Goal: Task Accomplishment & Management: Complete application form

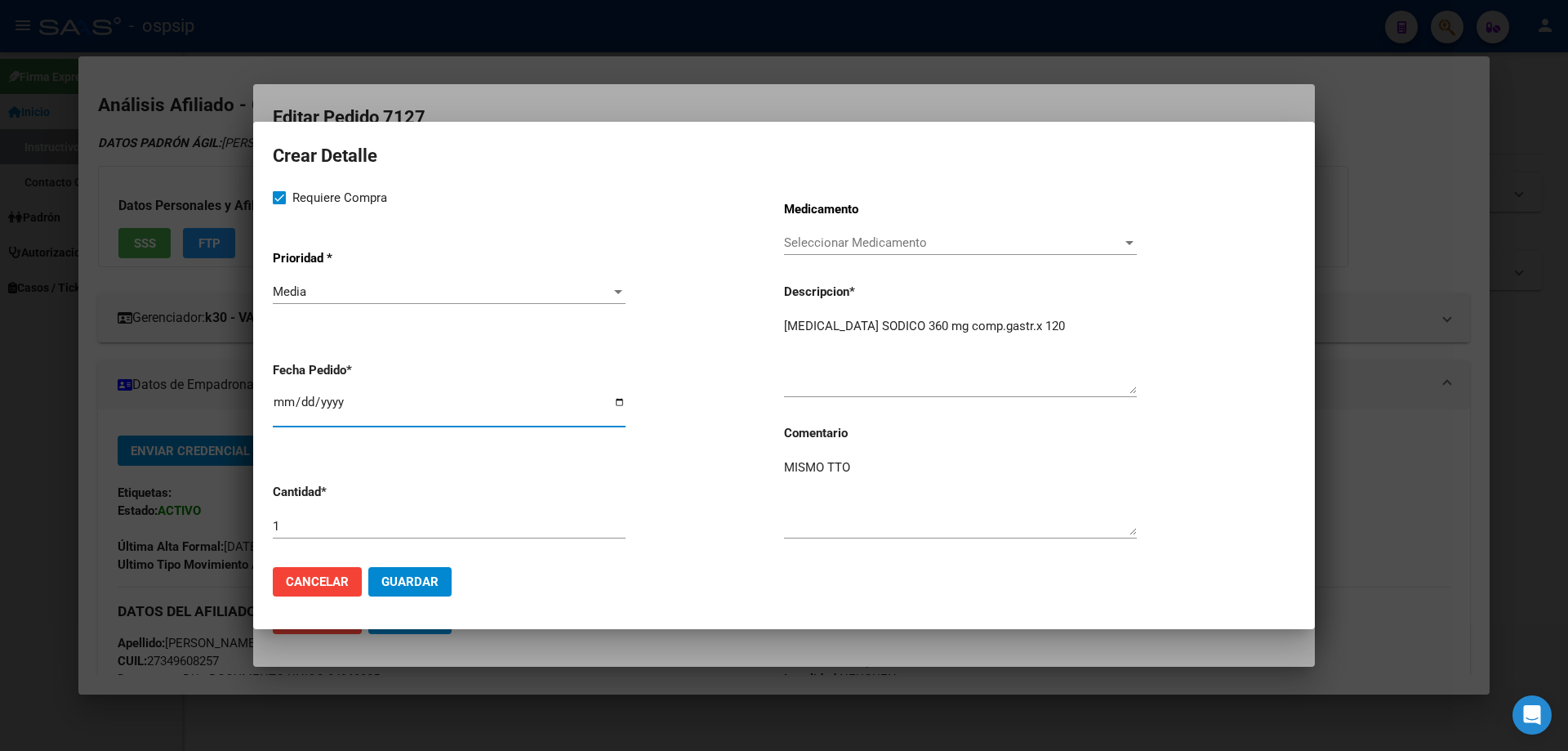
scroll to position [979, 0]
click at [418, 575] on span "Guardar" at bounding box center [409, 582] width 57 height 15
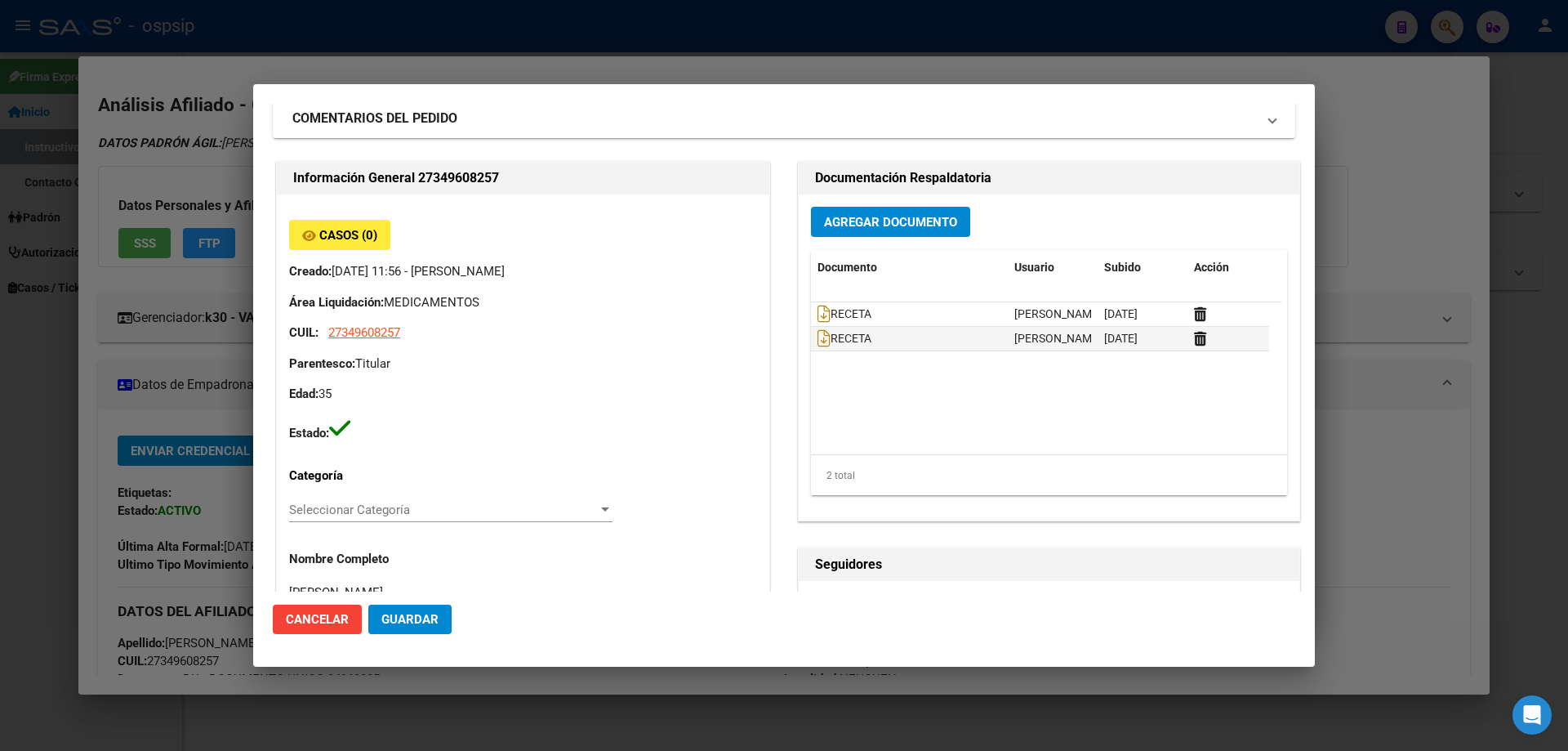
scroll to position [0, 0]
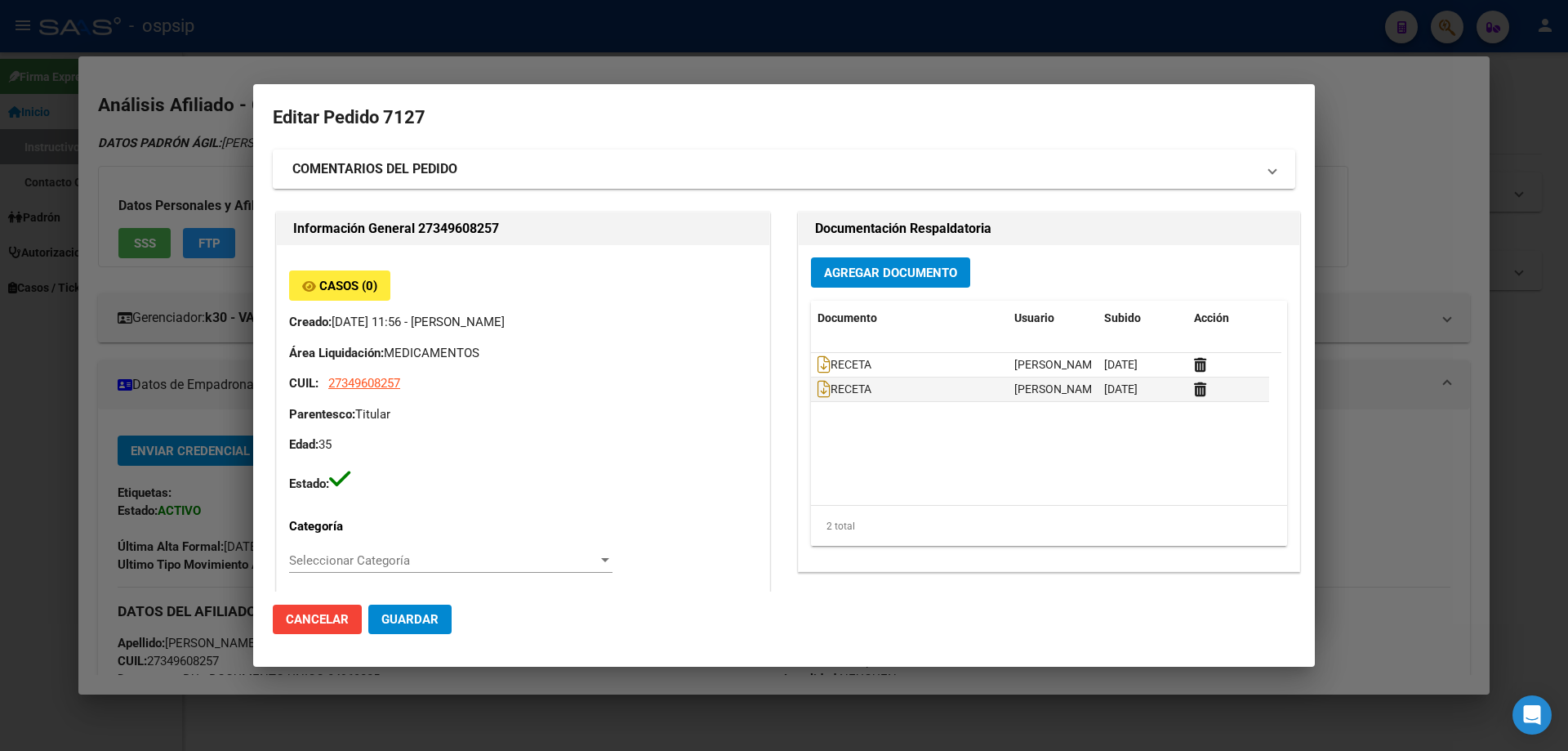
click at [423, 157] on mat-expansion-panel-header "COMENTARIOS DEL PEDIDO" at bounding box center [784, 169] width 1022 height 39
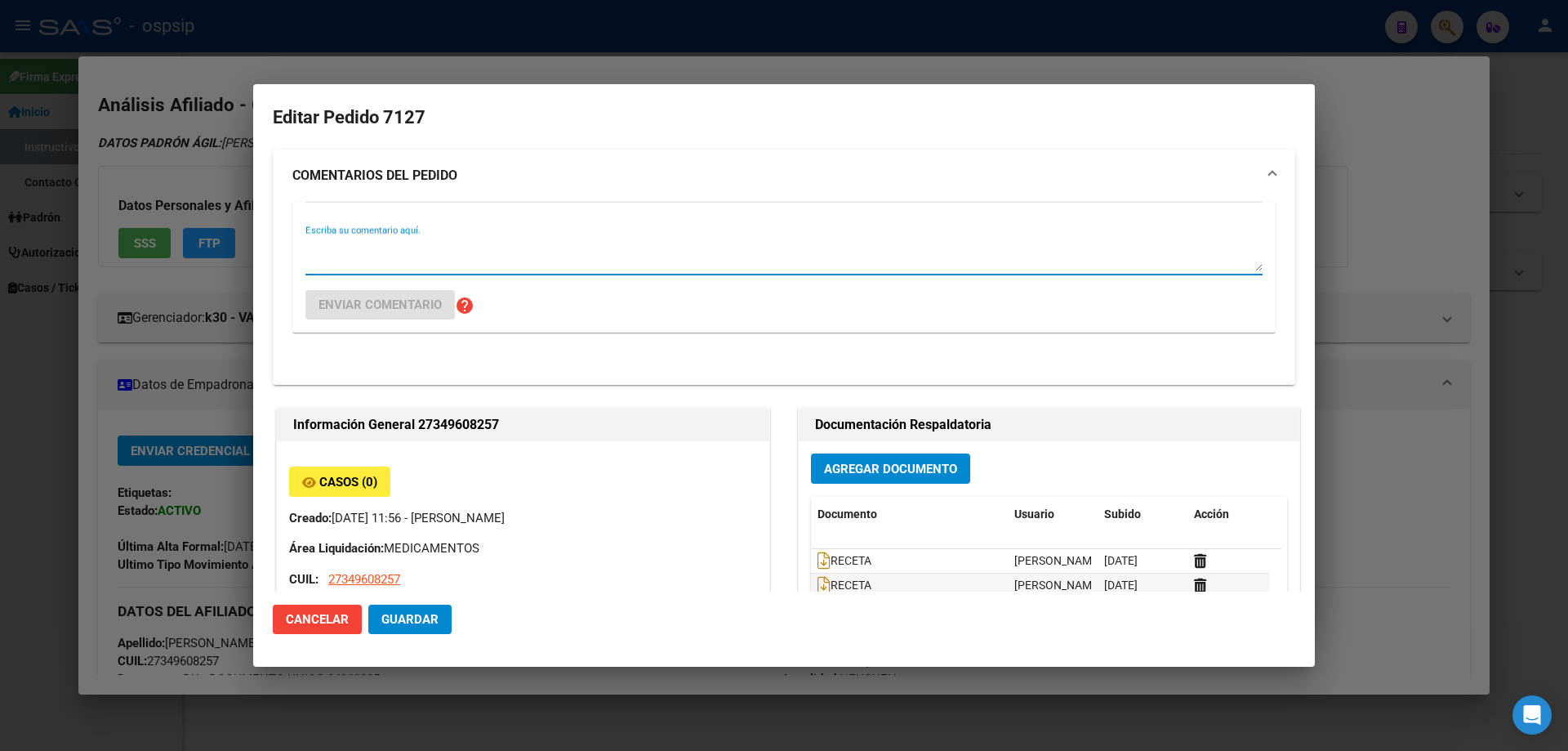
paste textarea "Retira [MEDICAL_DATA] directamente por farmacia, debe solicitarle al profesiona…"
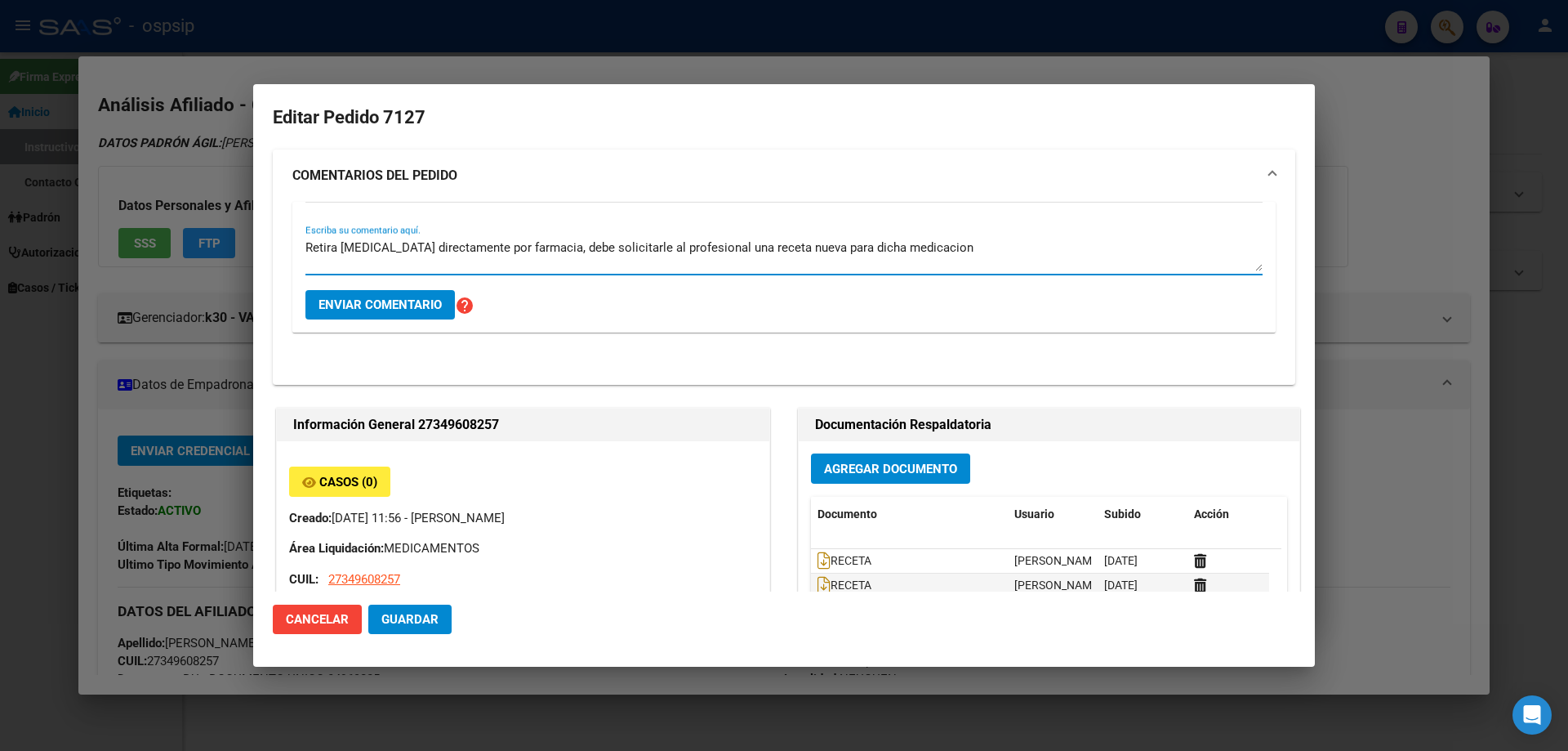
type textarea "Retira [MEDICAL_DATA] directamente por farmacia, debe solicitarle al profesiona…"
click at [375, 307] on span "Enviar comentario" at bounding box center [380, 305] width 123 height 15
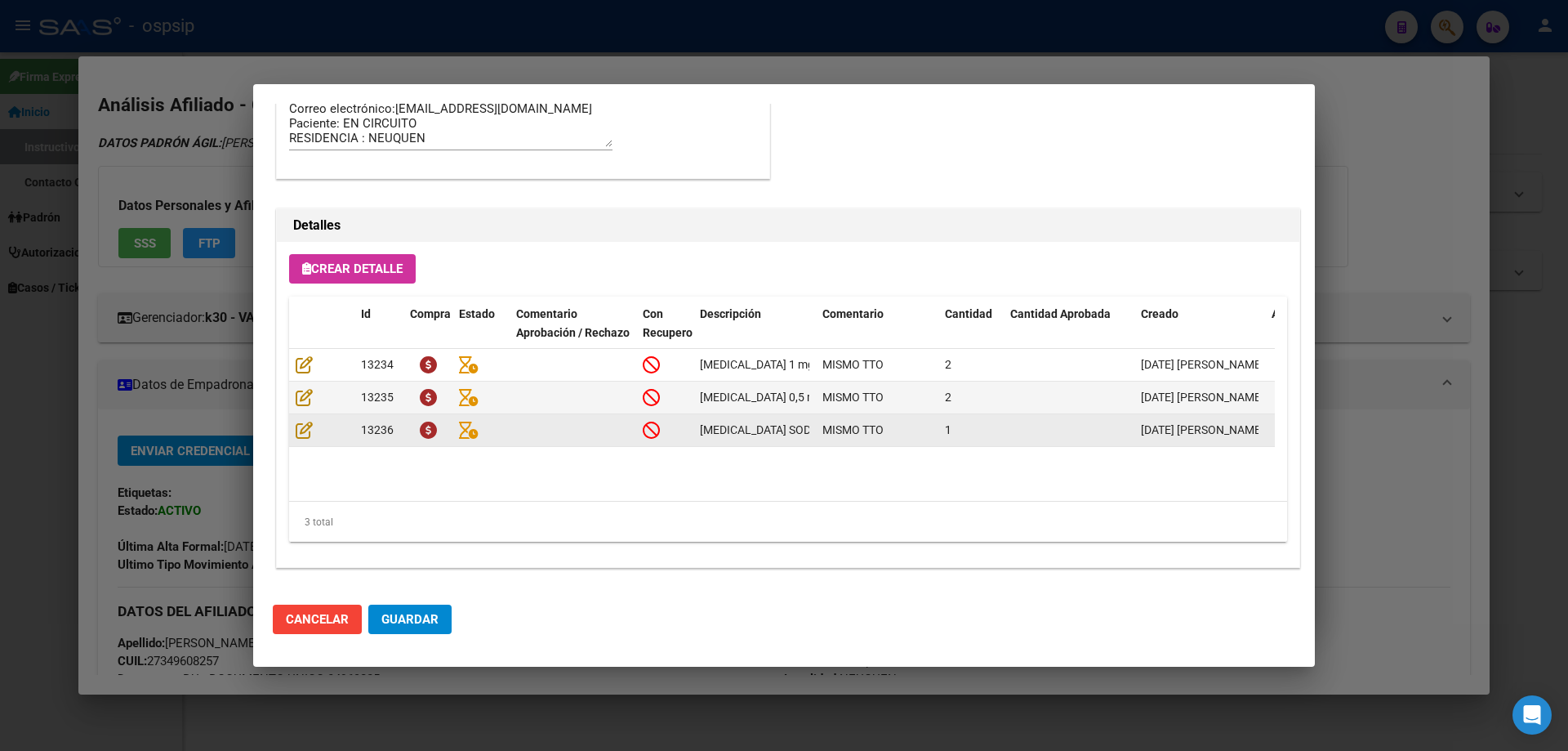
scroll to position [1323, 0]
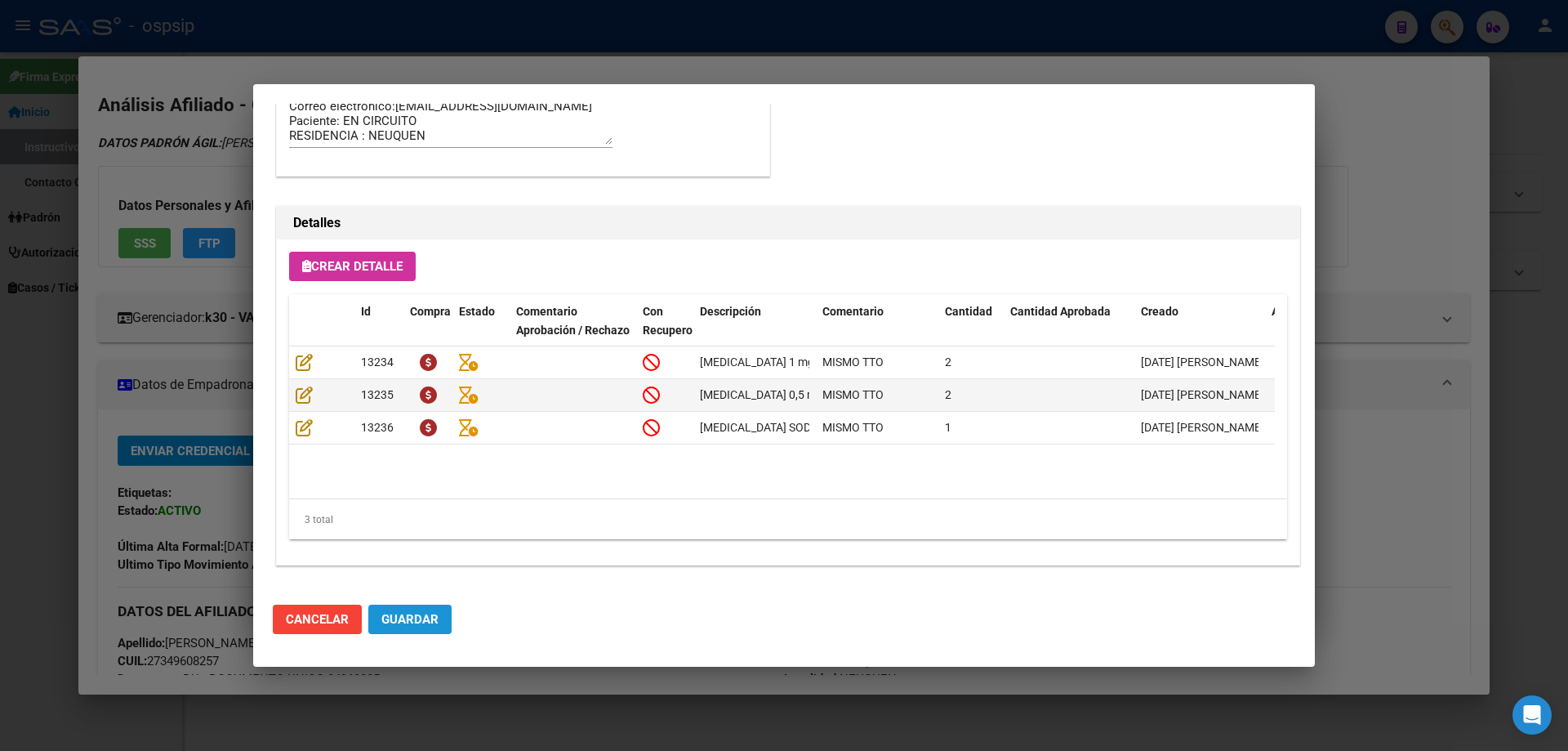
drag, startPoint x: 405, startPoint y: 614, endPoint x: 526, endPoint y: 531, distance: 146.7
click at [405, 615] on span "Guardar" at bounding box center [409, 619] width 57 height 15
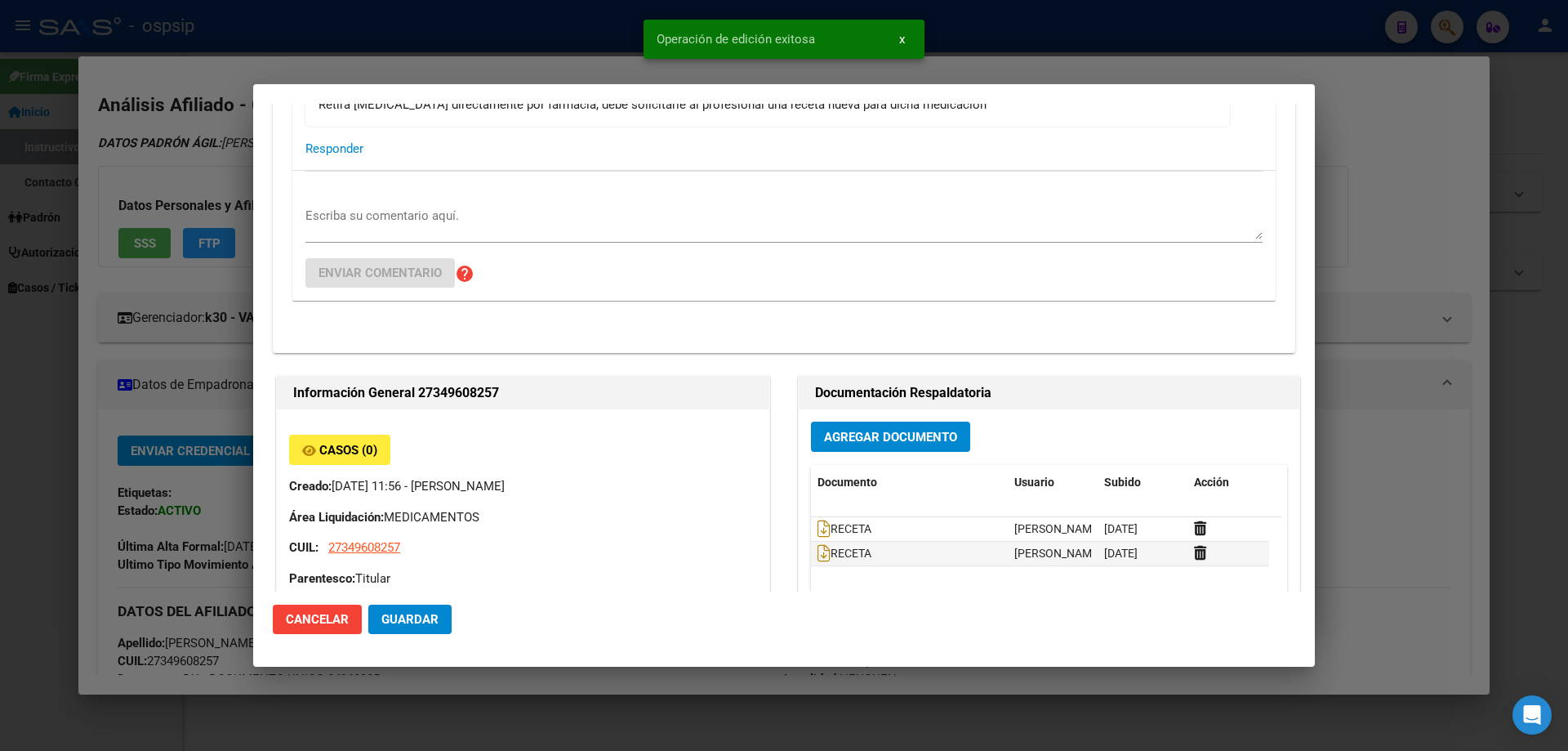
scroll to position [0, 0]
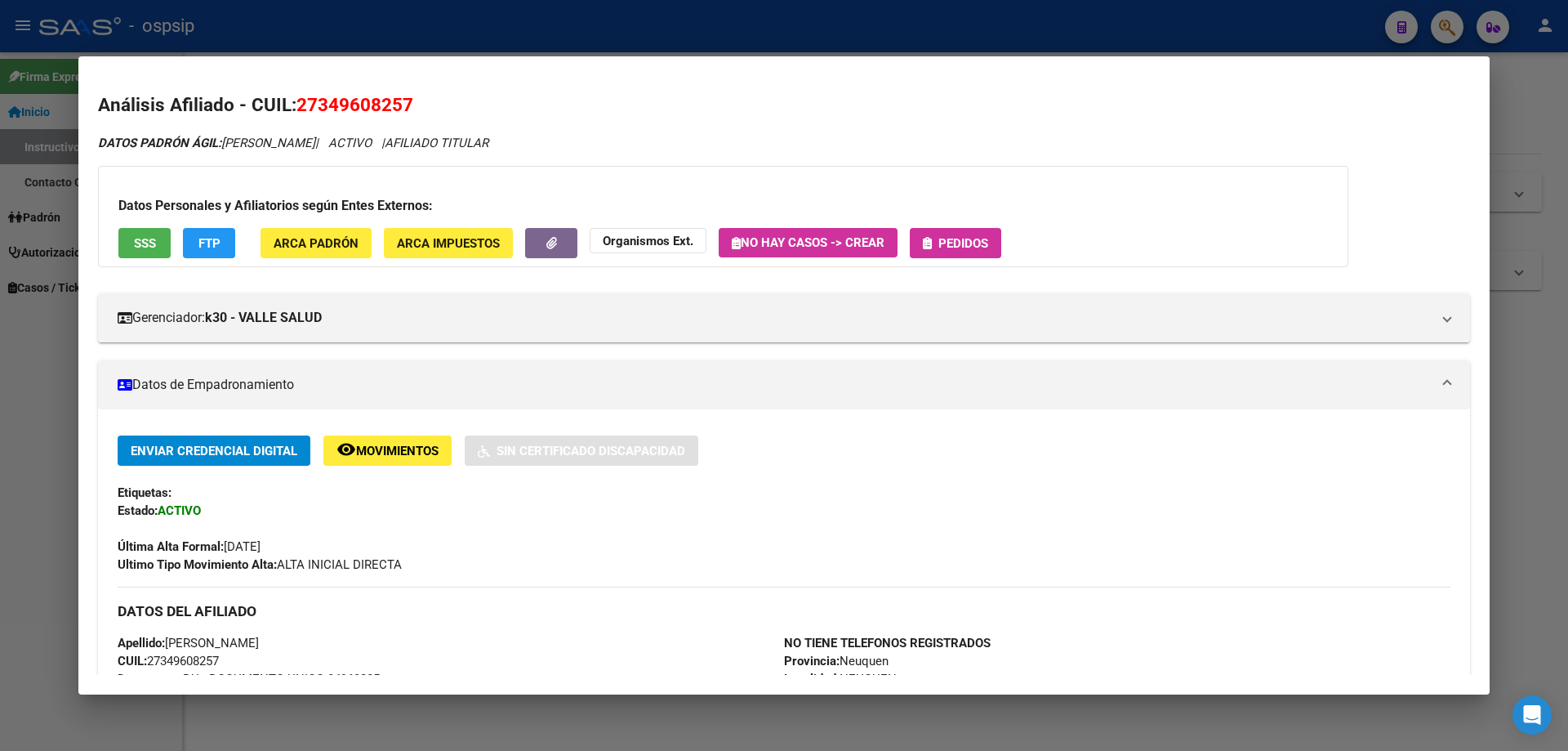
click at [983, 246] on span "Pedidos" at bounding box center [963, 244] width 50 height 15
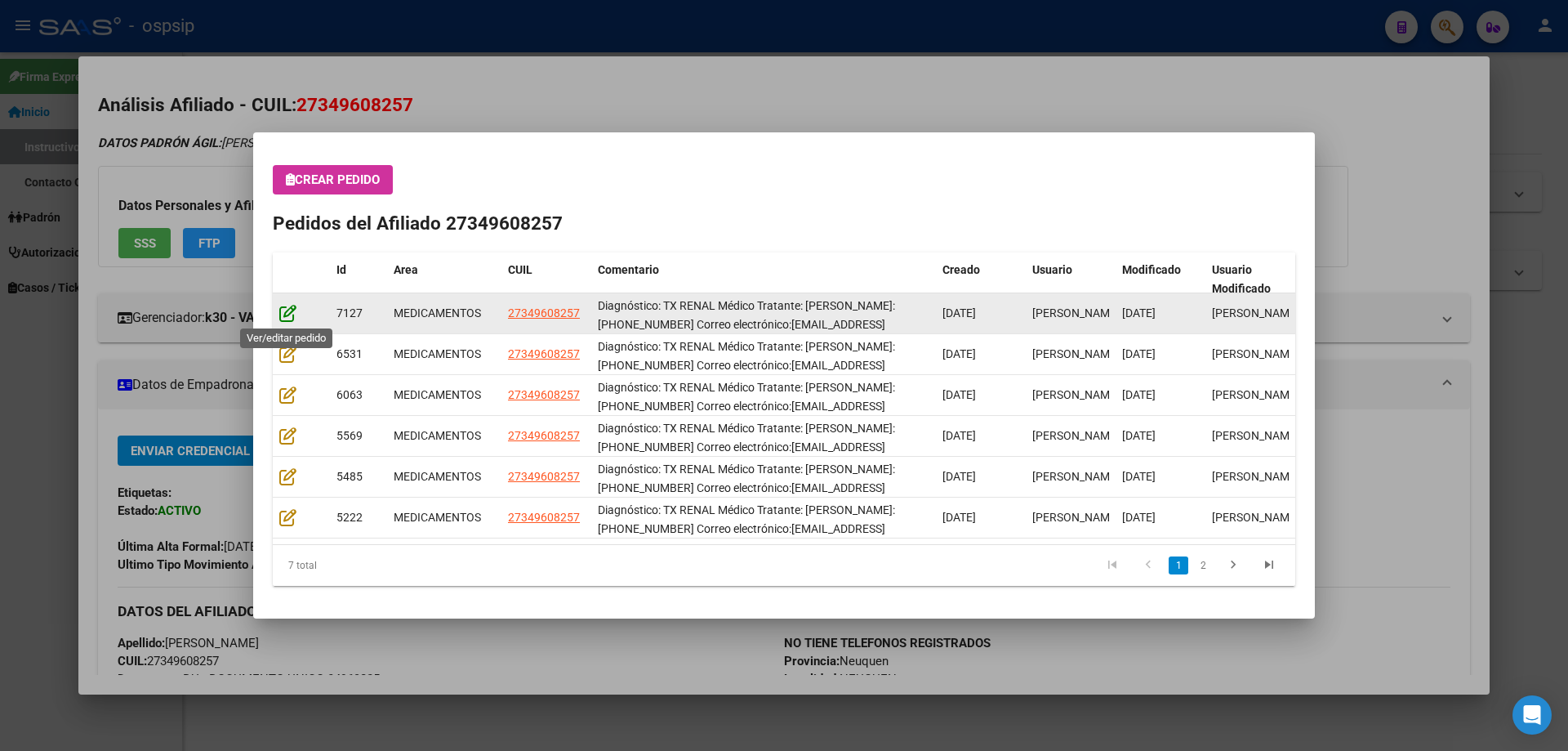
click at [294, 314] on icon at bounding box center [288, 313] width 17 height 18
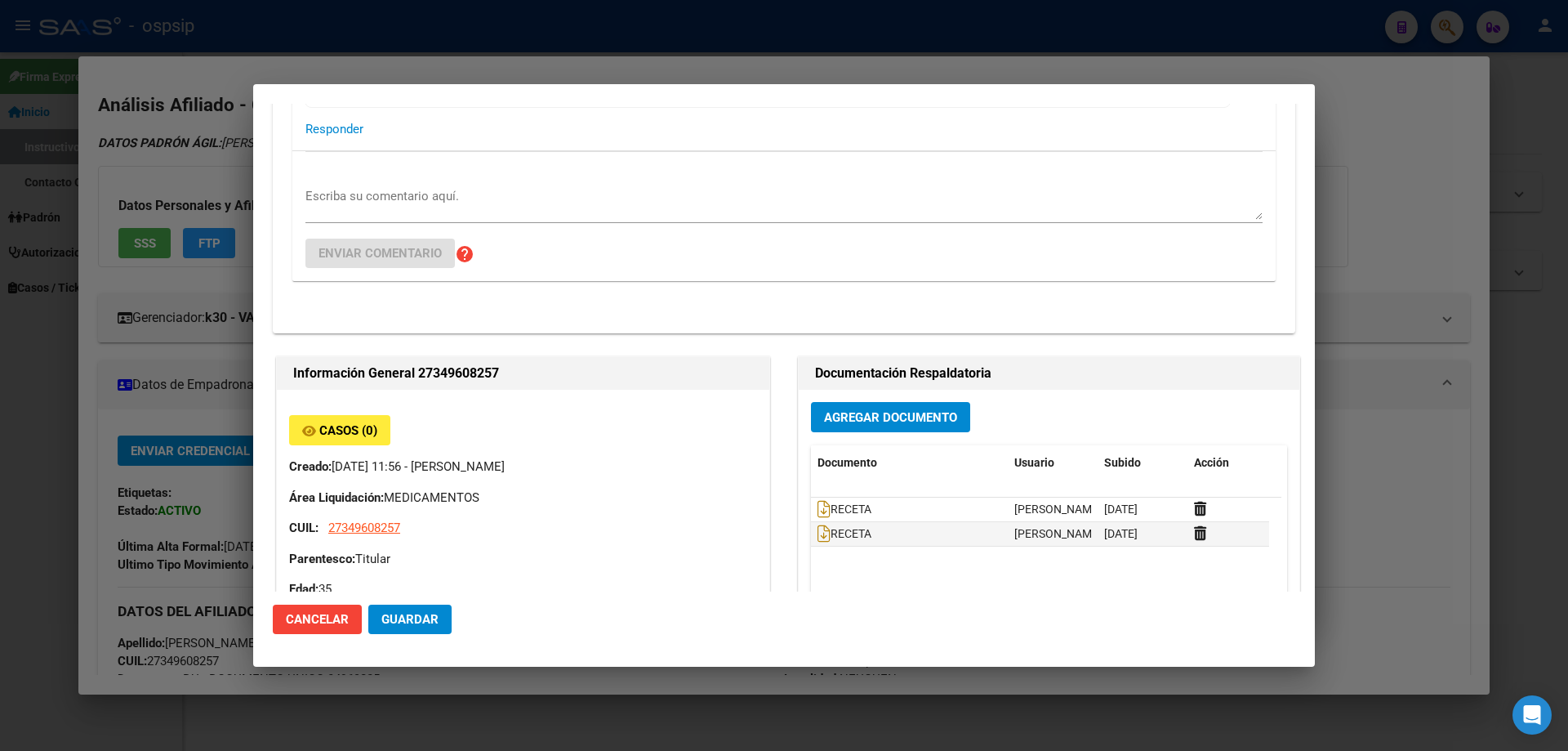
type input "Neuquen, NEUQUEN, [PERSON_NAME] 4713"
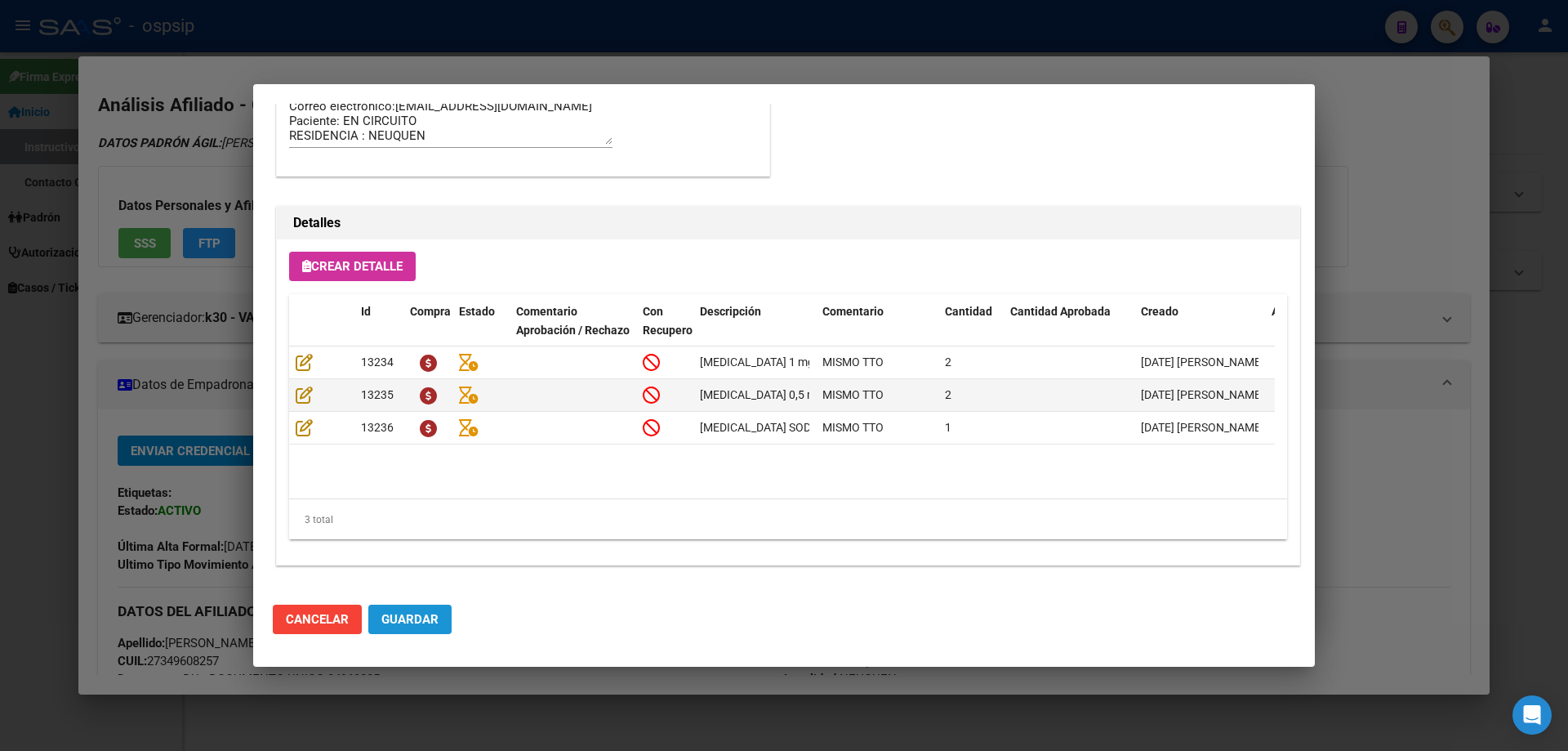
click at [417, 612] on span "Guardar" at bounding box center [409, 619] width 57 height 15
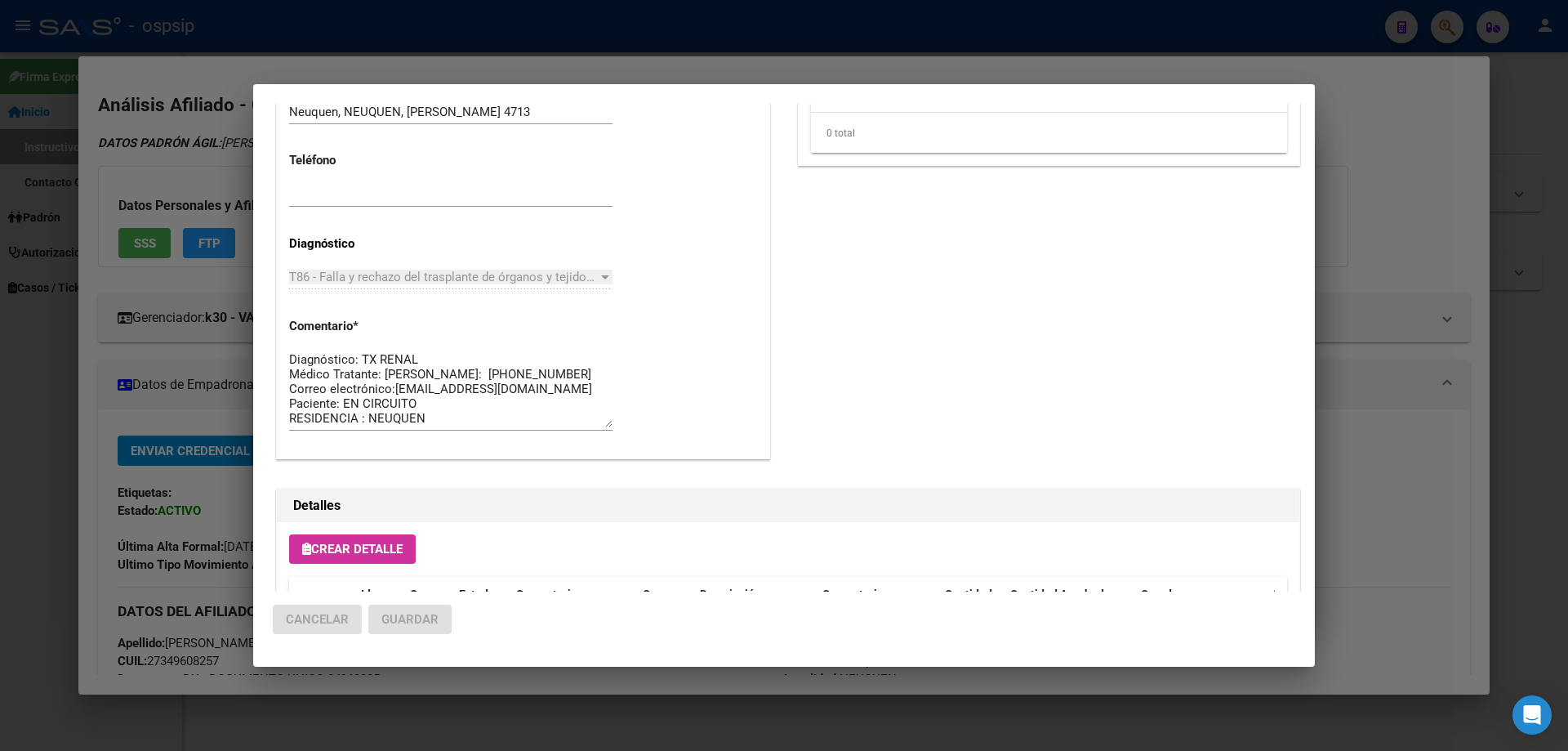
scroll to position [915, 0]
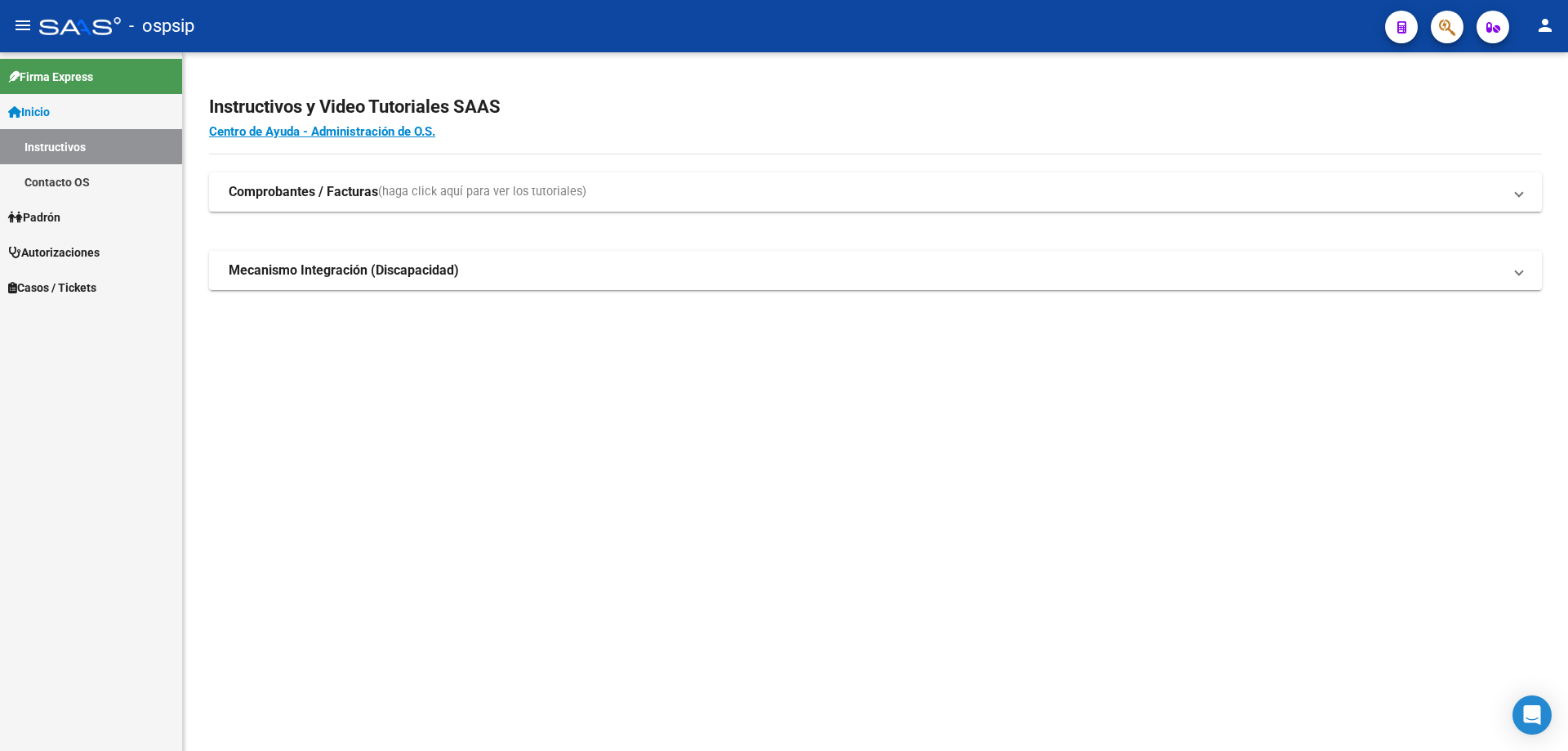
click at [1447, 29] on icon "button" at bounding box center [1447, 27] width 17 height 19
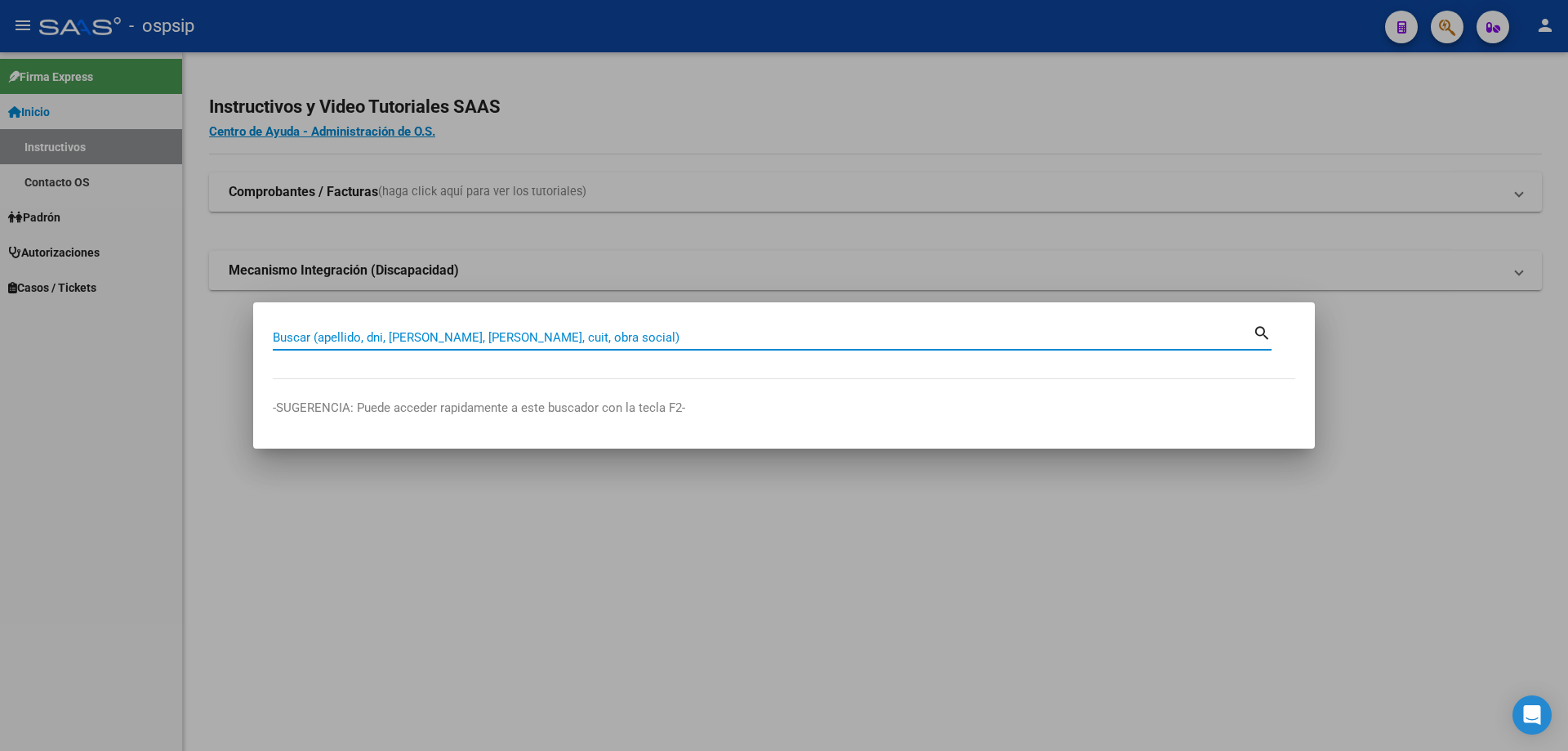
paste input "20190488404"
type input "20190488404"
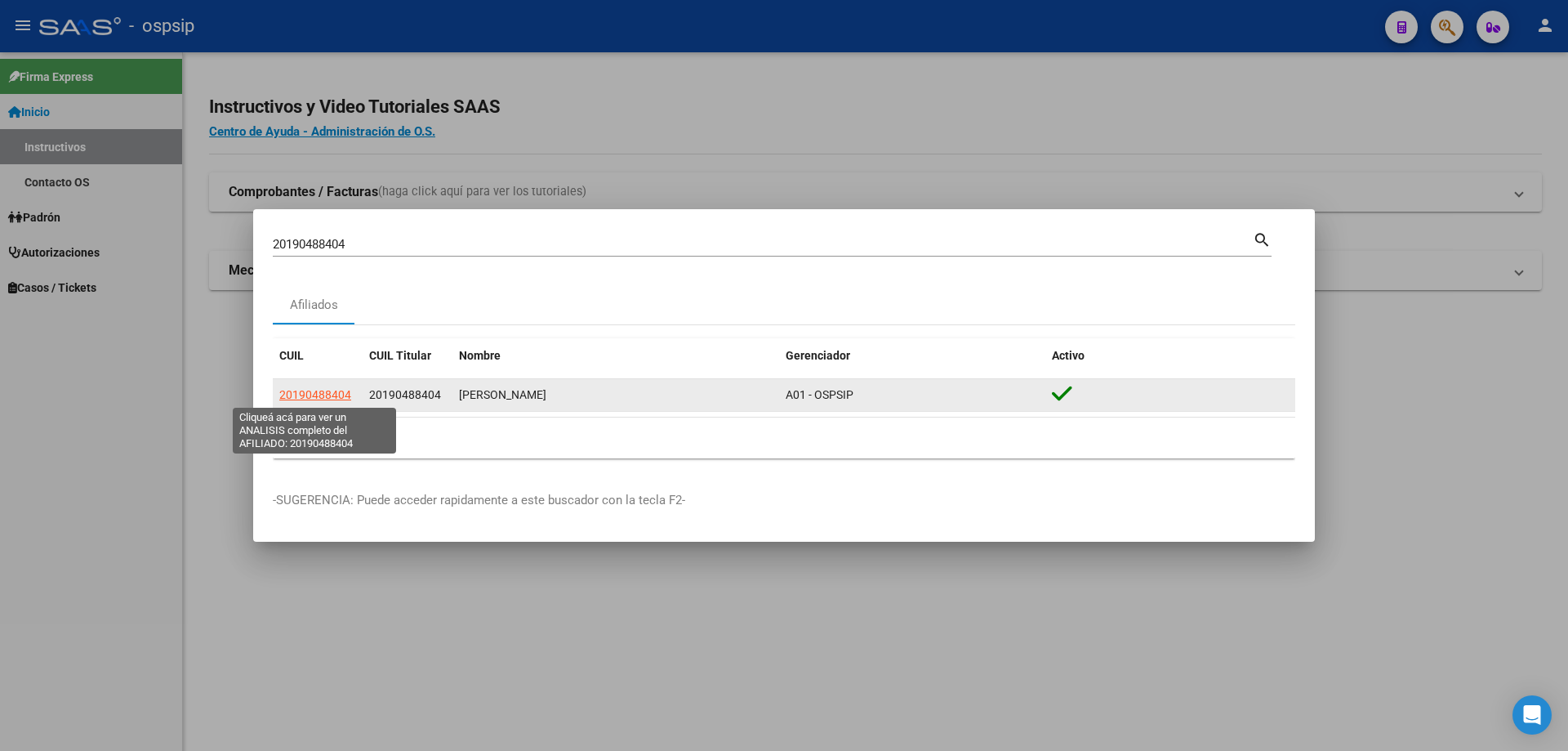
click at [316, 400] on span "20190488404" at bounding box center [315, 395] width 72 height 13
type textarea "20190488404"
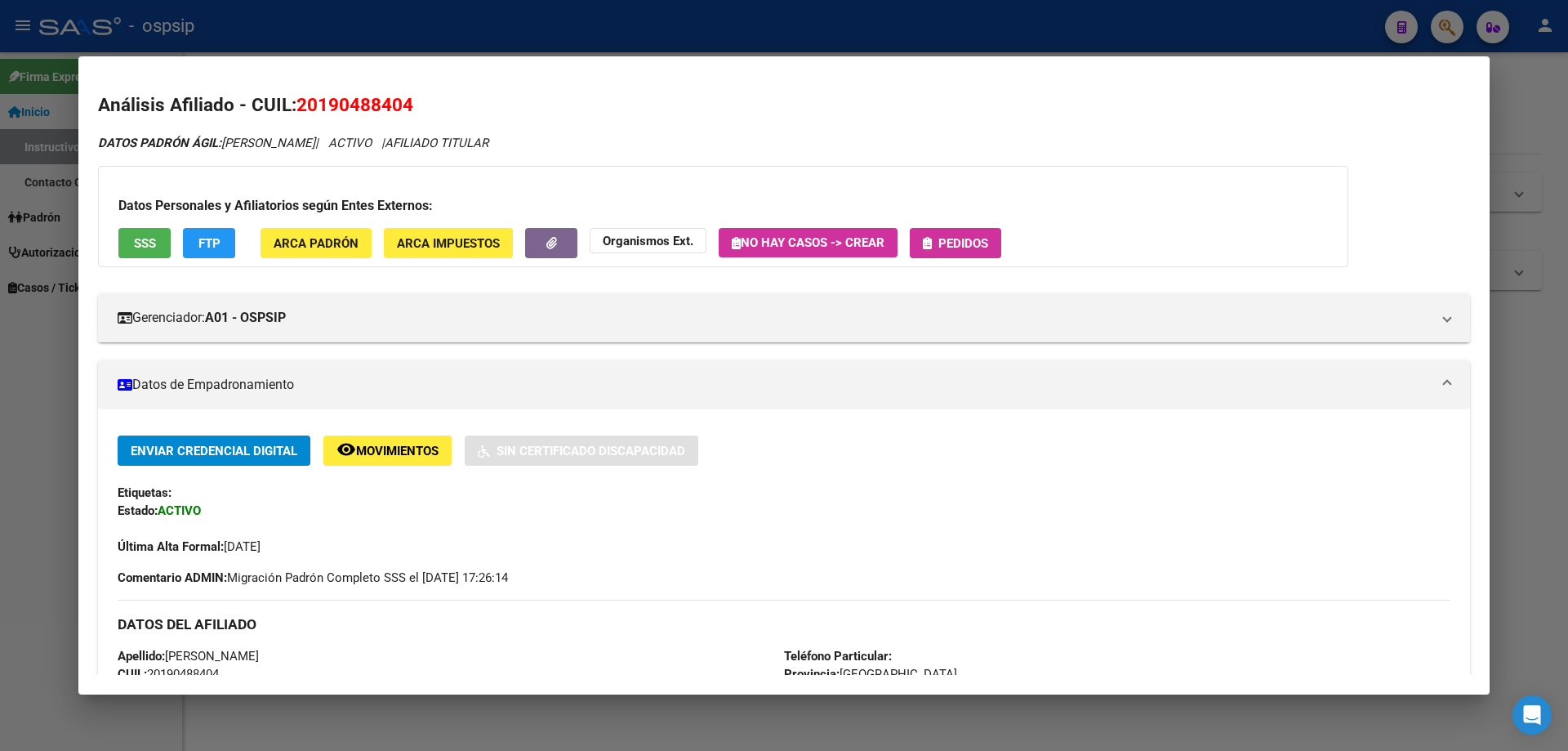
click at [962, 240] on span "Pedidos" at bounding box center [963, 244] width 50 height 15
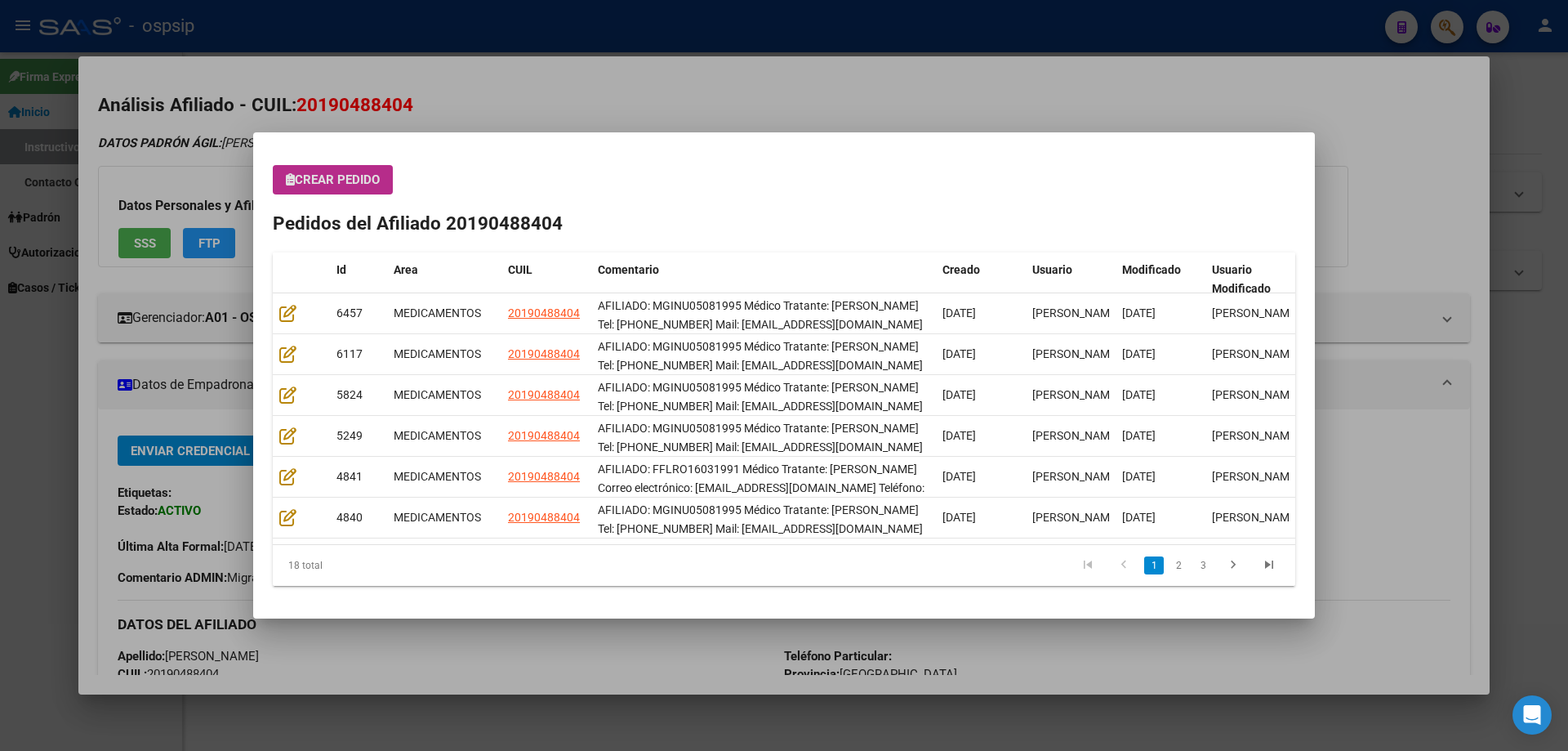
click at [330, 196] on div "Crear Pedido Pedidos del Afiliado 20190488404 Id Area CUIL Comentario Creado Us…" at bounding box center [784, 375] width 1022 height 420
click at [336, 186] on span "Crear Pedido" at bounding box center [332, 180] width 94 height 15
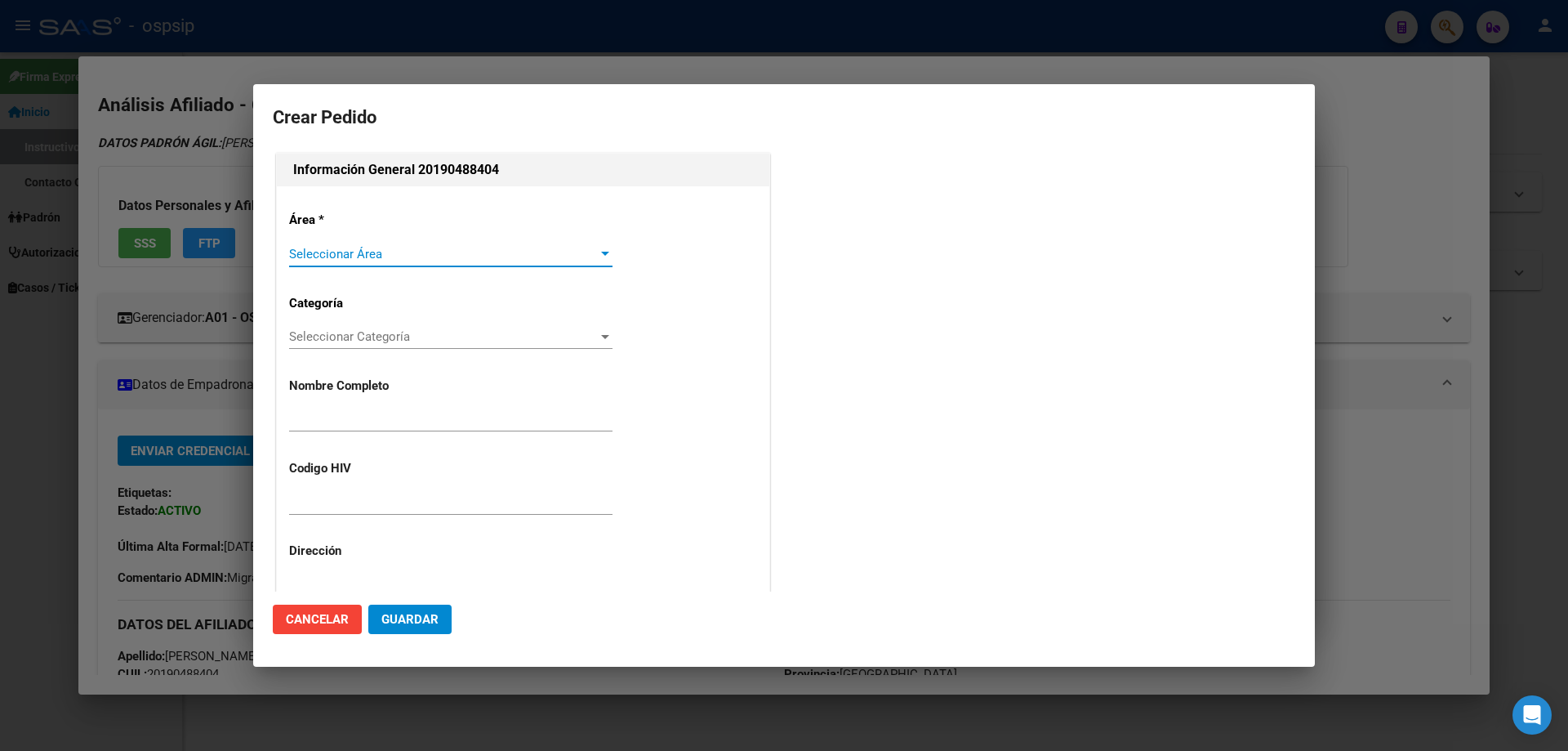
type input "[PERSON_NAME]"
type input "MGINU05081995"
type input "[GEOGRAPHIC_DATA], [PERSON_NAME], [PERSON_NAME] 2427"
click at [348, 252] on span "Seleccionar Área" at bounding box center [443, 254] width 309 height 15
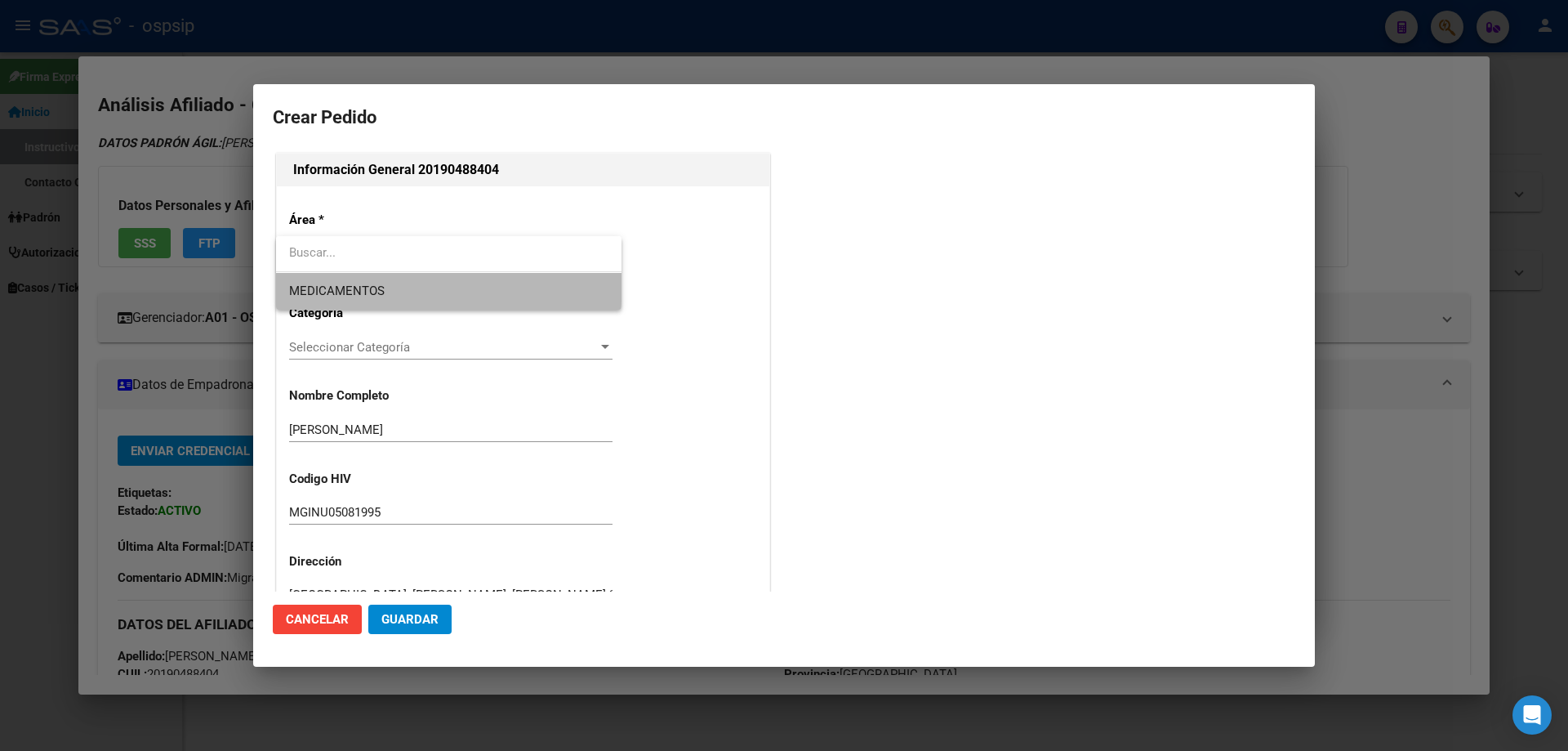
click at [352, 286] on span "MEDICAMENTOS" at bounding box center [449, 291] width 320 height 37
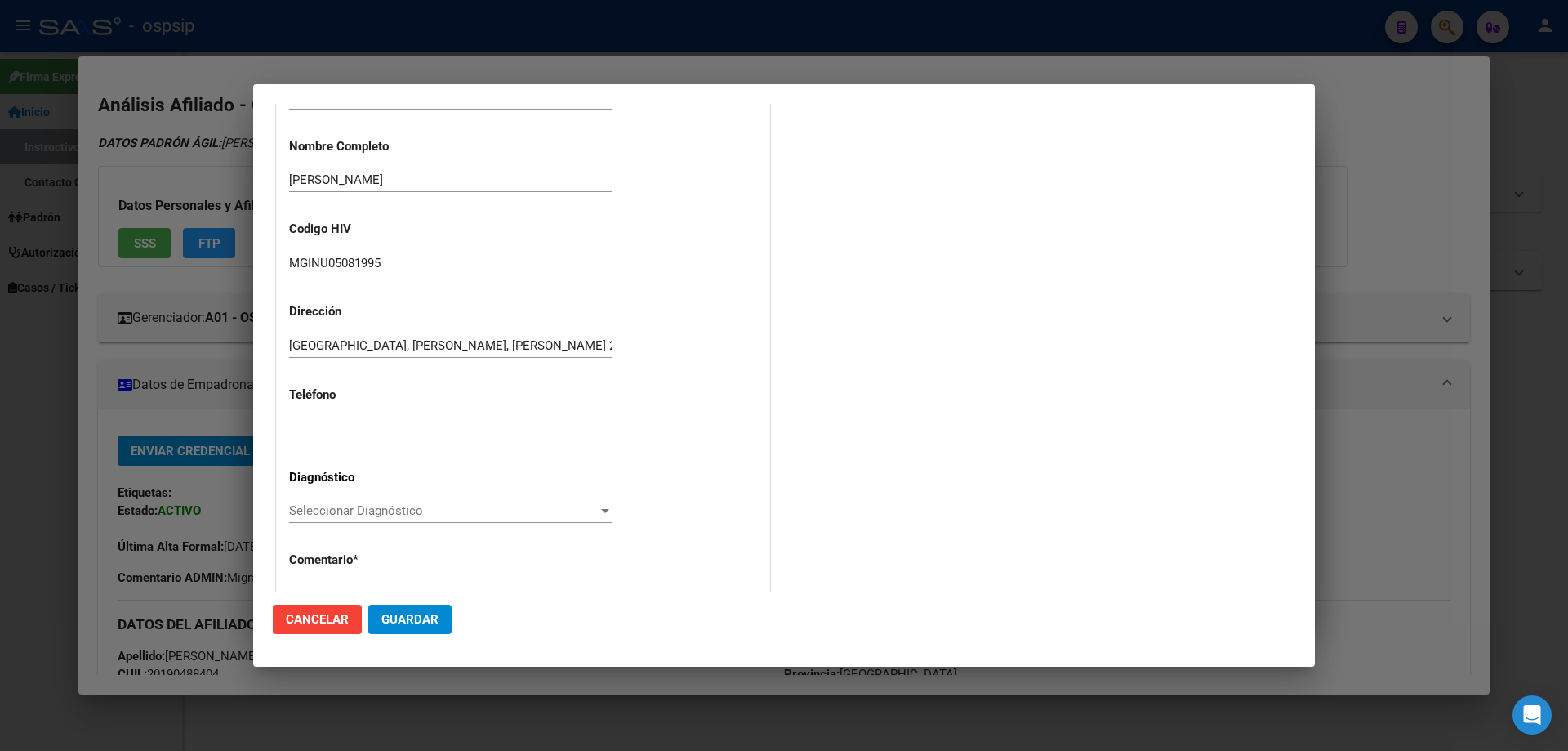
scroll to position [367, 0]
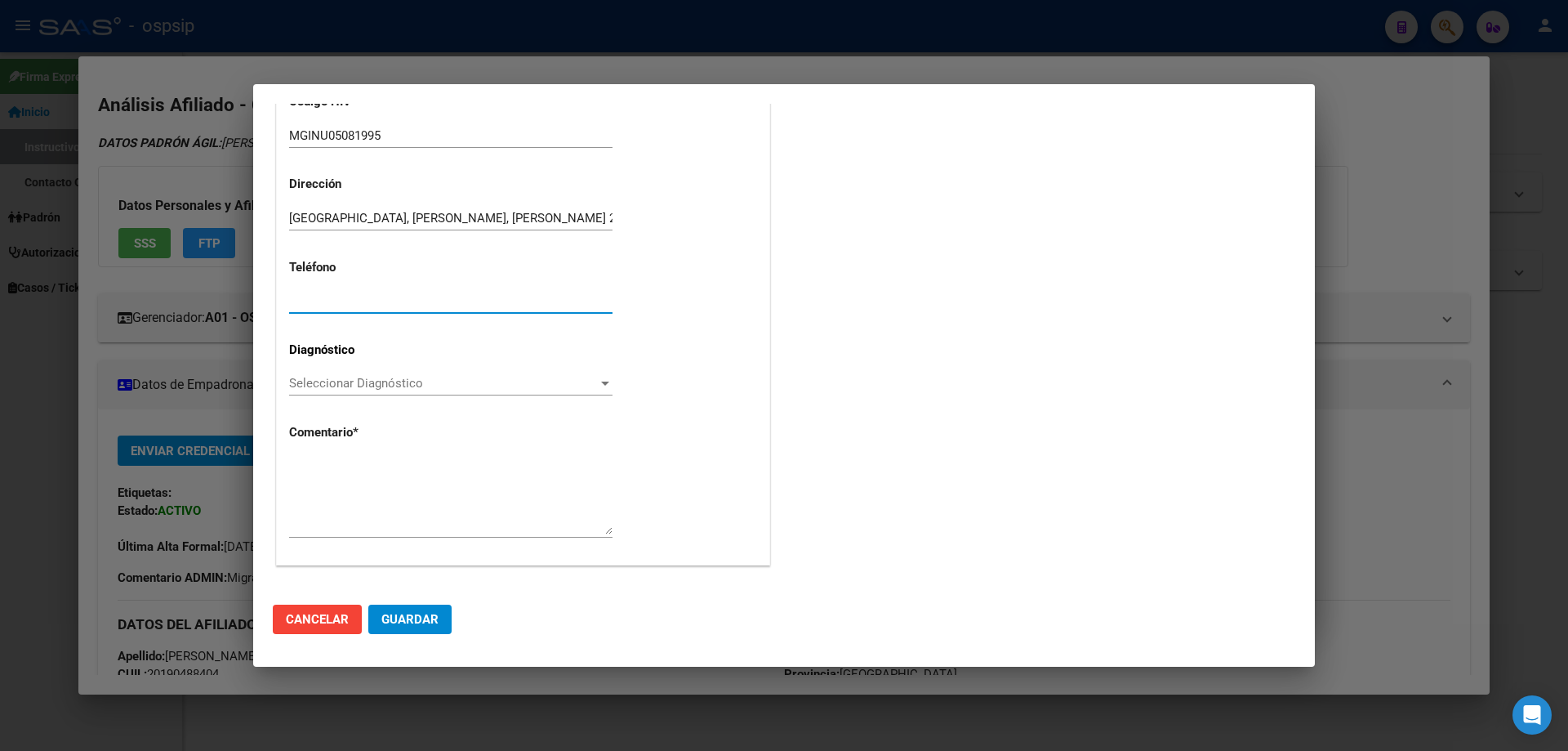
paste input "1134841633"
type input "1134841633"
click at [305, 372] on div "Seleccionar Diagnóstico Seleccionar Diagnóstico" at bounding box center [450, 382] width 324 height 24
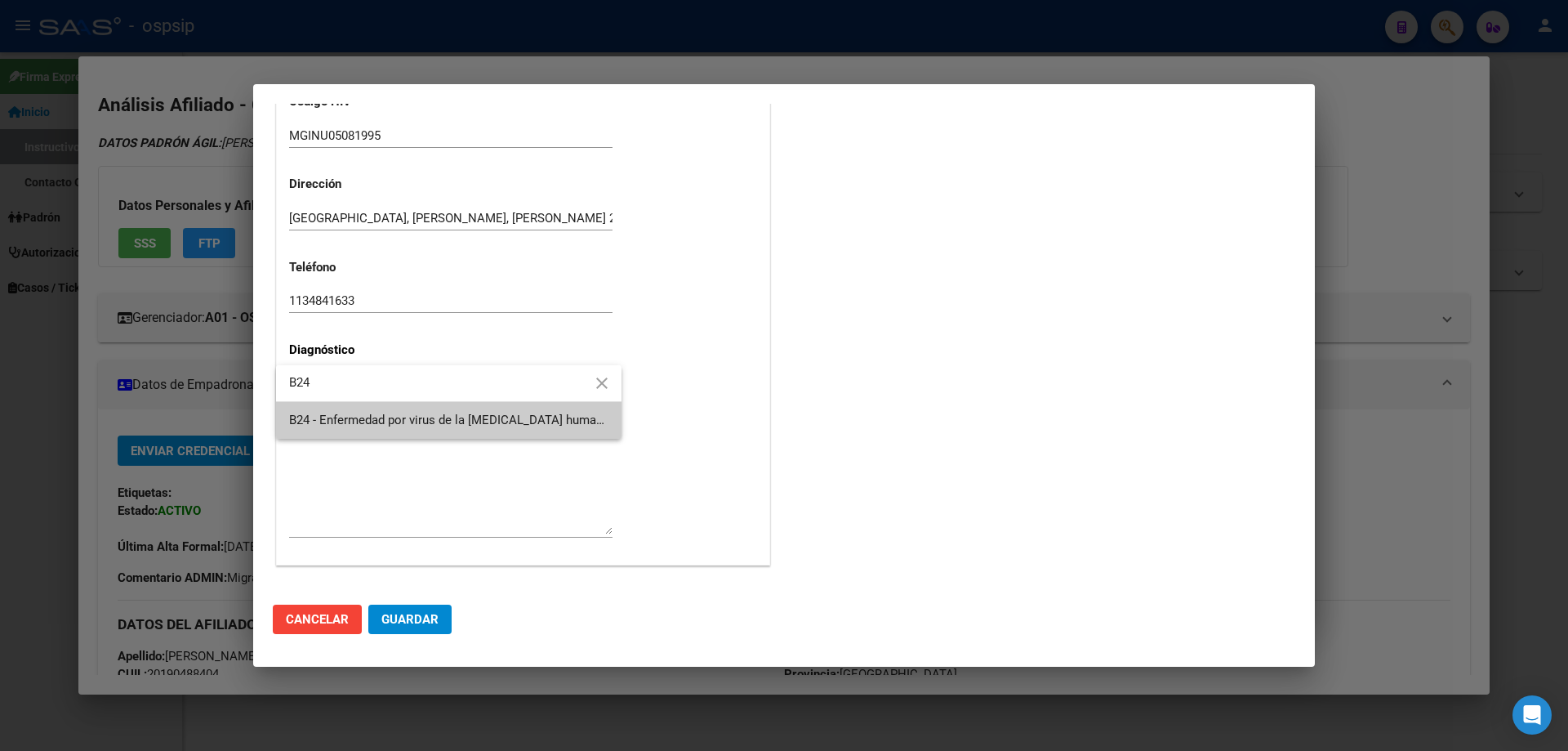
type input "B24"
click at [340, 420] on span "B24 - Enfermedad por virus de la [MEDICAL_DATA] humana [VIH], sin otra especifi…" at bounding box center [860, 420] width 1143 height 15
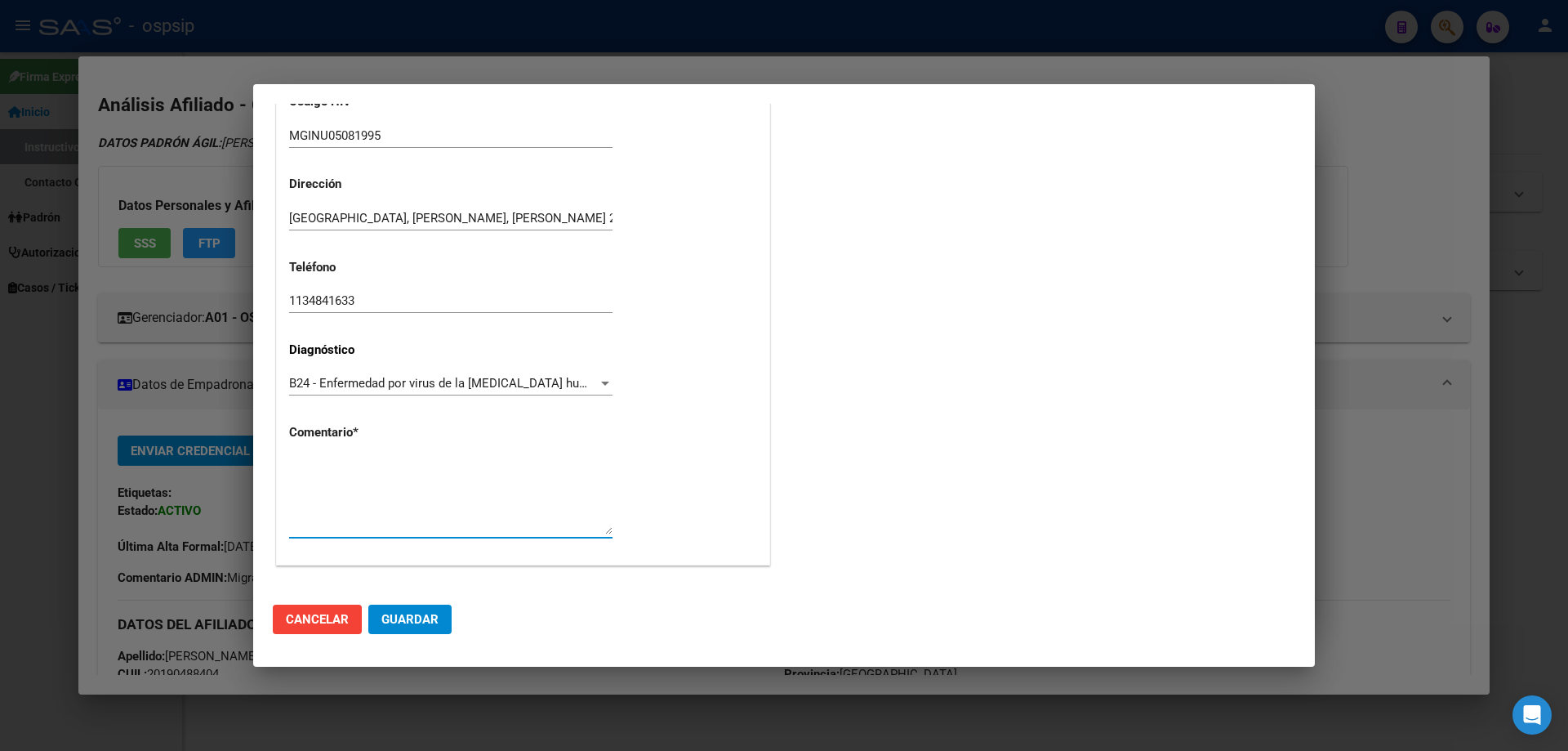
paste textarea "AFILIADO: MGINU05081995 Médico Tratante: [PERSON_NAME] Tel: [PHONE_NUMBER] Mail…"
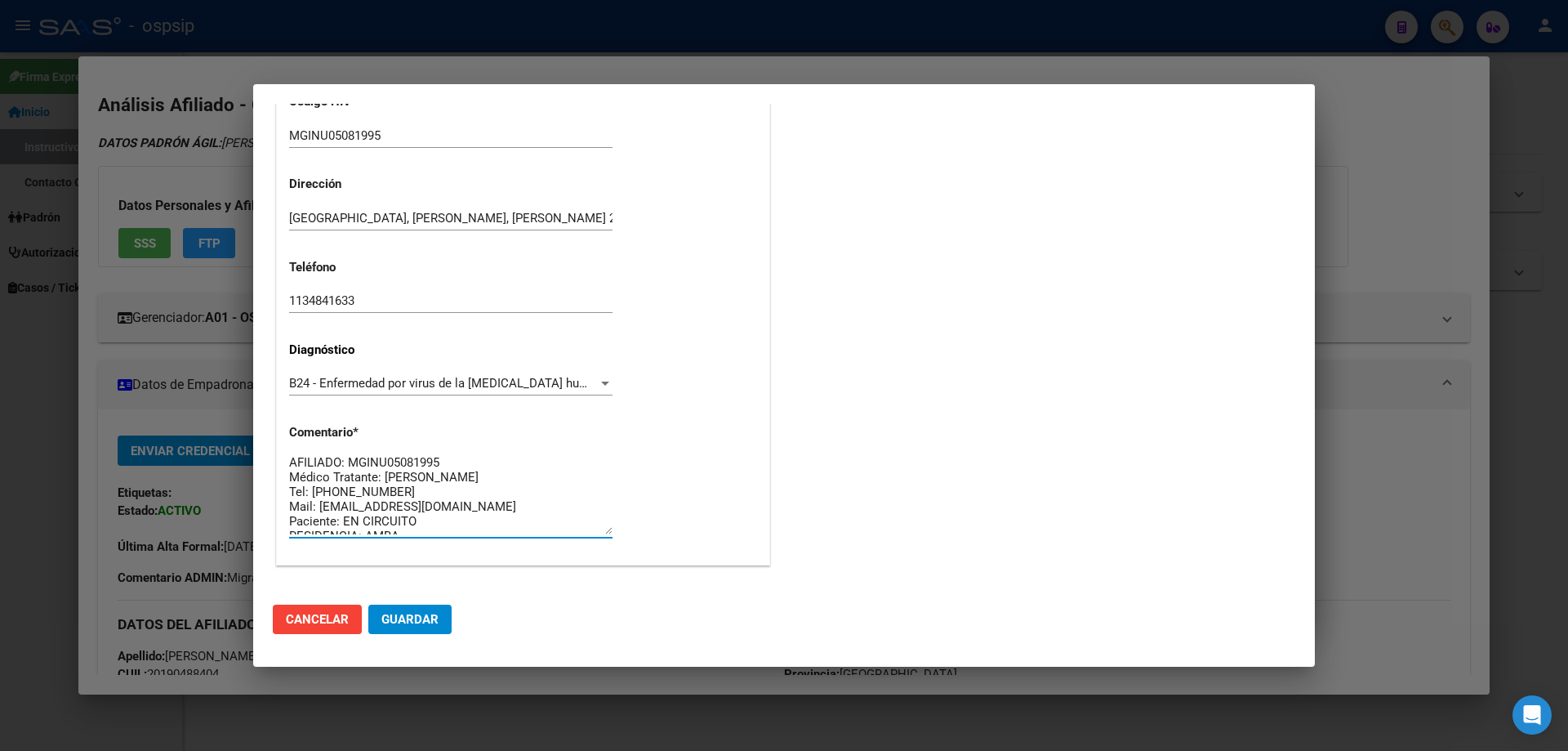
scroll to position [0, 0]
type textarea "AFILIADO: MGINU05081995 Médico Tratante: [PERSON_NAME] Tel: [PHONE_NUMBER] Mail…"
click at [411, 628] on button "Guardar" at bounding box center [410, 619] width 83 height 29
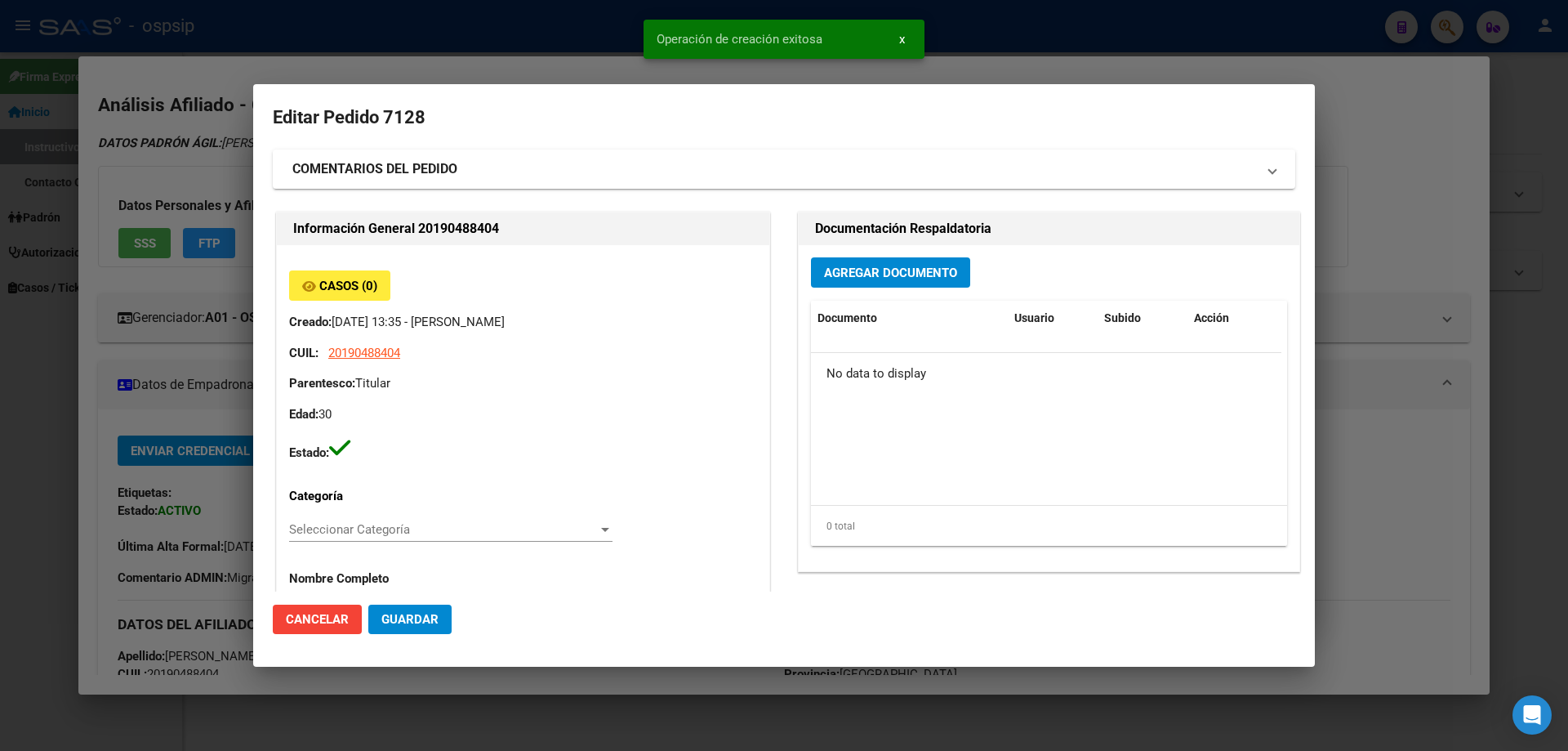
drag, startPoint x: 849, startPoint y: 288, endPoint x: 852, endPoint y: 281, distance: 7.6
click at [849, 286] on div "Agregar Documento Documento Usuario Subido Acción No data to display 0 total 1" at bounding box center [1049, 407] width 500 height 326
click at [854, 277] on span "Agregar Documento" at bounding box center [891, 273] width 133 height 15
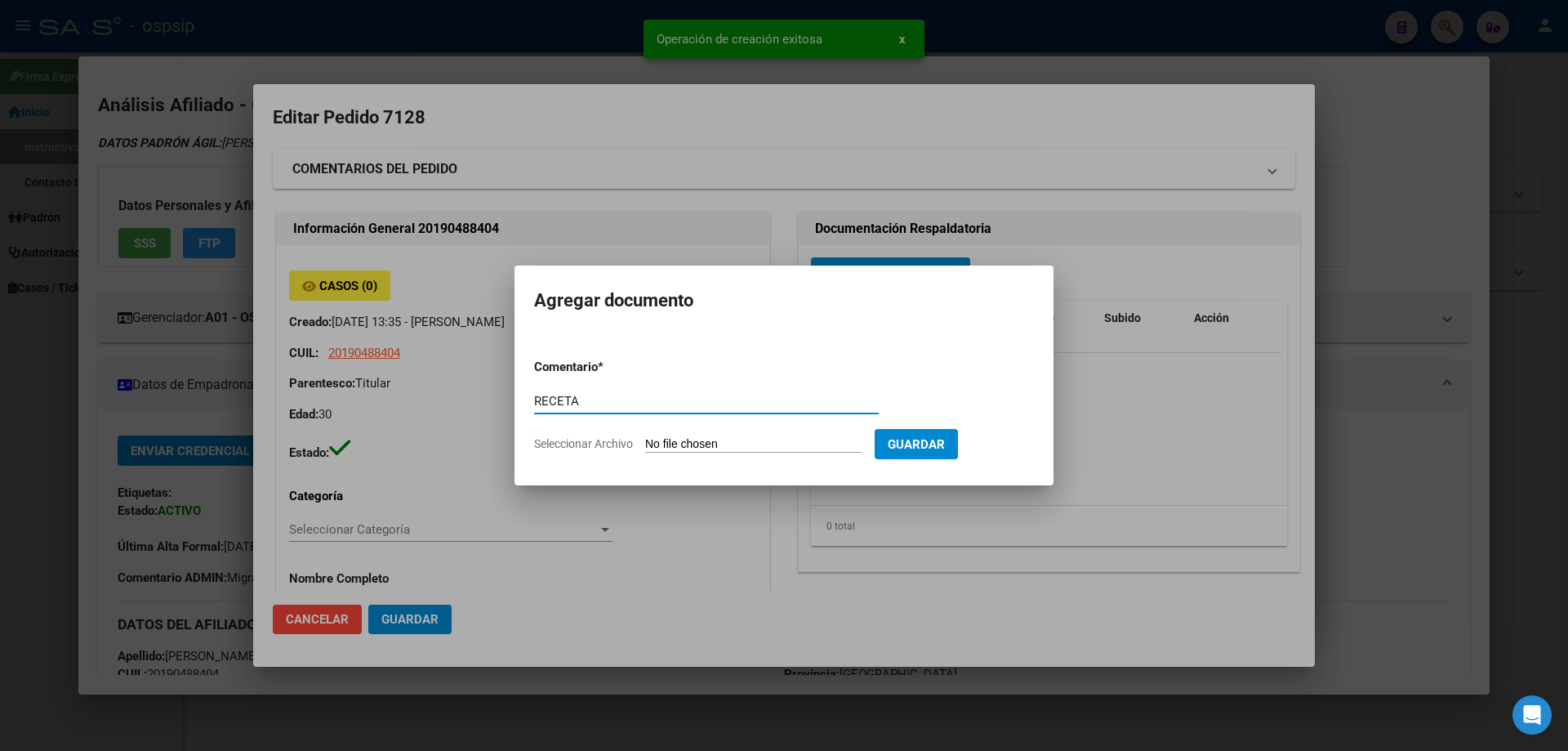
type input "RECETA"
click at [689, 440] on input "Seleccionar Archivo" at bounding box center [753, 445] width 216 height 16
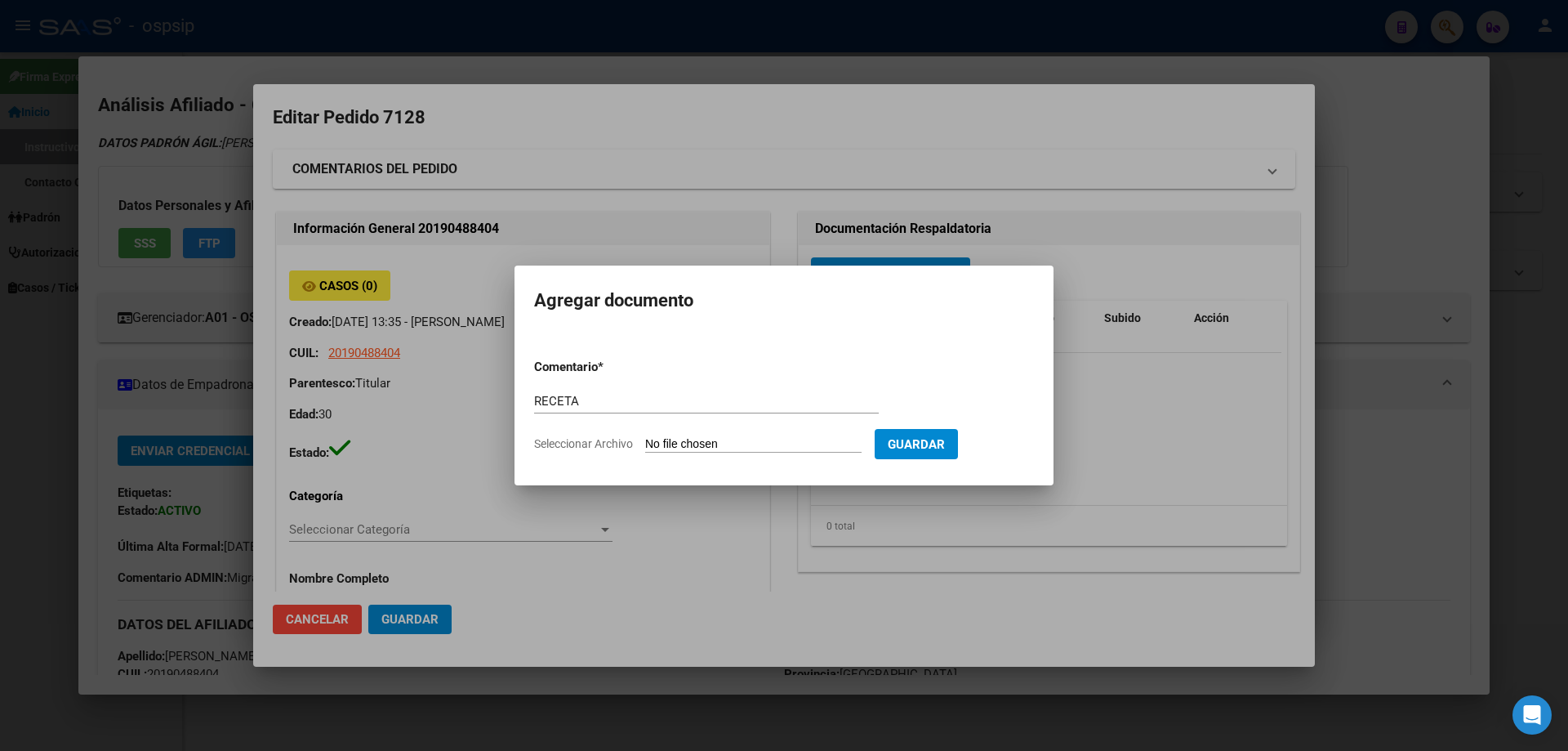
type input "C:\fakepath\MGINU.pdf"
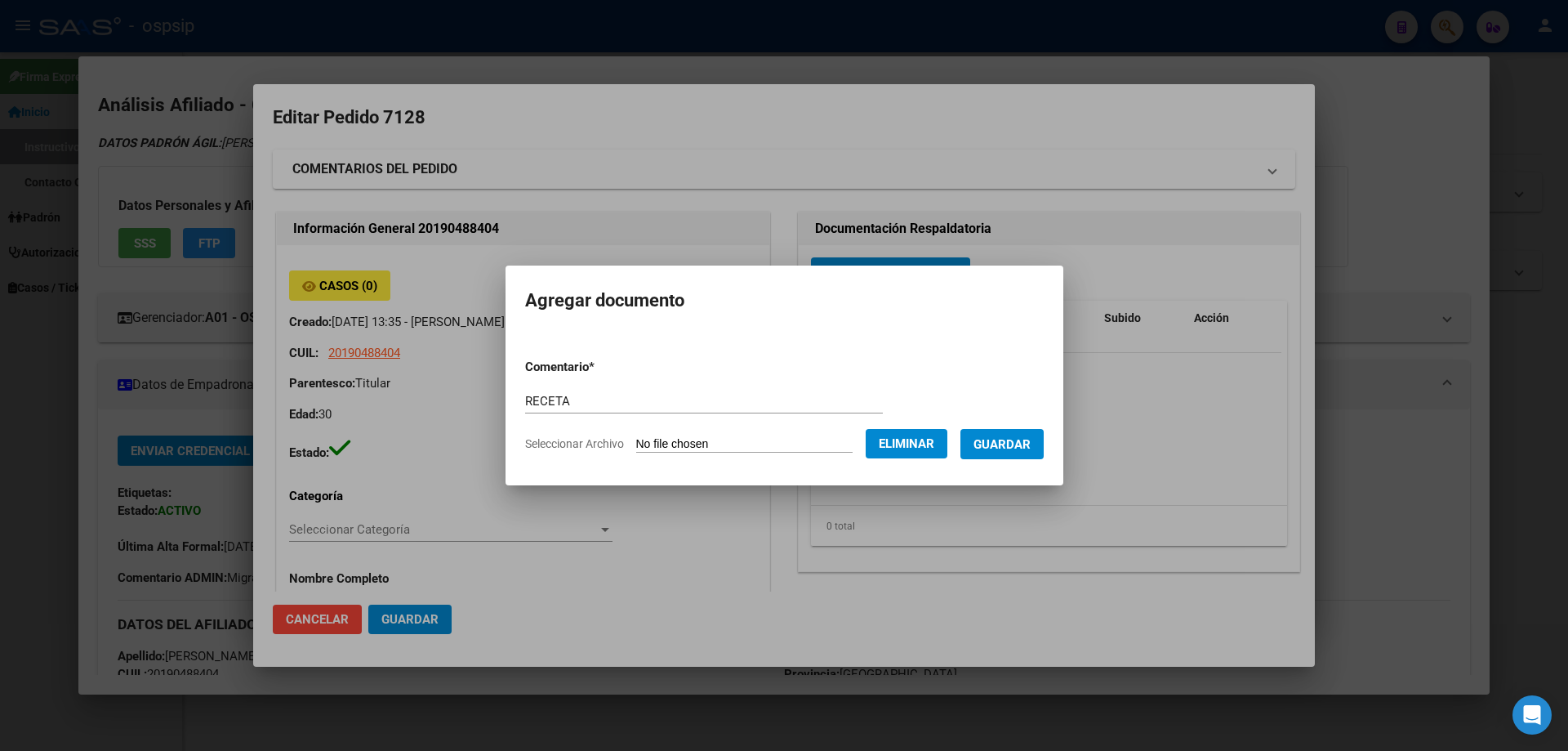
click at [1007, 440] on span "Guardar" at bounding box center [1002, 445] width 57 height 15
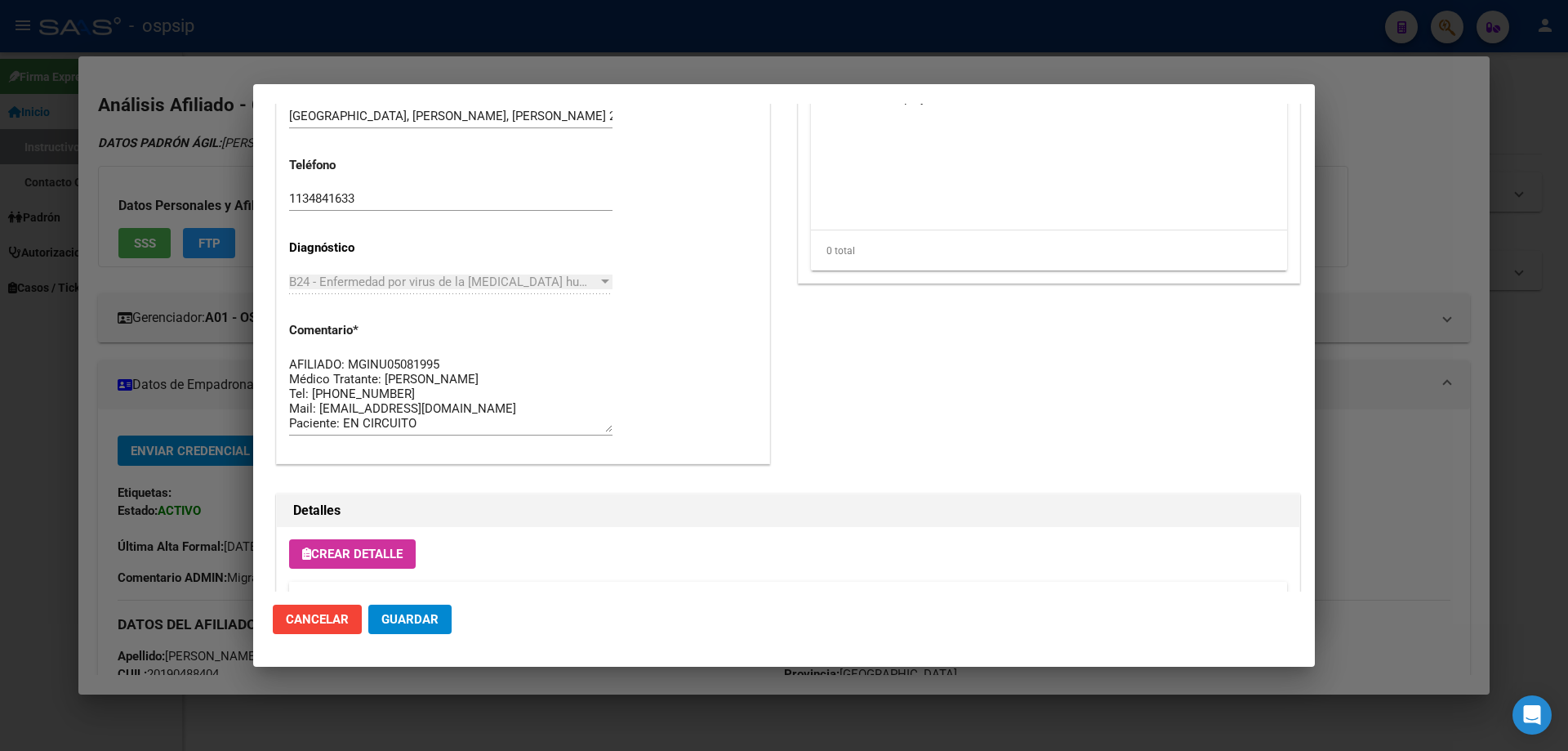
scroll to position [817, 0]
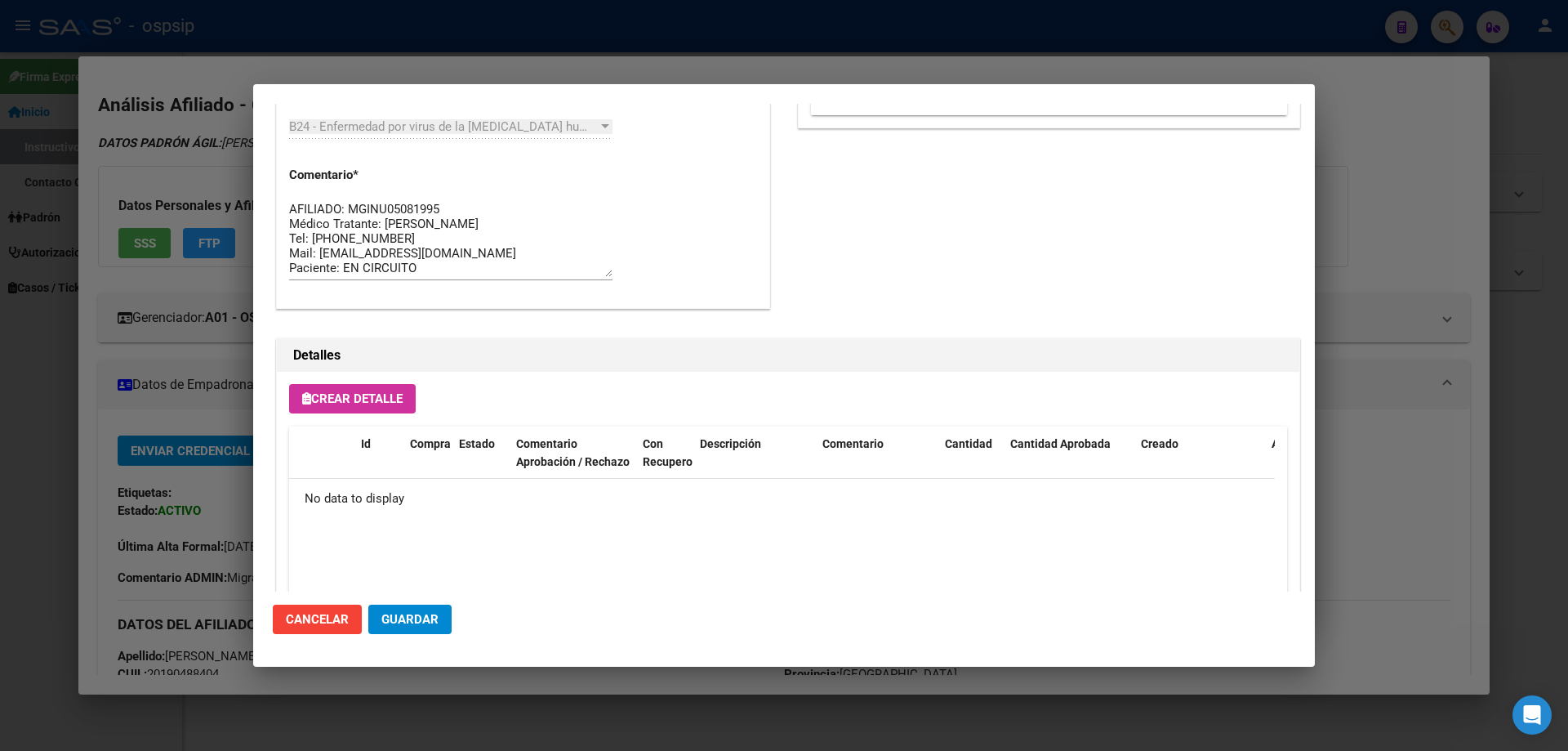
click at [393, 399] on span "Crear Detalle" at bounding box center [352, 399] width 101 height 15
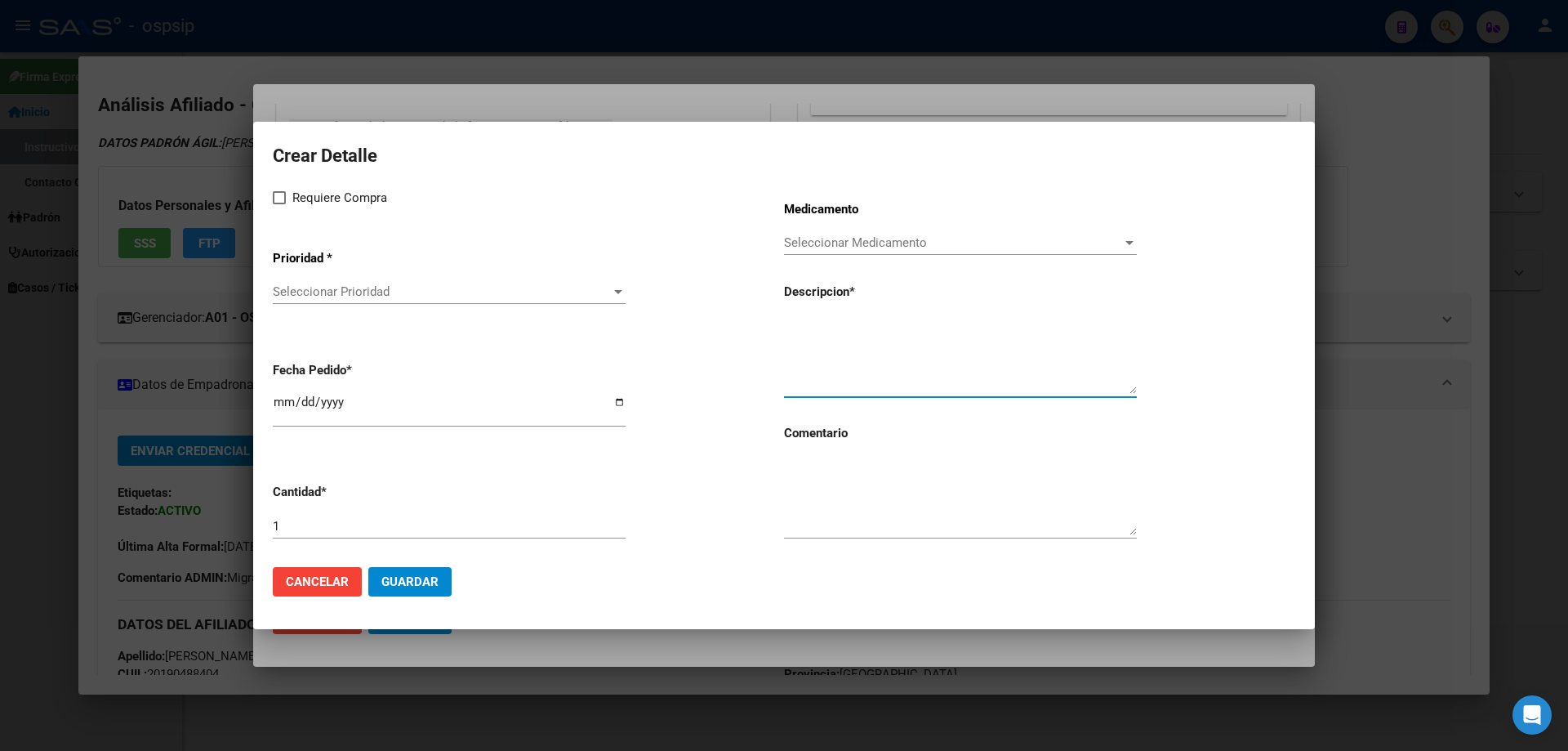
paste textarea "[MEDICAL_DATA]+ tenofovirdisoprox. 200mg/300 mg comp.rec.x 30 (FTC/TDF)"
type textarea "[MEDICAL_DATA]+ tenofovirdisoprox. 200mg/300 mg comp.rec.x 30 (FTC/TDF)"
click at [870, 490] on textarea at bounding box center [960, 496] width 353 height 77
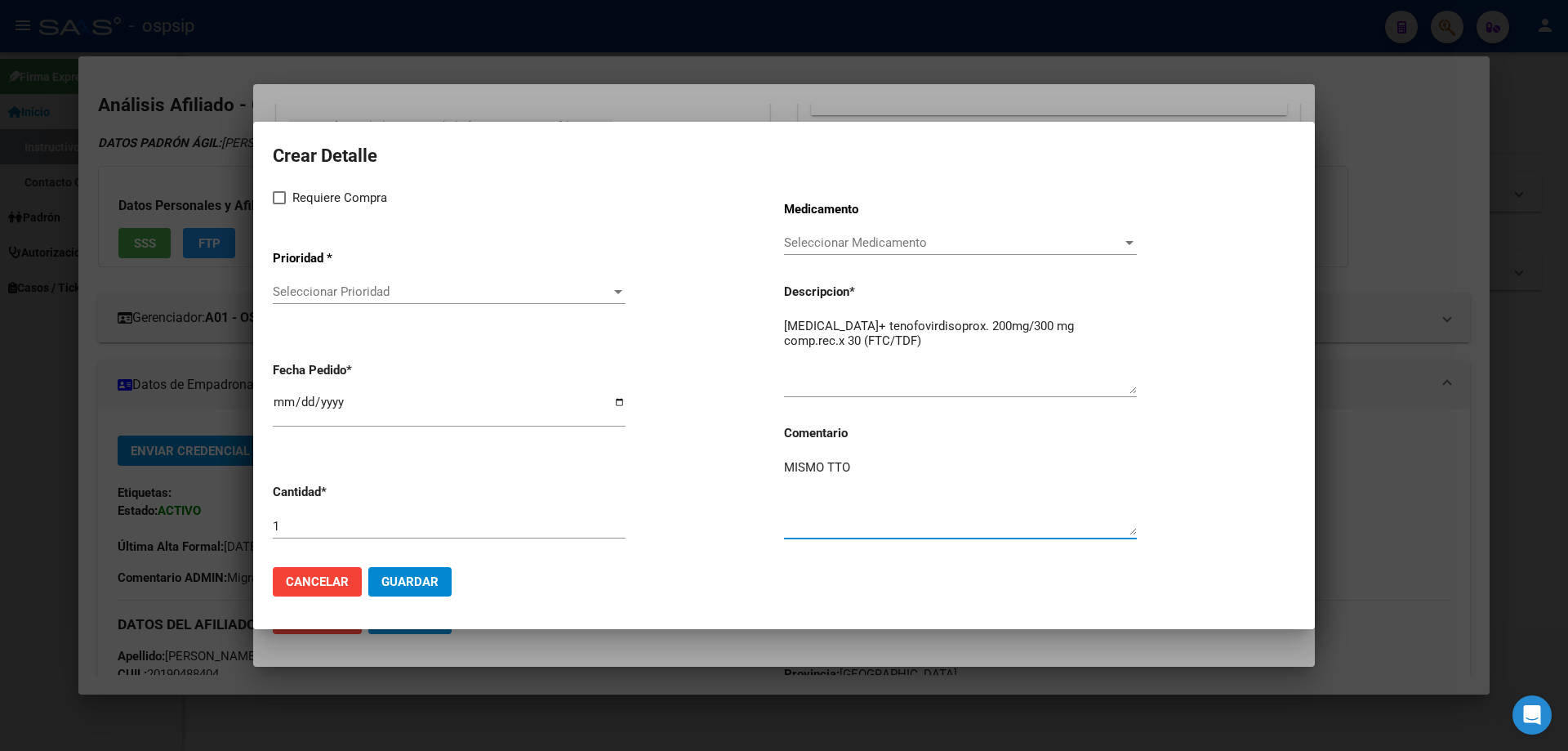
type textarea "MISMO TTO"
click at [281, 204] on label "Requiere Compra" at bounding box center [330, 198] width 114 height 20
click at [280, 204] on input "Requiere Compra" at bounding box center [279, 204] width 1 height 1
checkbox input "true"
click at [310, 293] on span "Seleccionar Prioridad" at bounding box center [442, 291] width 338 height 15
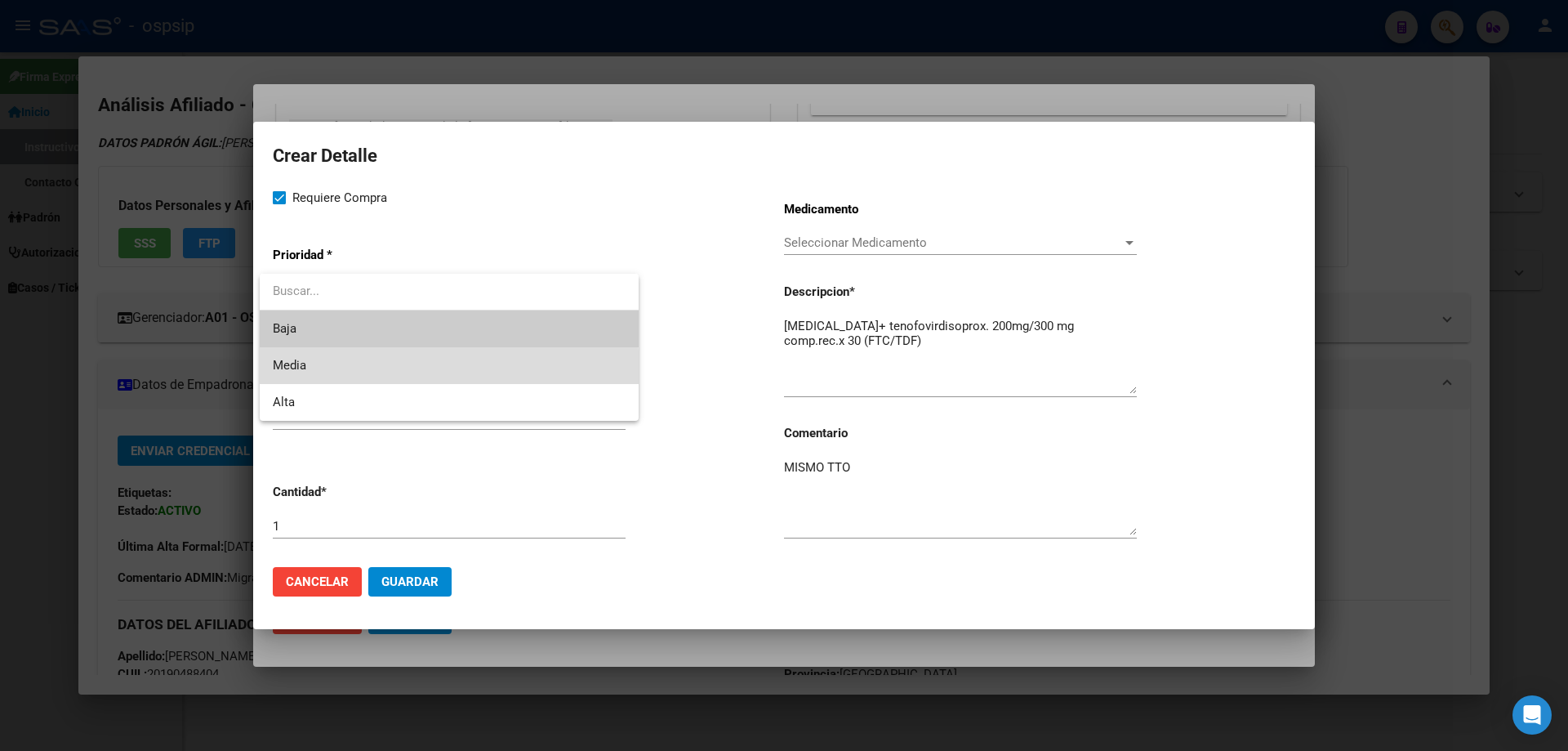
click at [329, 371] on span "Media" at bounding box center [449, 366] width 353 height 37
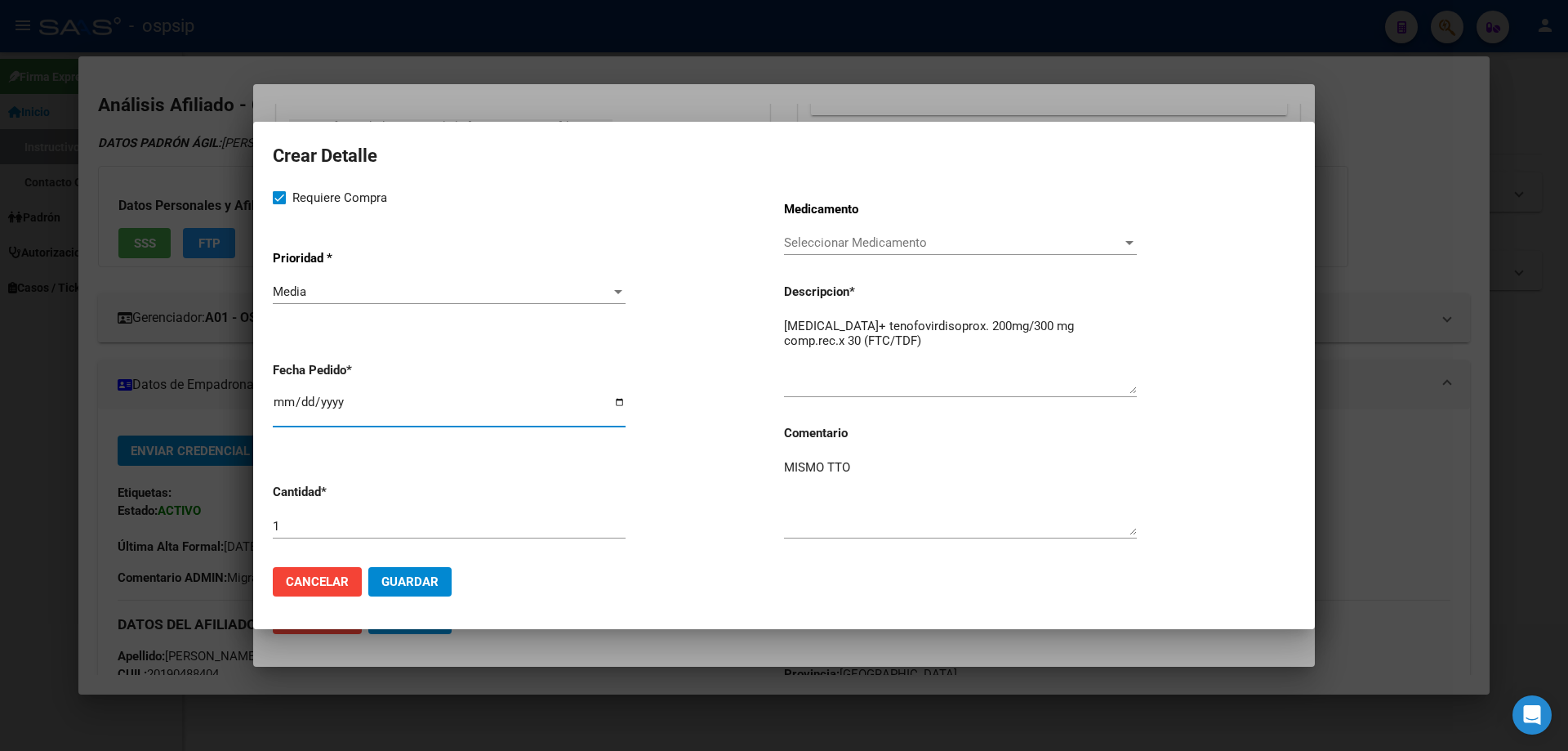
click at [282, 400] on input "2025-09-09" at bounding box center [449, 408] width 353 height 26
type input "2025-09-04"
click at [423, 586] on span "Guardar" at bounding box center [409, 582] width 57 height 15
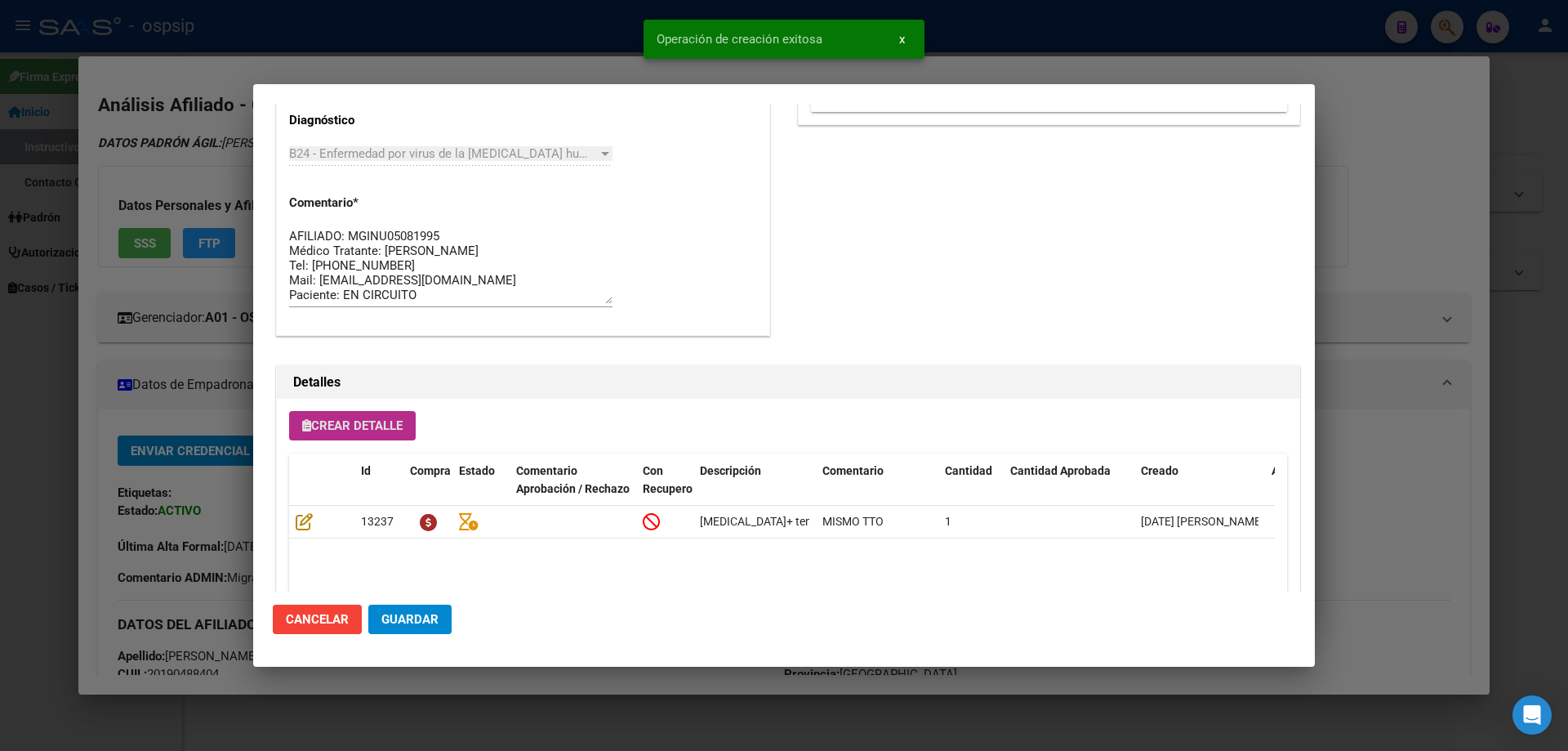
scroll to position [847, 0]
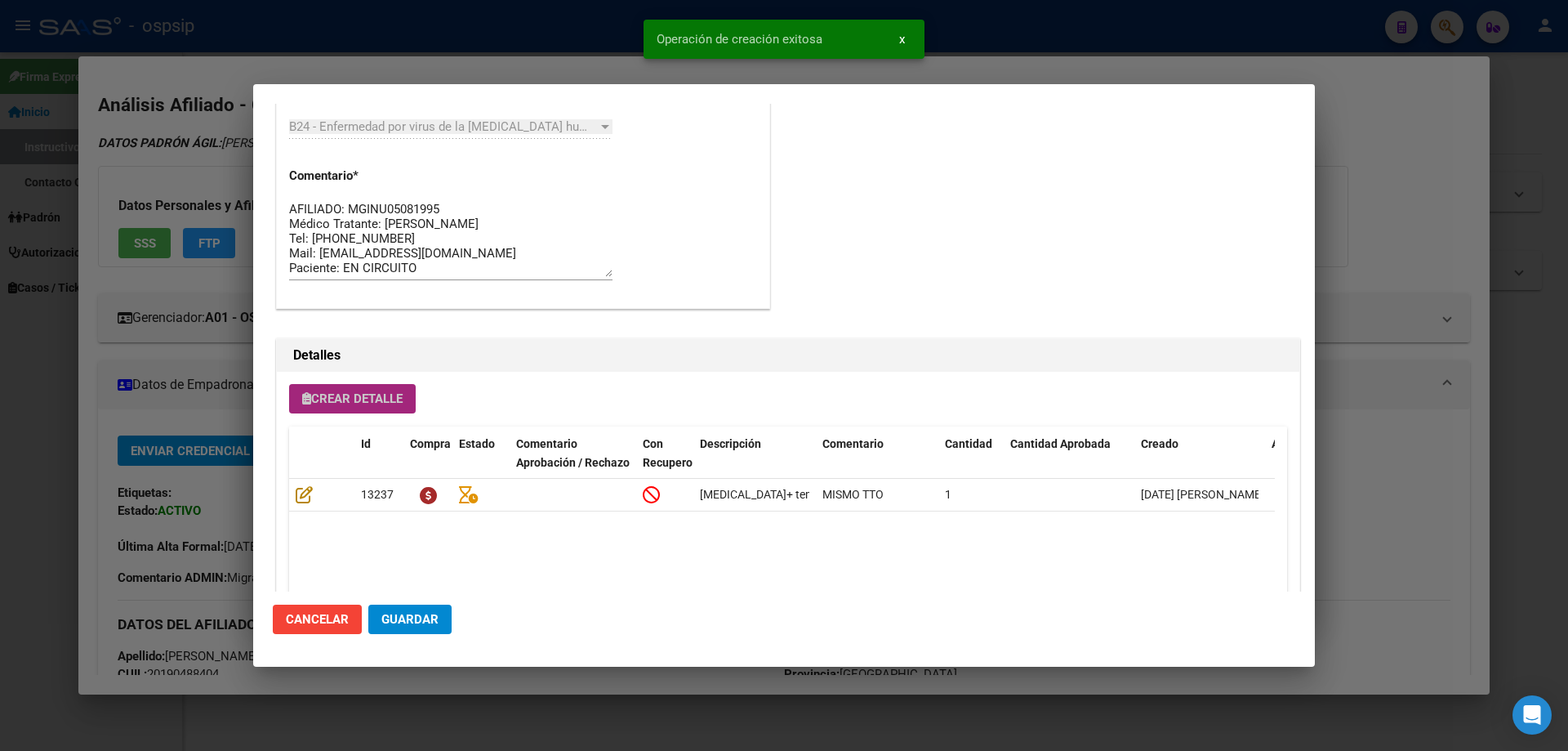
click at [377, 402] on span "Crear Detalle" at bounding box center [352, 399] width 101 height 15
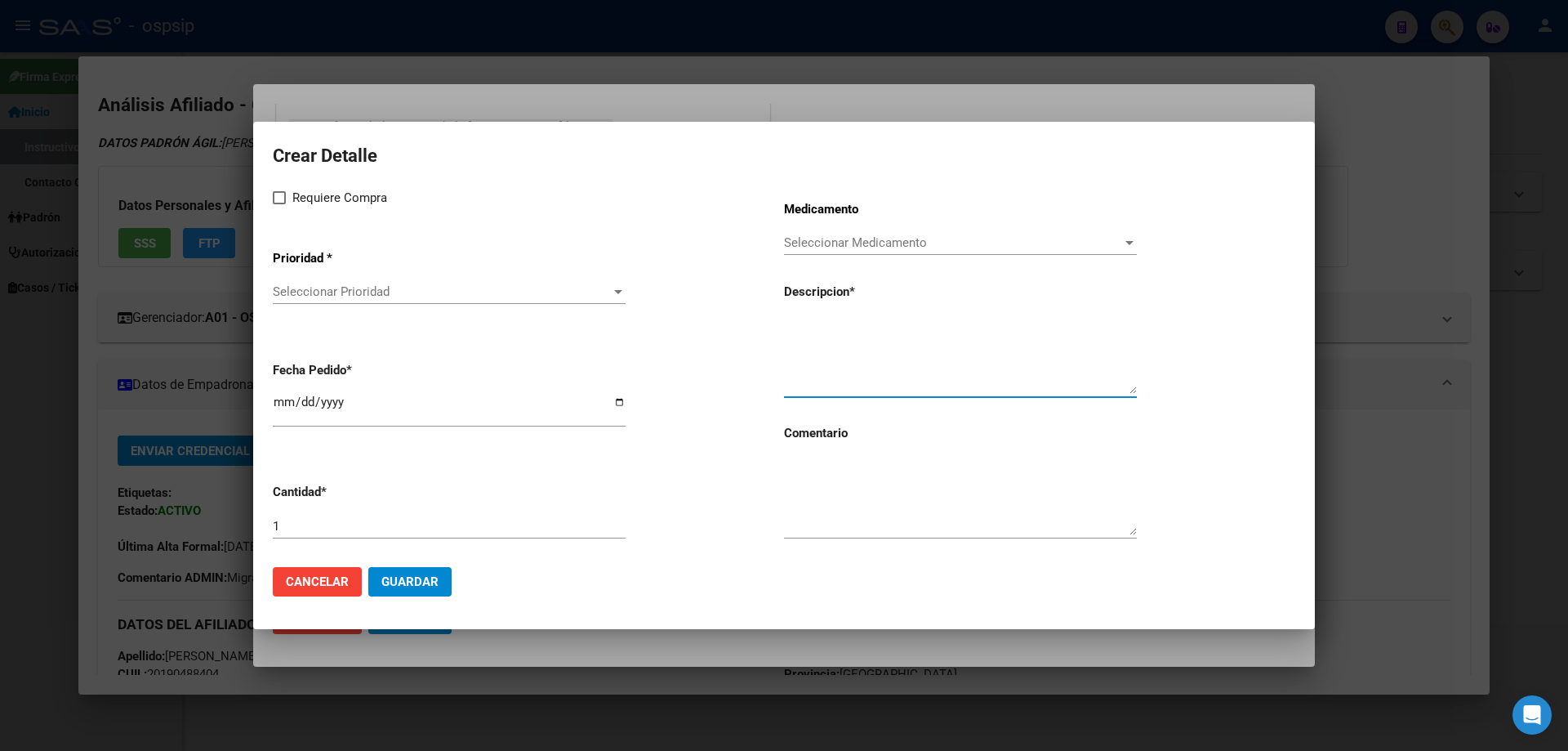
paste textarea "[MEDICAL_DATA]+[MEDICAL_DATA] 800mg/100mg comp.rec.x 30 (DRV/RTV)"
type textarea "[MEDICAL_DATA]+[MEDICAL_DATA] 800mg/100mg comp.rec.x 30 (DRV/RTV)"
click at [868, 497] on textarea at bounding box center [960, 496] width 353 height 77
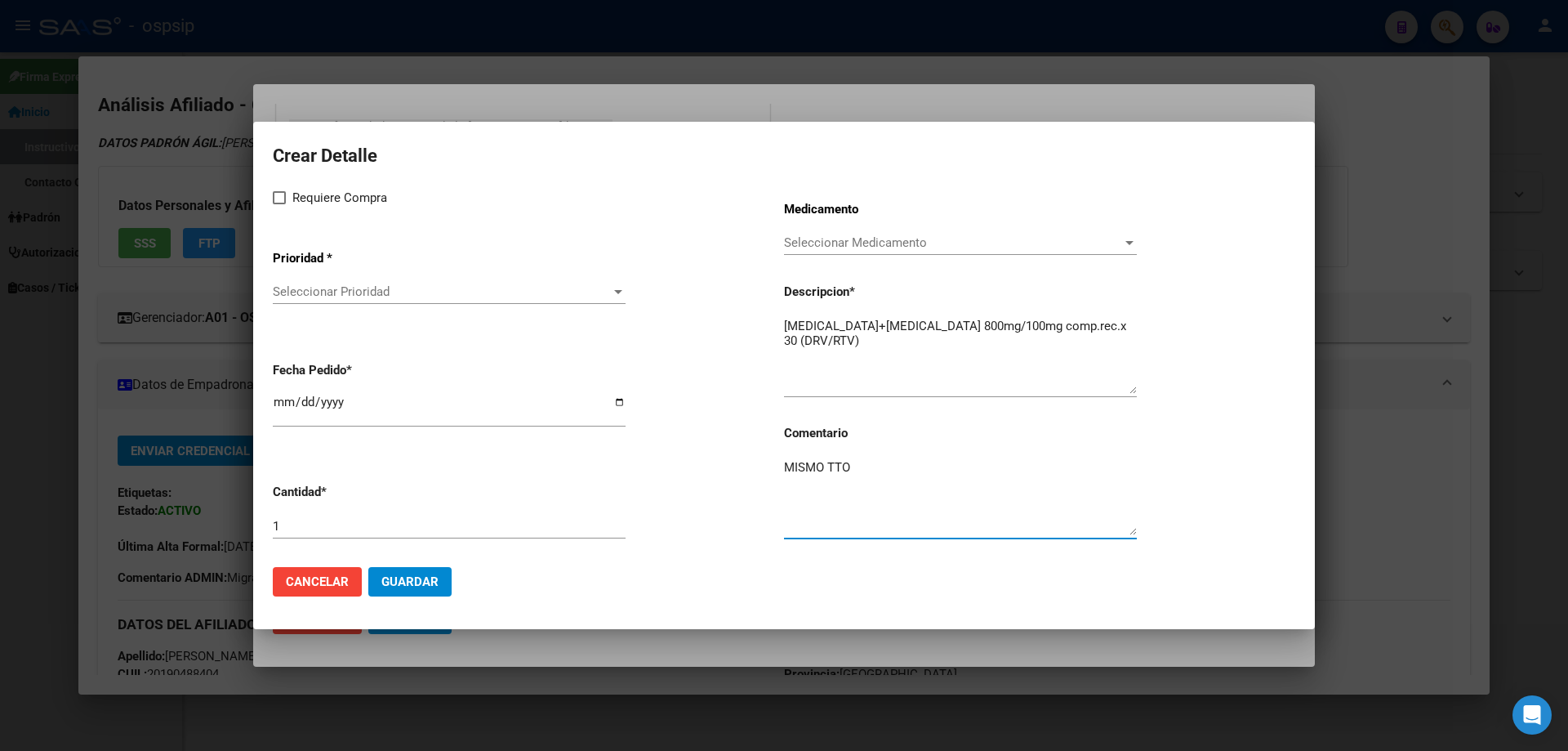
type textarea "MISMO TTO"
click at [285, 200] on label "Requiere Compra" at bounding box center [330, 198] width 114 height 20
click at [280, 204] on input "Requiere Compra" at bounding box center [279, 204] width 1 height 1
checkbox input "true"
click at [311, 285] on span "Seleccionar Prioridad" at bounding box center [442, 291] width 338 height 15
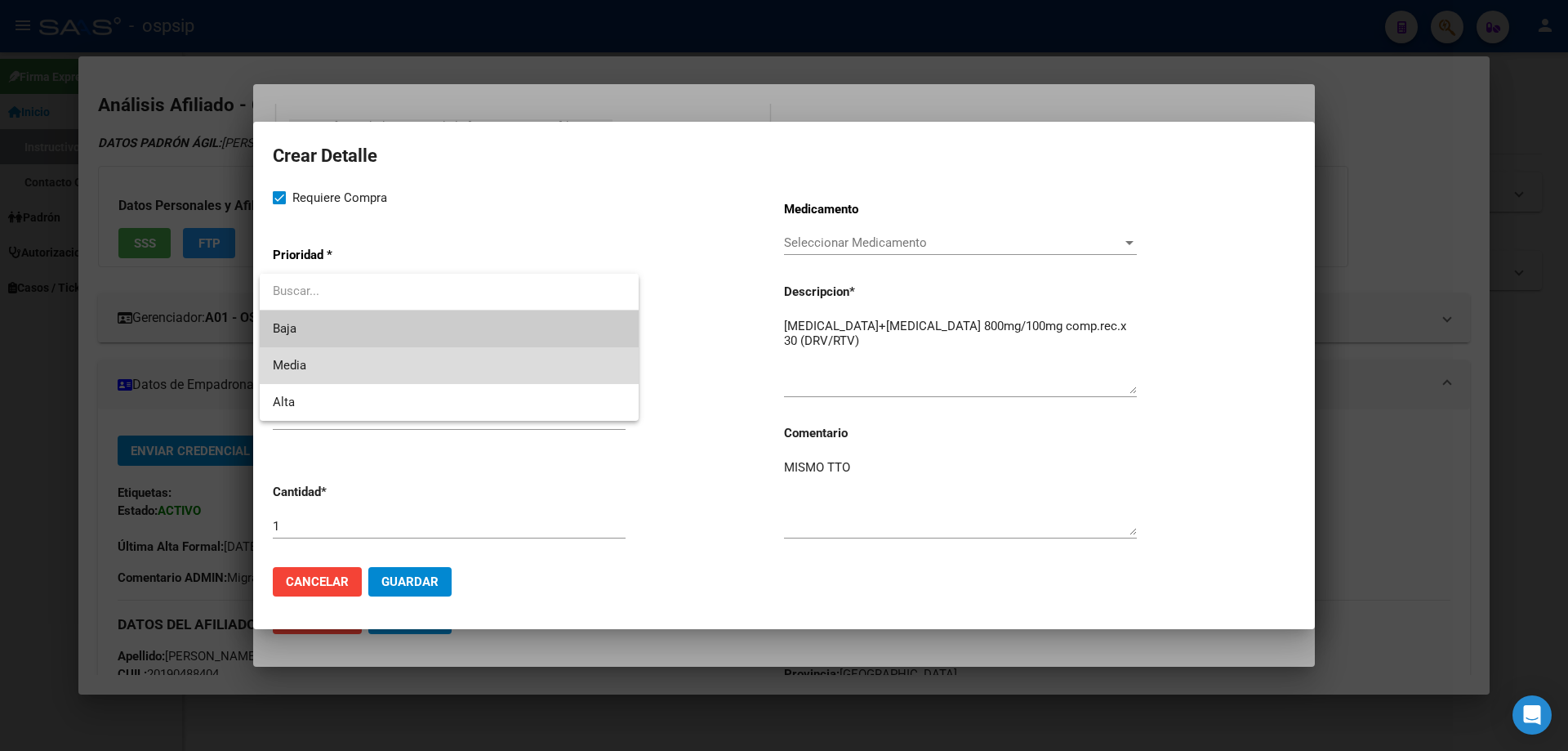
click at [320, 362] on span "Media" at bounding box center [449, 366] width 353 height 37
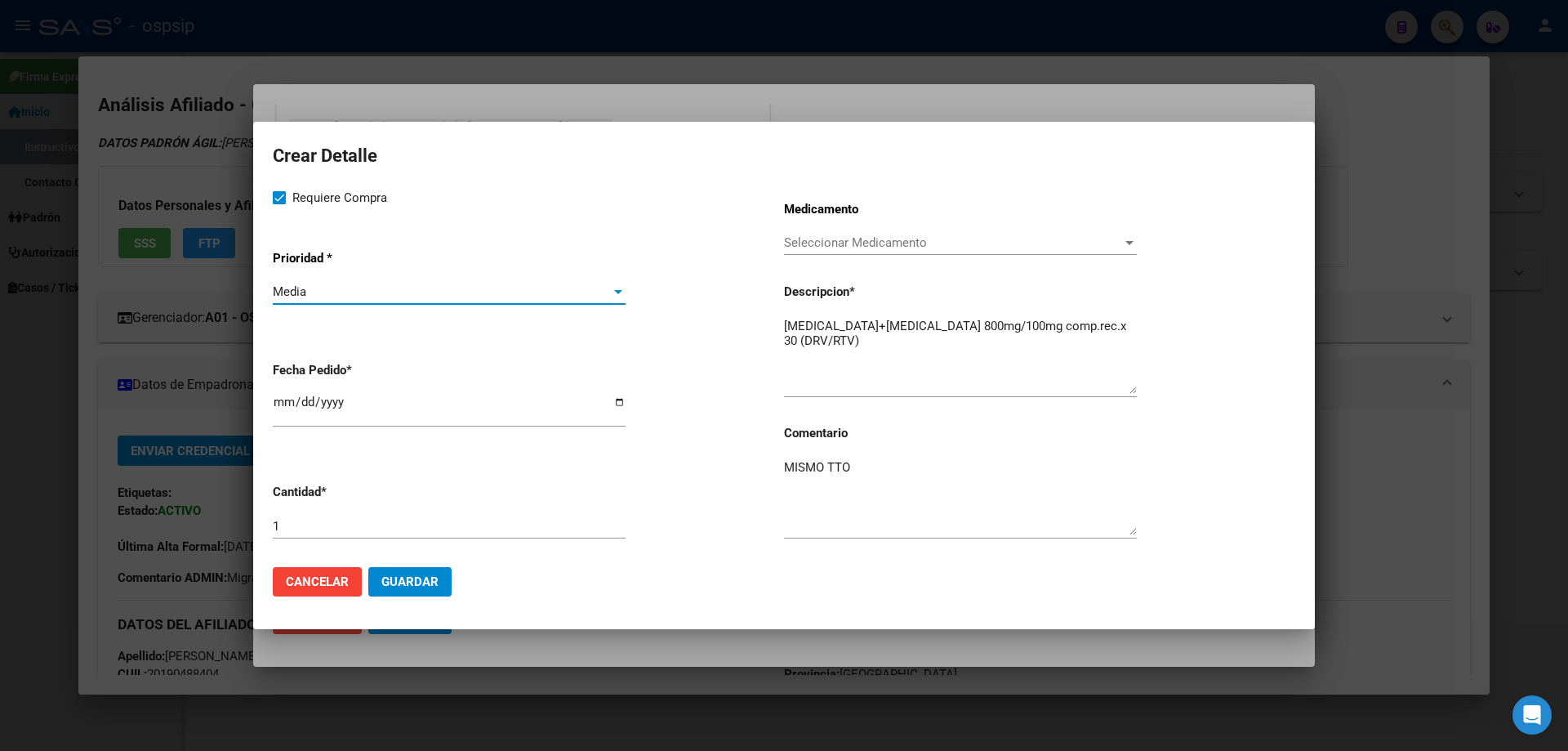
click at [279, 400] on input "2025-09-09" at bounding box center [449, 408] width 353 height 26
type input "2025-09-04"
click at [408, 584] on span "Guardar" at bounding box center [409, 582] width 57 height 15
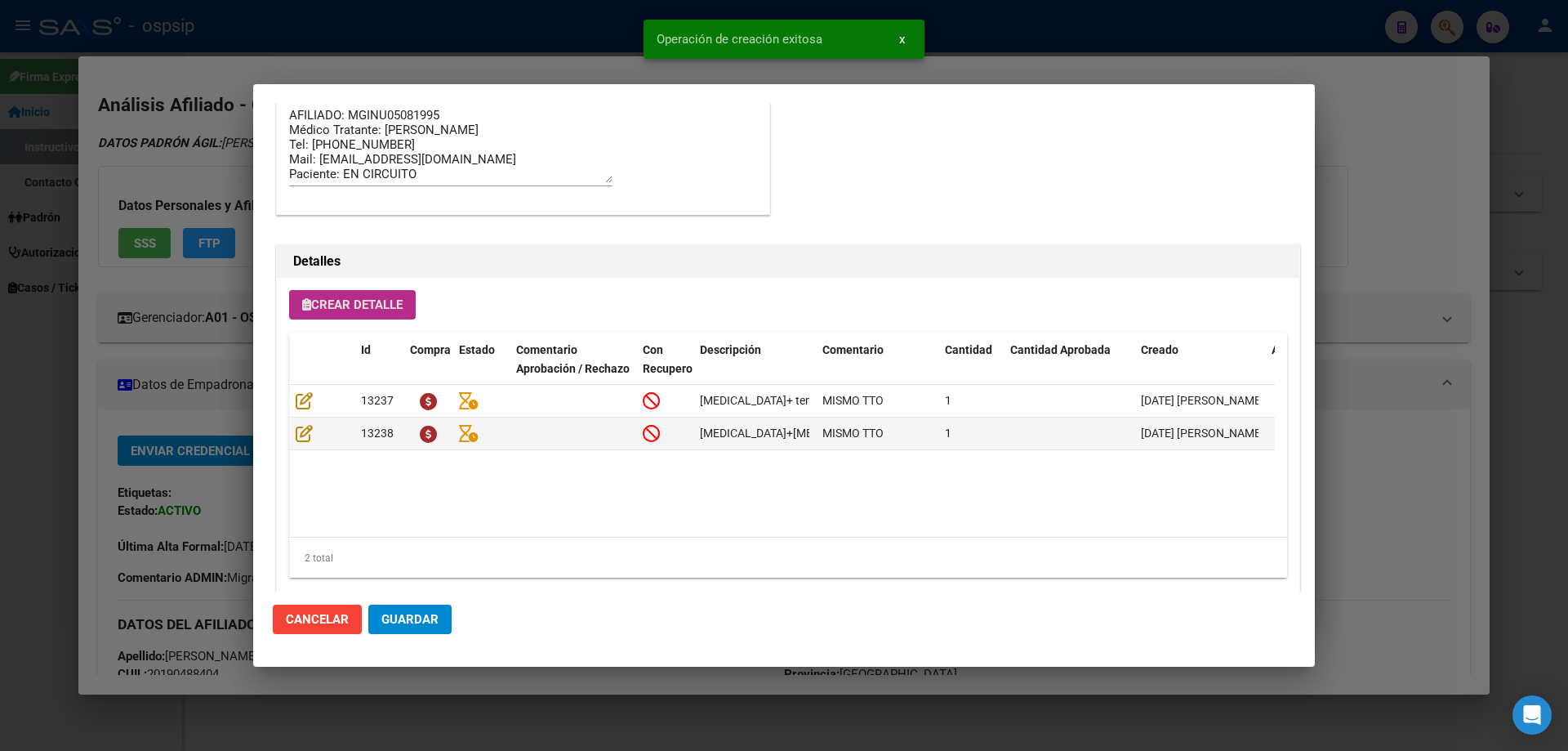
scroll to position [979, 0]
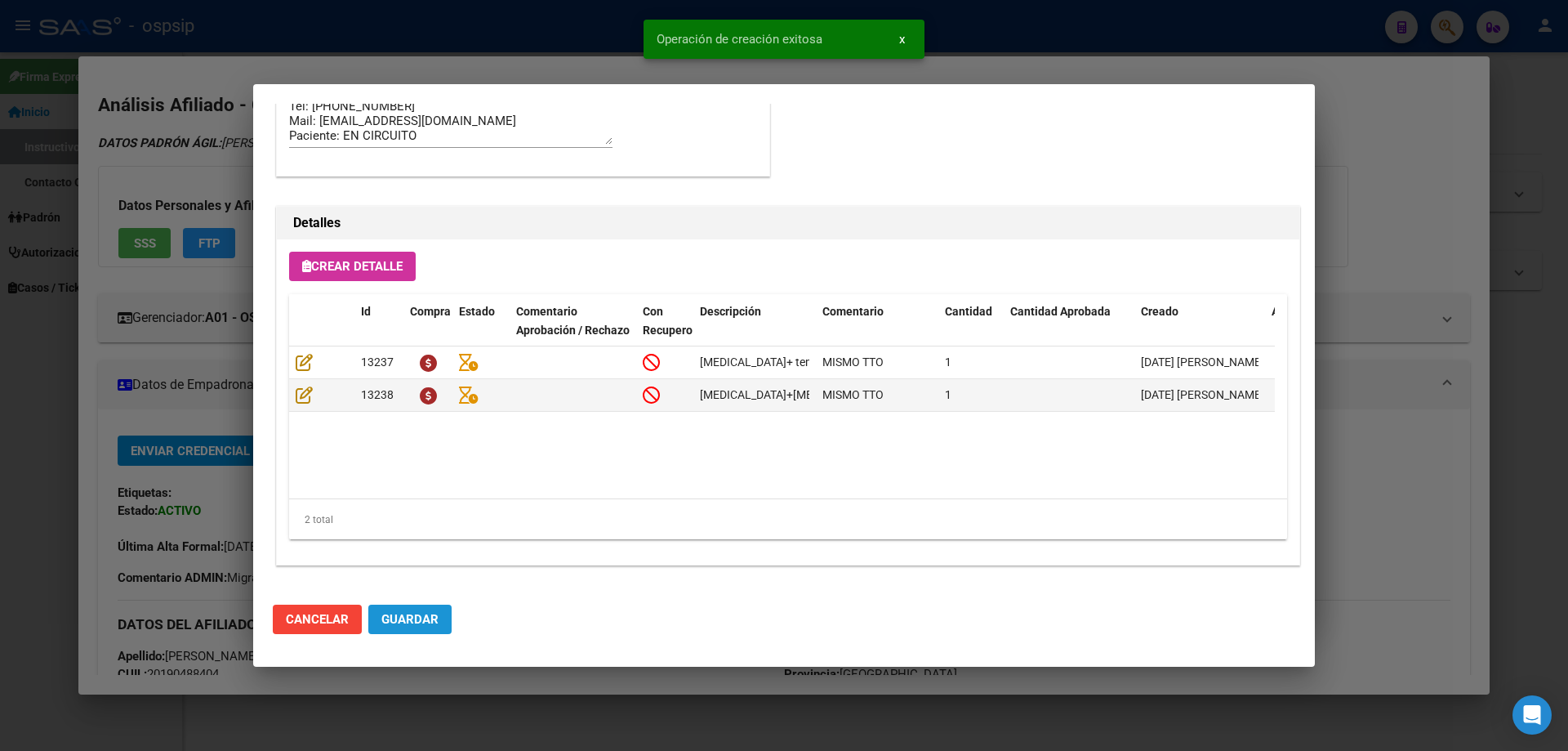
click at [439, 621] on button "Guardar" at bounding box center [410, 619] width 83 height 29
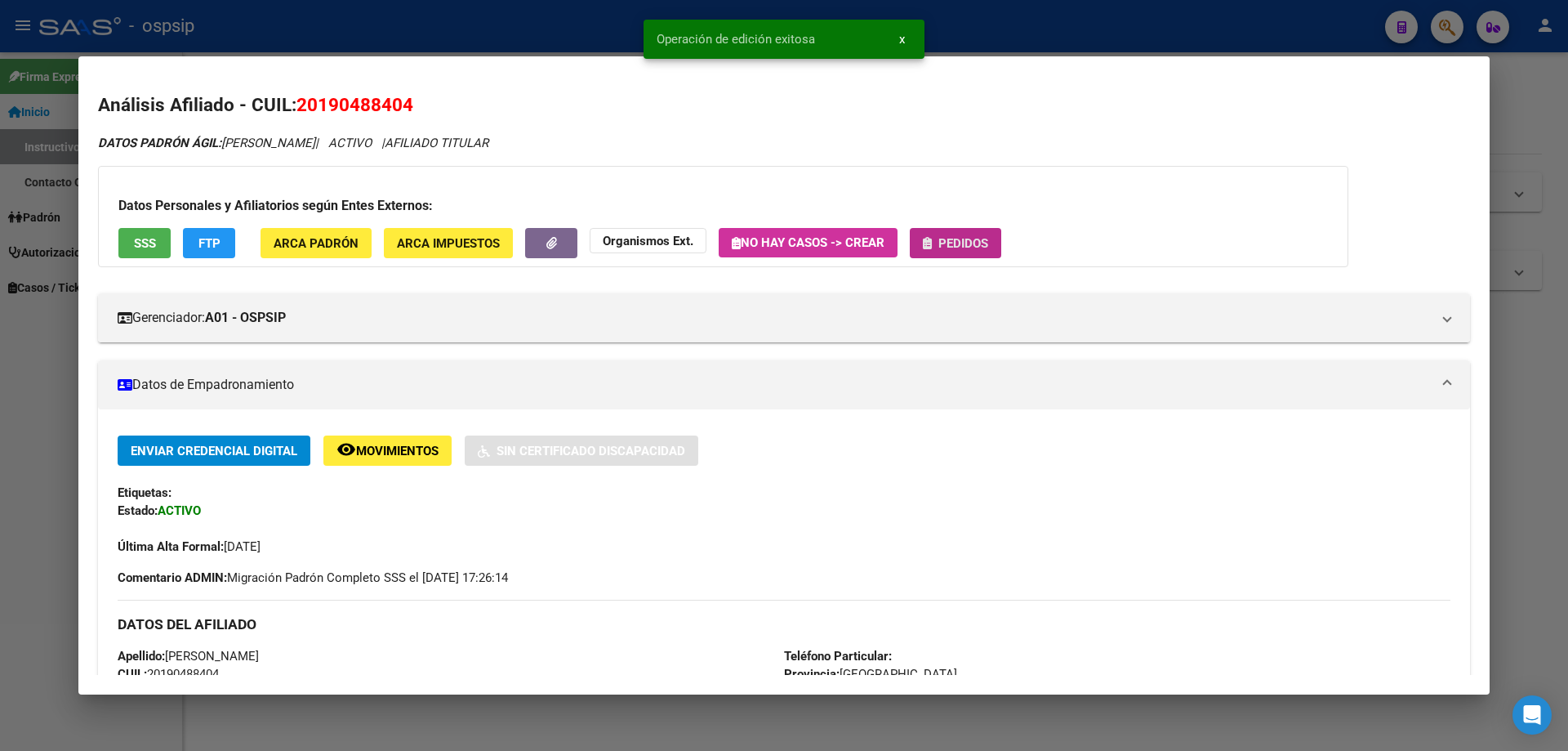
click at [1000, 246] on button "Pedidos" at bounding box center [955, 243] width 92 height 30
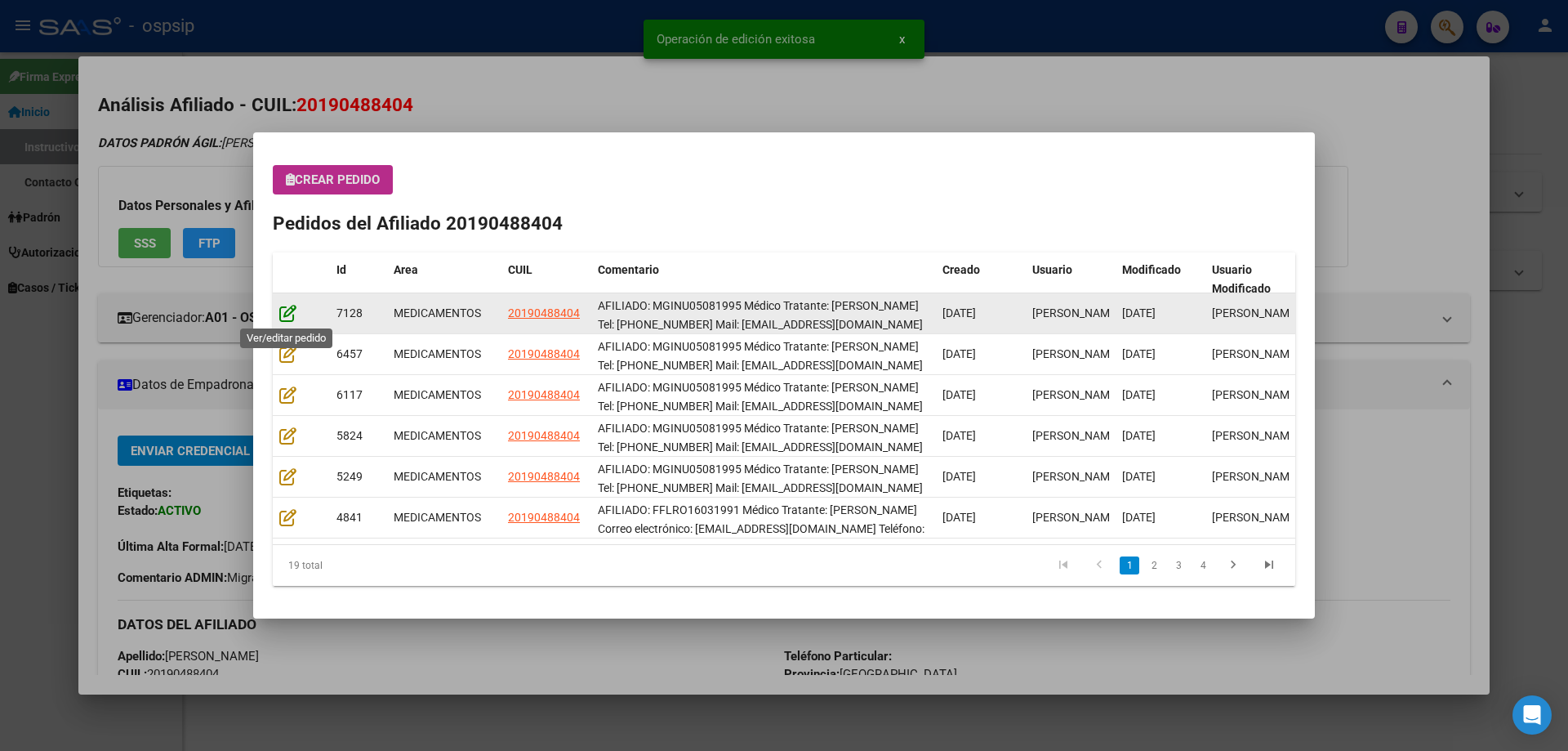
click at [289, 310] on icon at bounding box center [288, 313] width 17 height 18
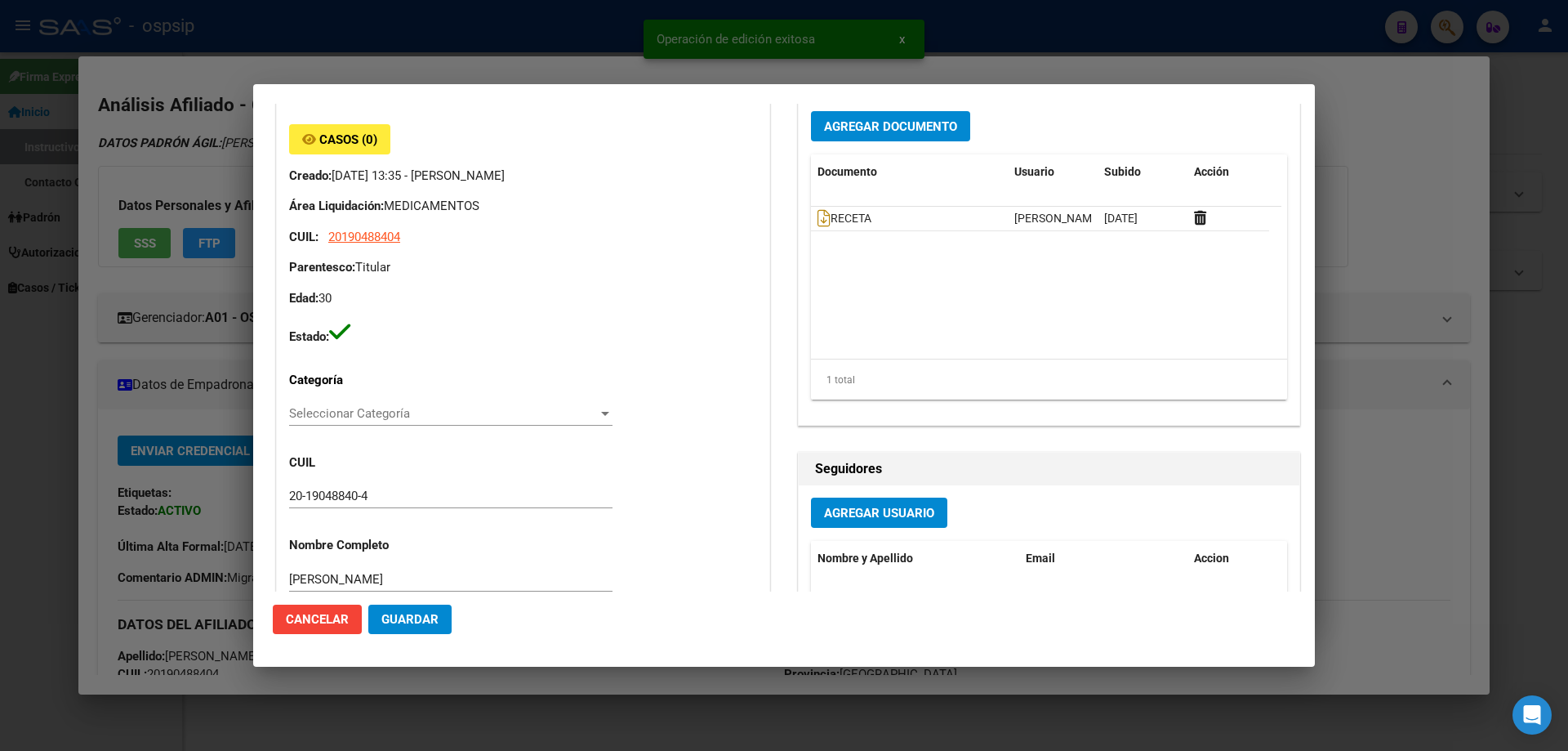
type input "[GEOGRAPHIC_DATA], [PERSON_NAME], [PERSON_NAME] 2427"
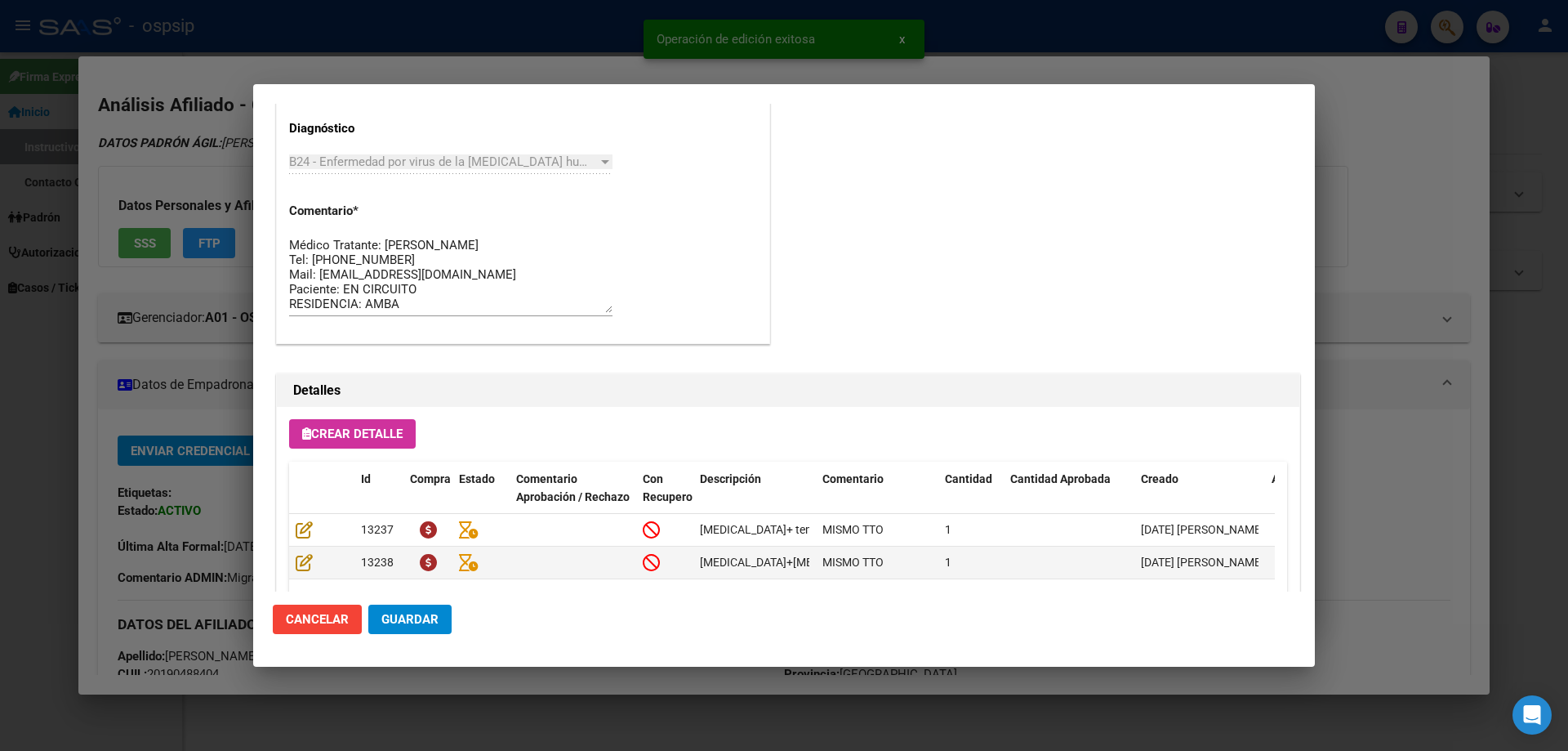
scroll to position [1062, 0]
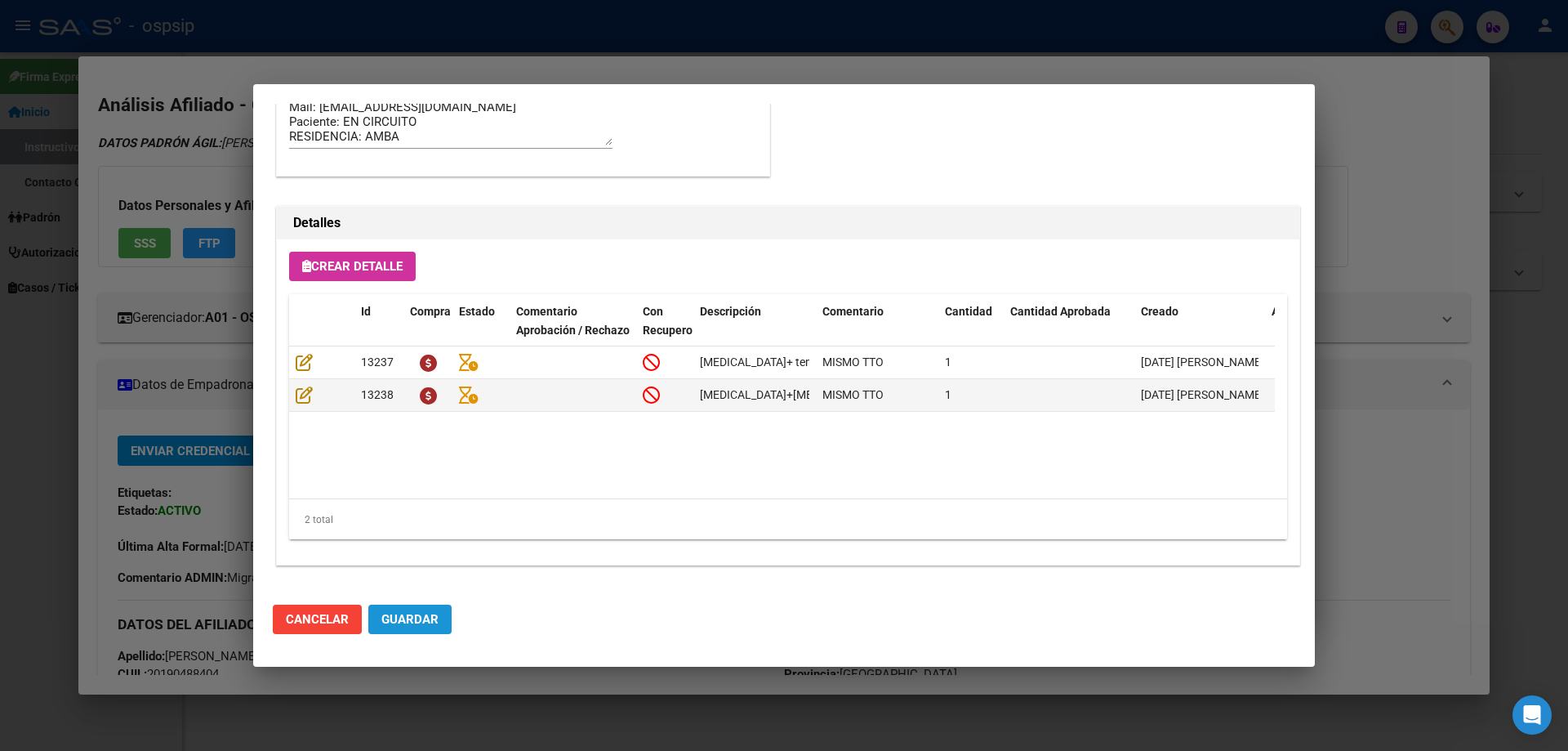
click at [410, 615] on span "Guardar" at bounding box center [409, 619] width 57 height 15
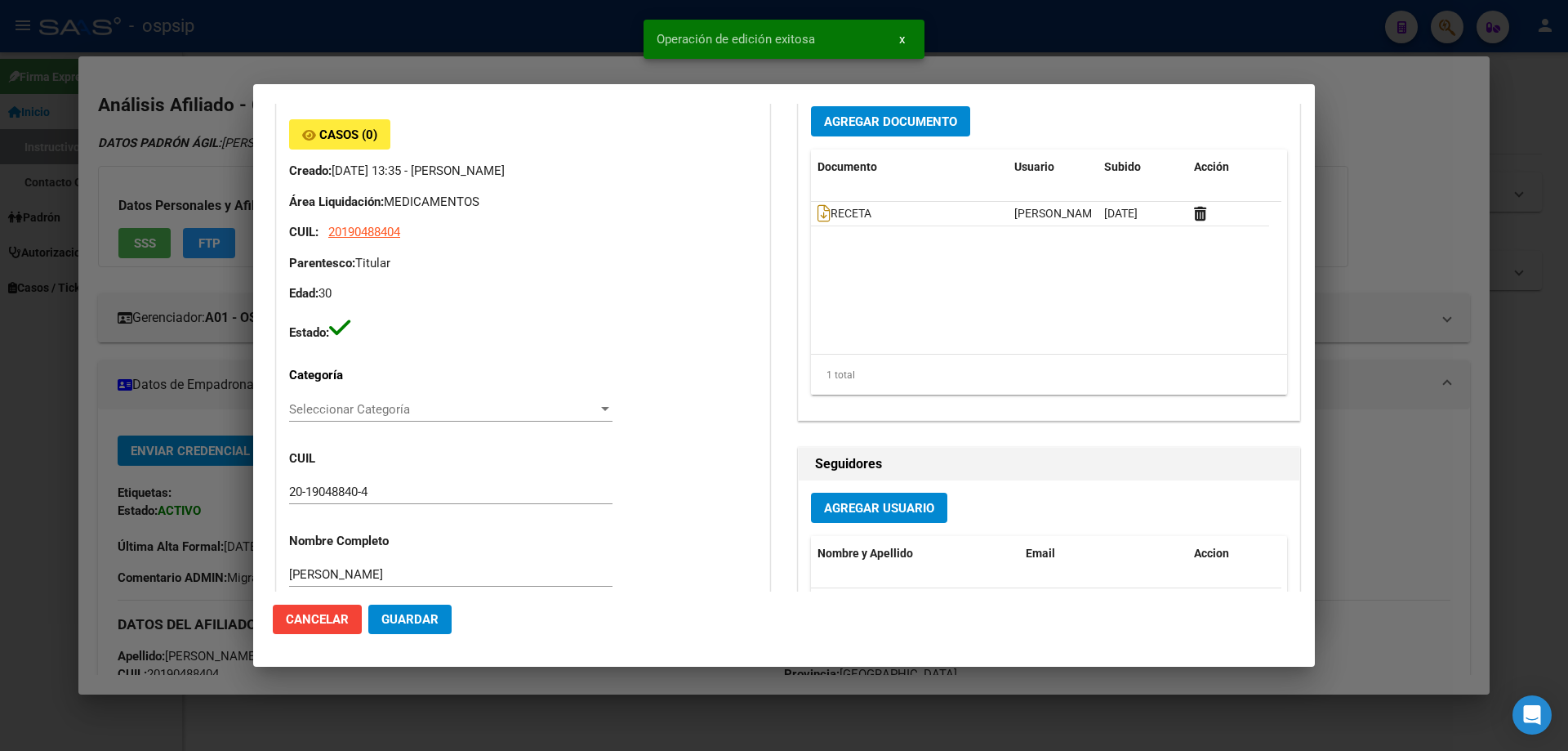
scroll to position [0, 0]
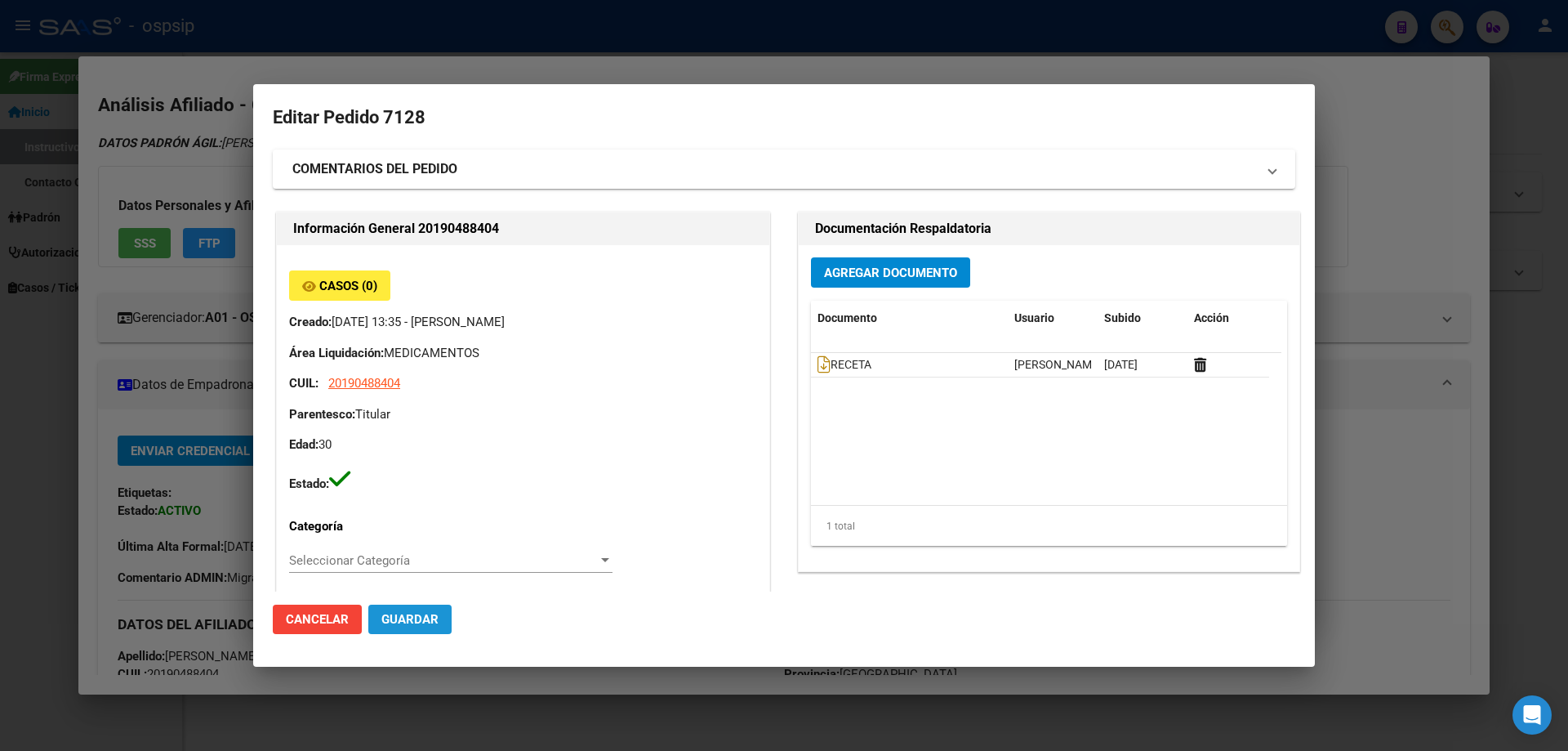
click at [433, 609] on button "Guardar" at bounding box center [410, 619] width 83 height 29
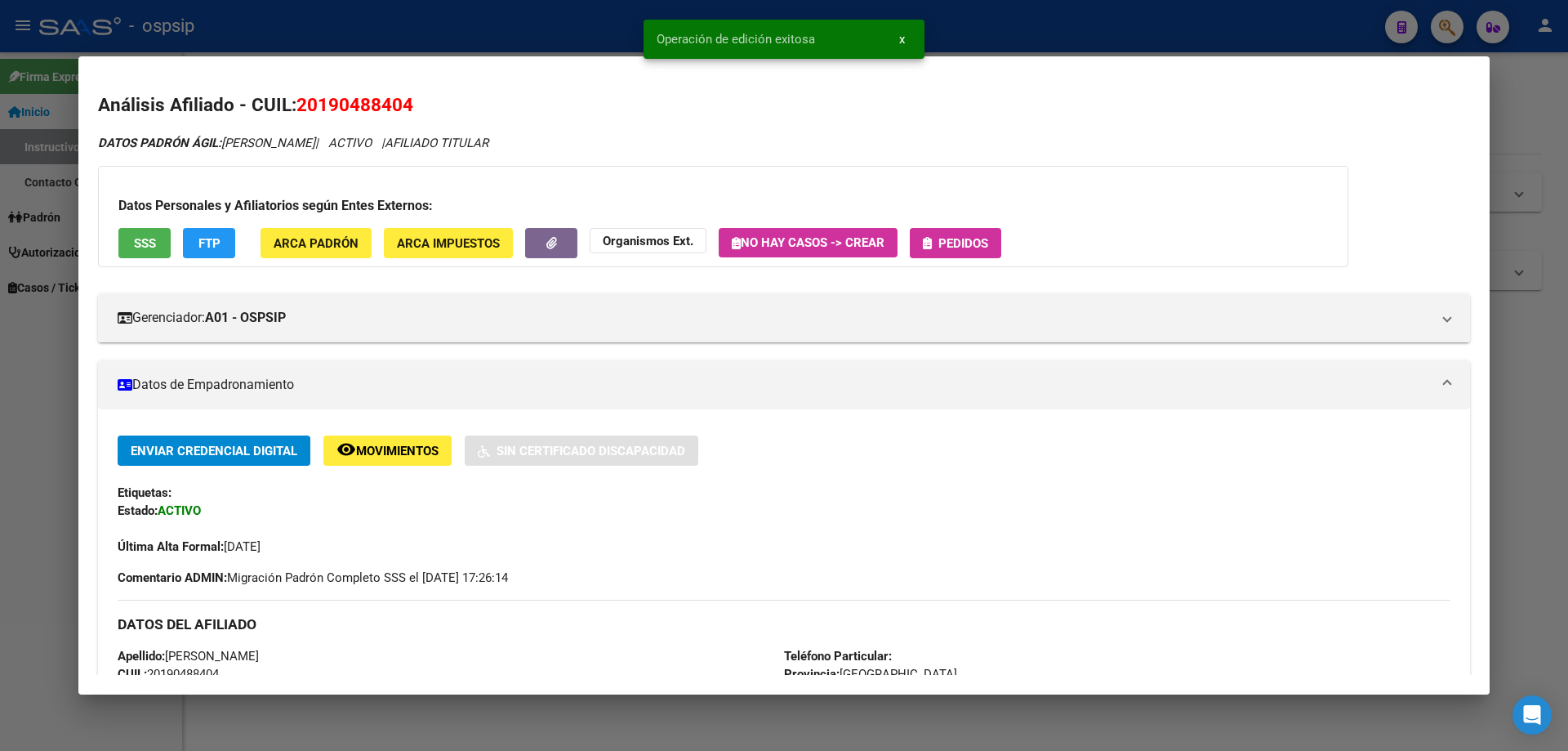
click at [984, 251] on button "Pedidos" at bounding box center [955, 243] width 92 height 30
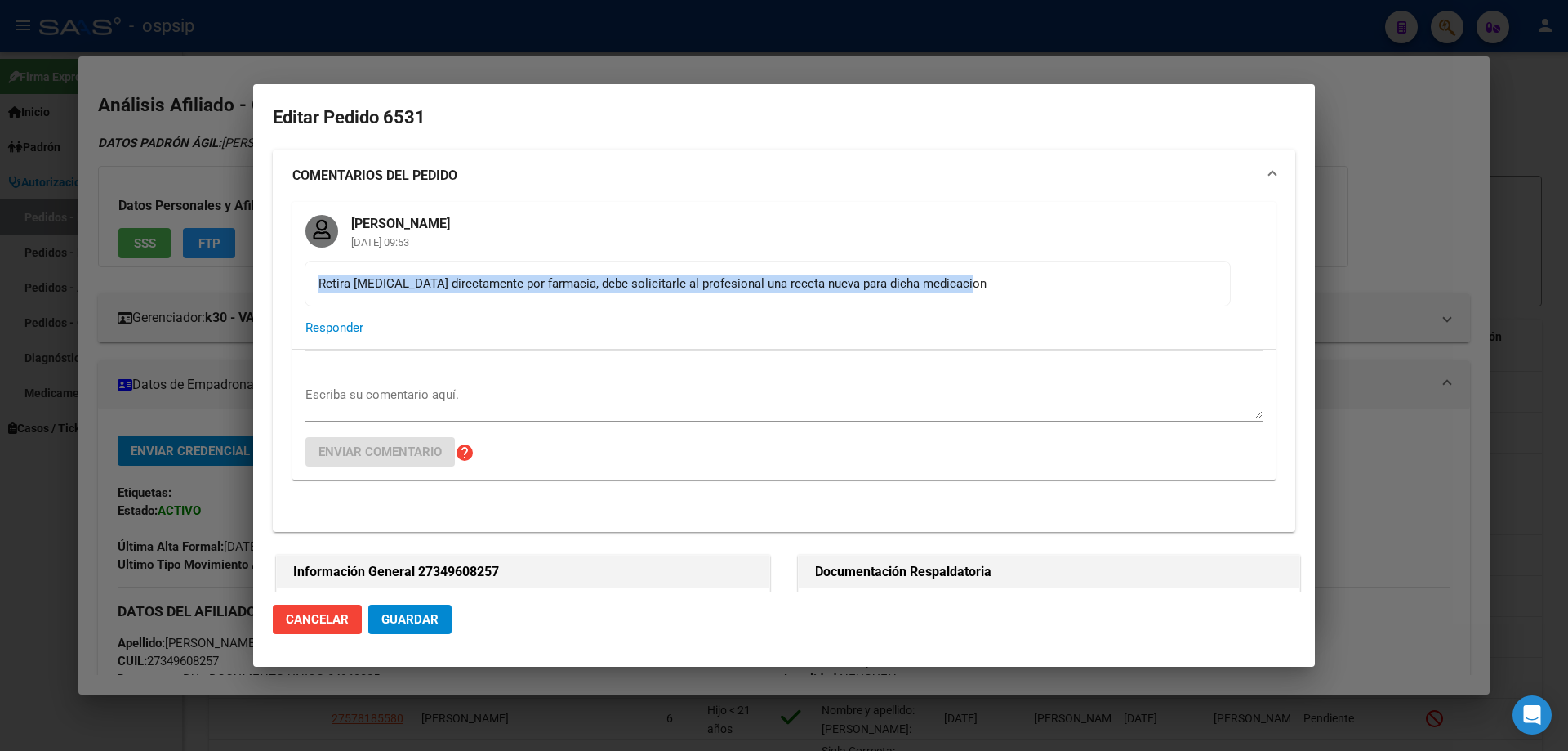
drag, startPoint x: 315, startPoint y: 282, endPoint x: 1000, endPoint y: 288, distance: 685.0
click at [1000, 288] on mat-card-content "Retira [MEDICAL_DATA] directamente por farmacia, debe solicitarle al profesiona…" at bounding box center [767, 283] width 926 height 46
copy div "Retira [MEDICAL_DATA] directamente por farmacia, debe solicitarle al profesiona…"
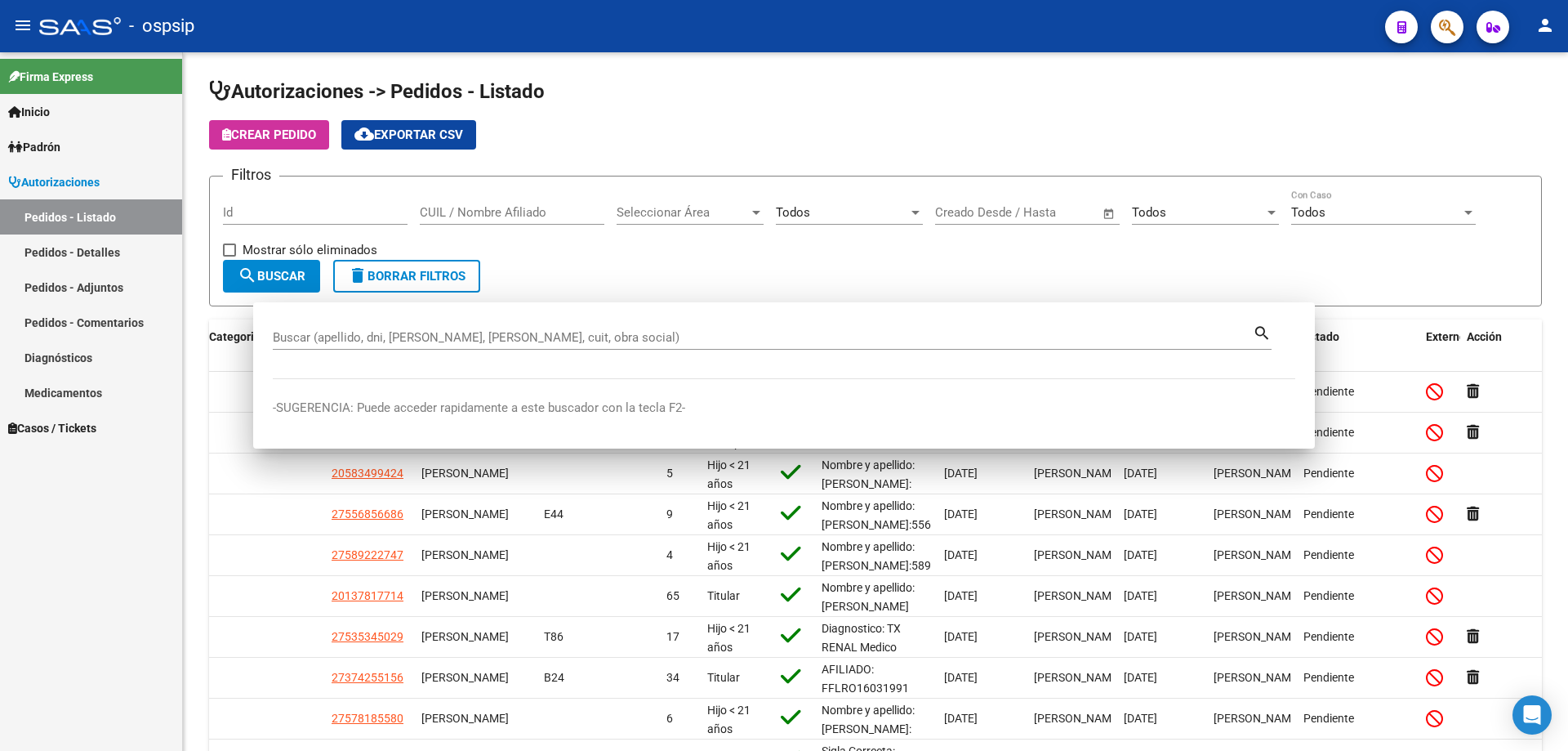
click at [1438, 34] on button "button" at bounding box center [1446, 27] width 32 height 32
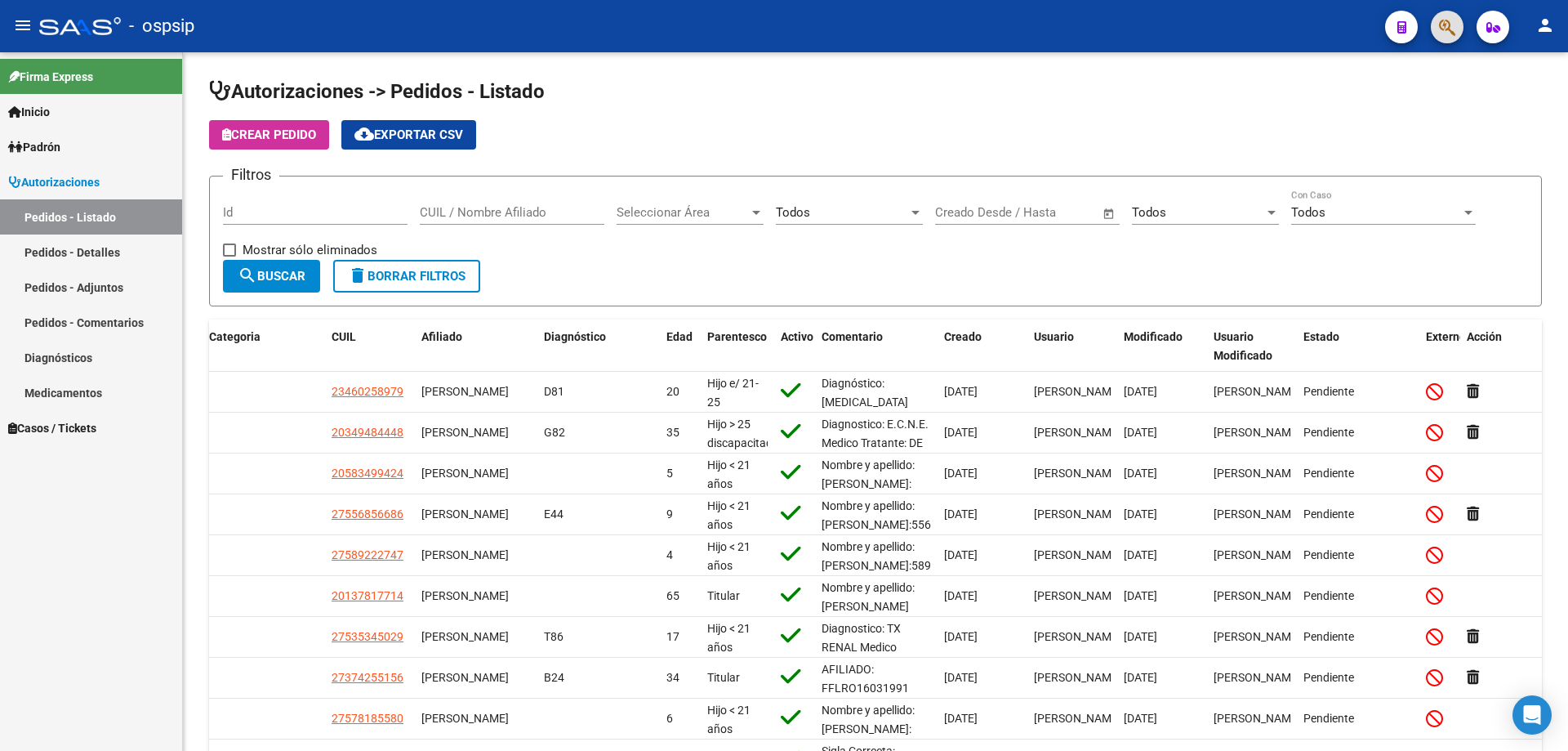
click at [1439, 39] on span "button" at bounding box center [1447, 27] width 17 height 33
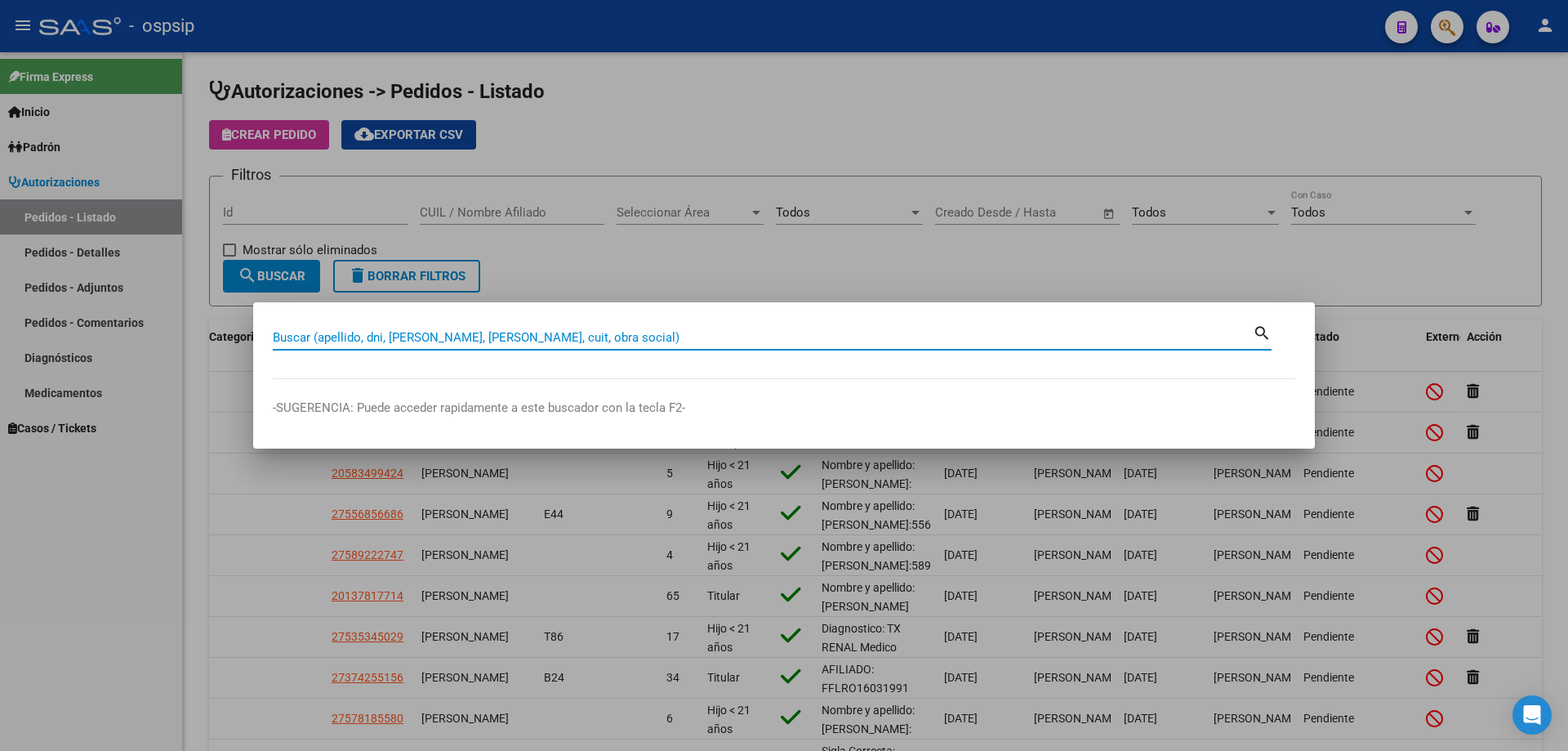
paste input "19048840"
type input "19048840"
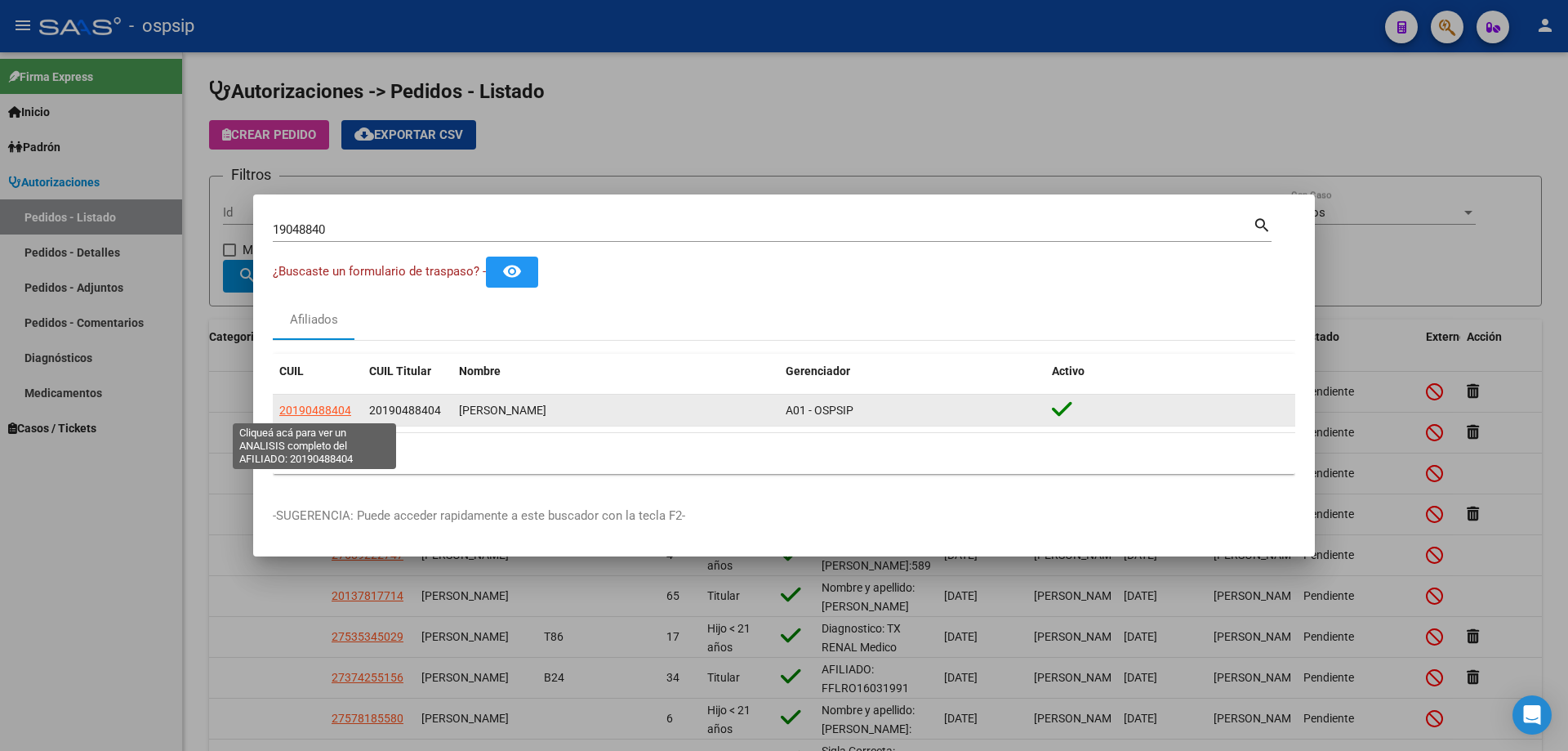
click at [341, 405] on span "20190488404" at bounding box center [315, 410] width 72 height 13
type textarea "20190488404"
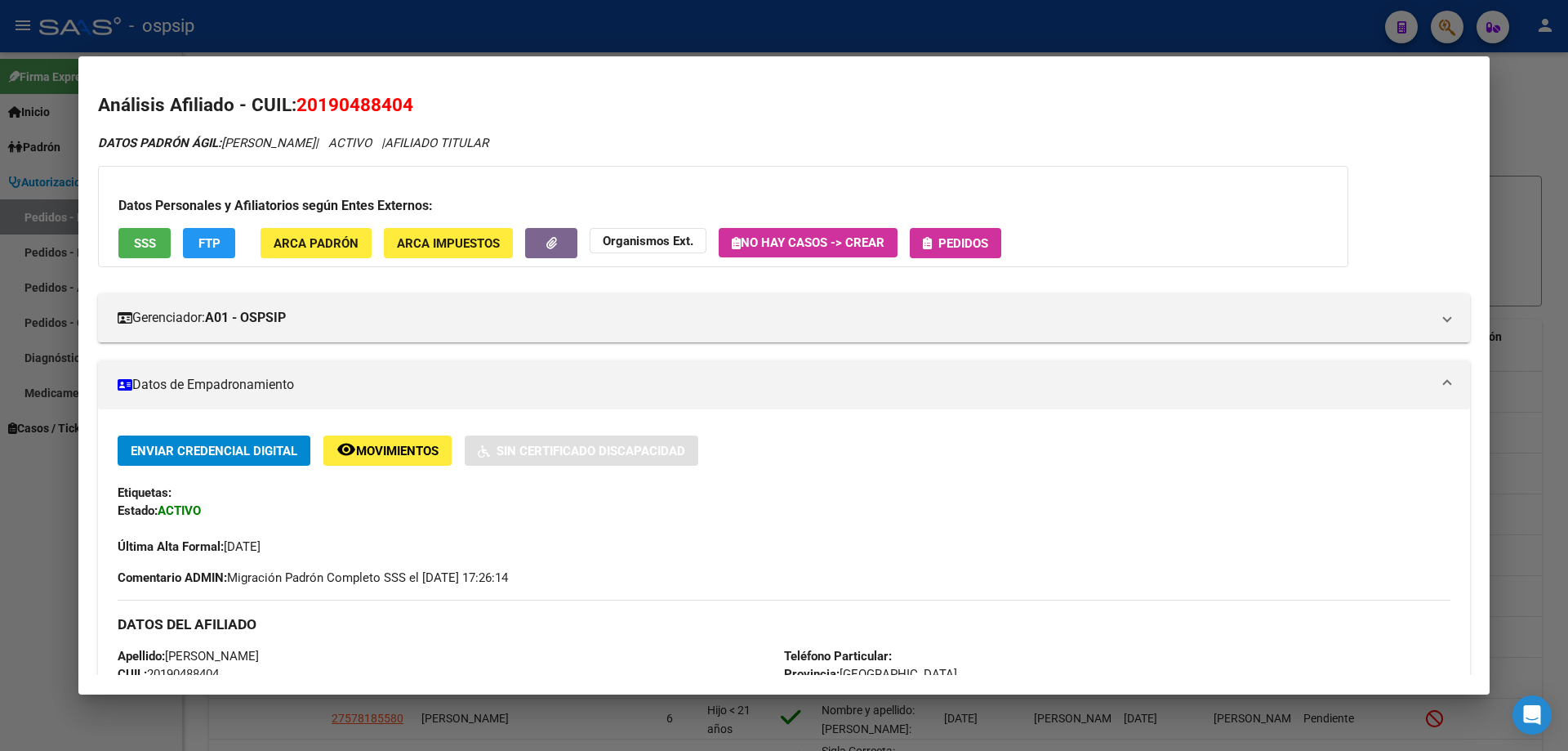
click at [153, 248] on span "SSS" at bounding box center [145, 244] width 22 height 15
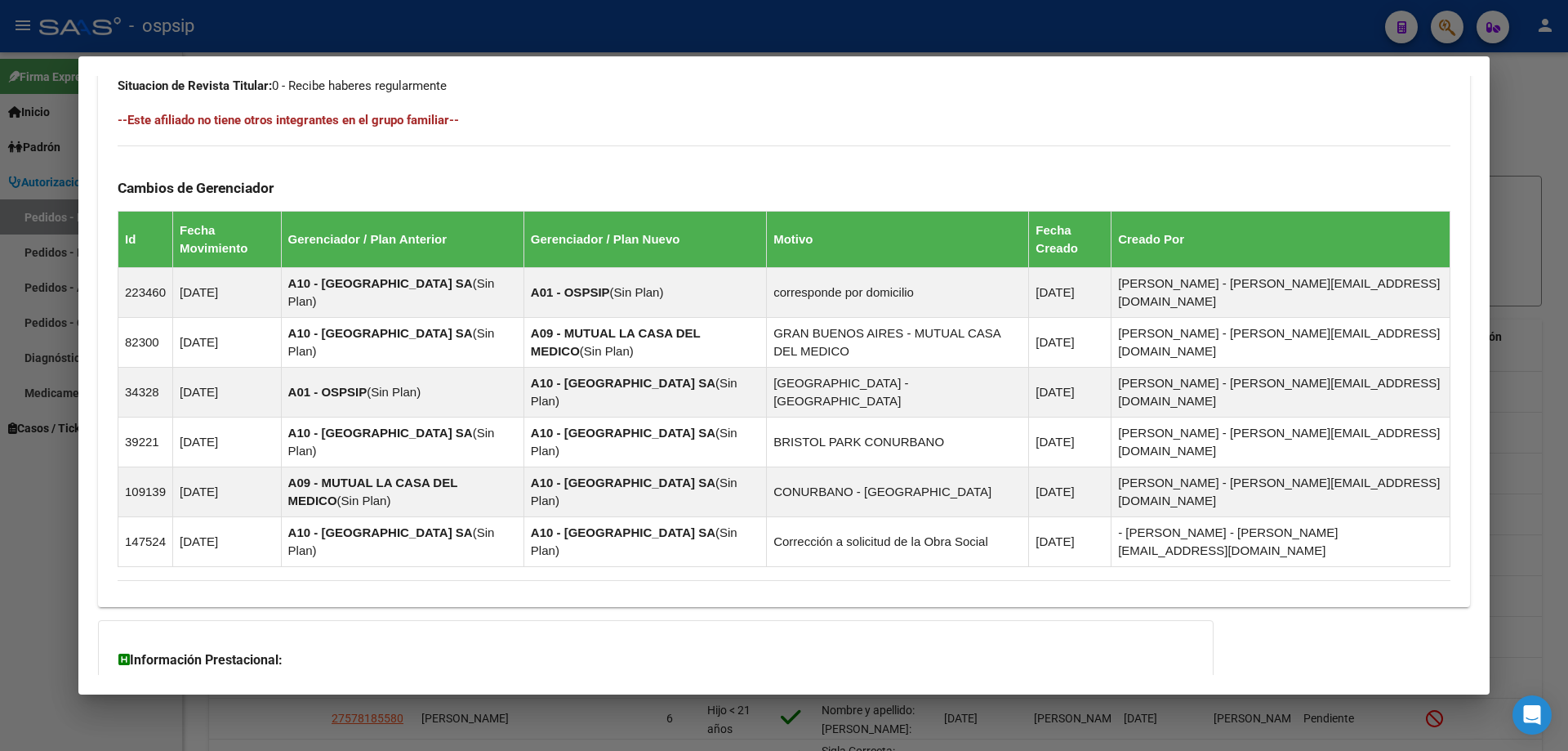
scroll to position [976, 0]
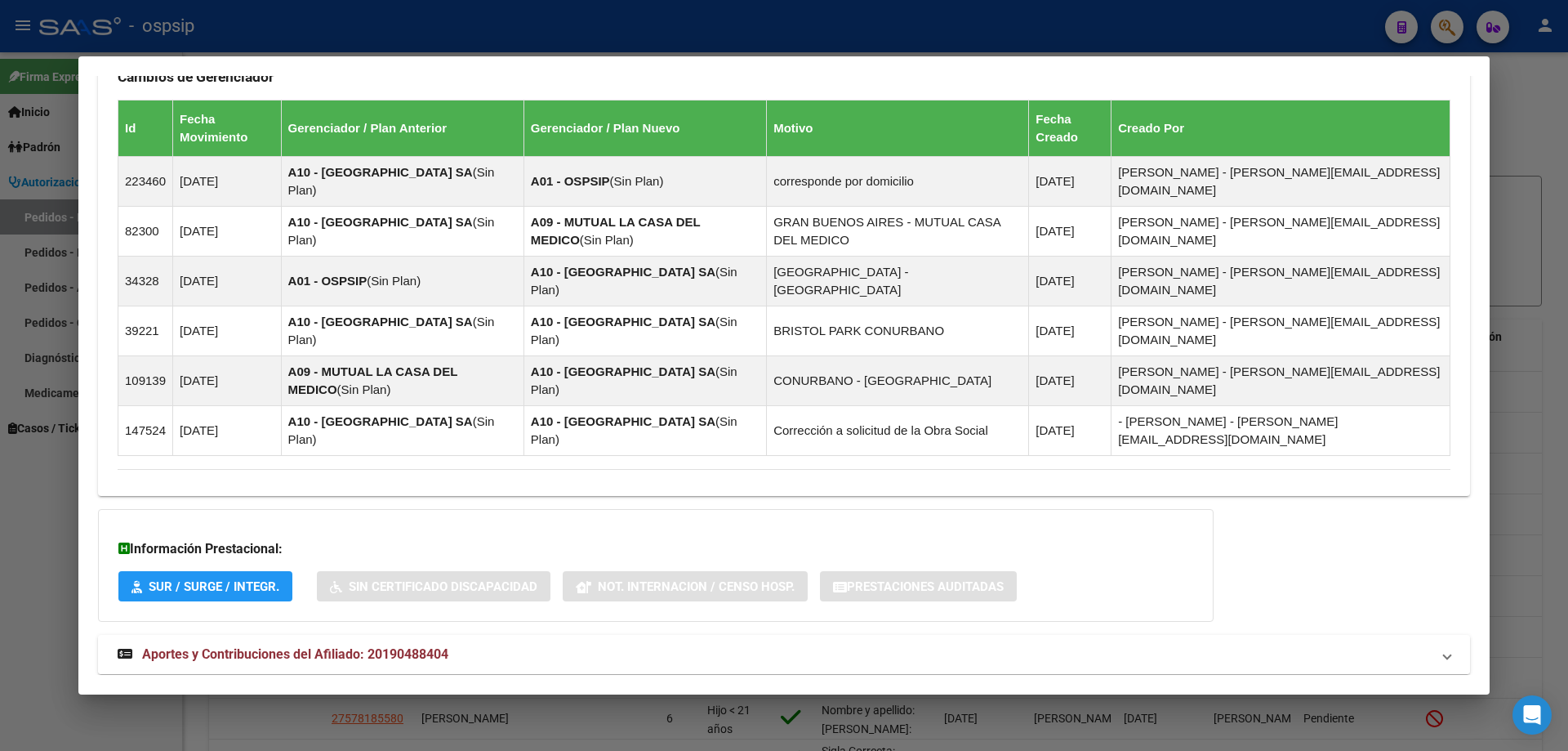
click at [367, 644] on strong "Aportes y Contribuciones del Afiliado: 20190488404" at bounding box center [282, 654] width 330 height 20
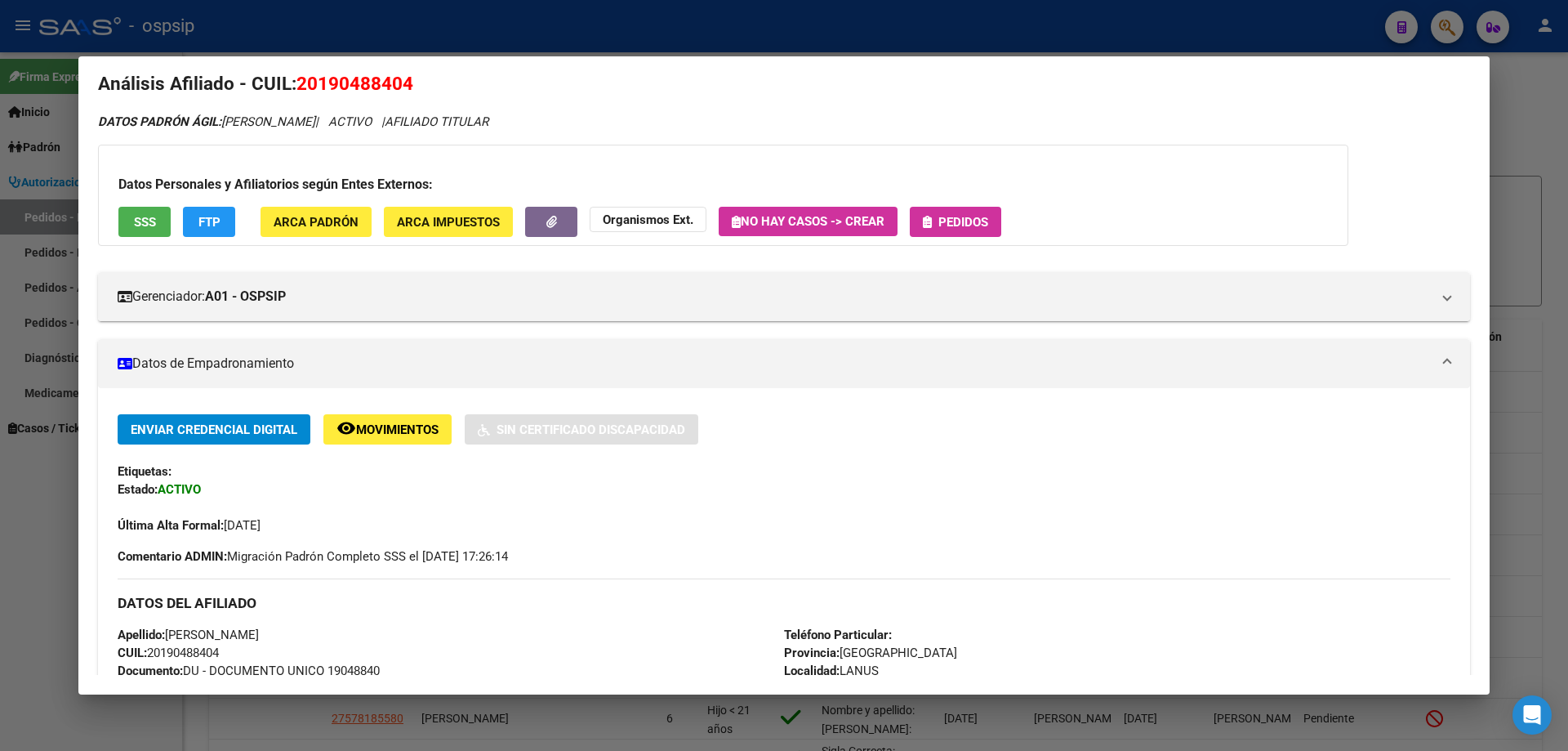
scroll to position [0, 0]
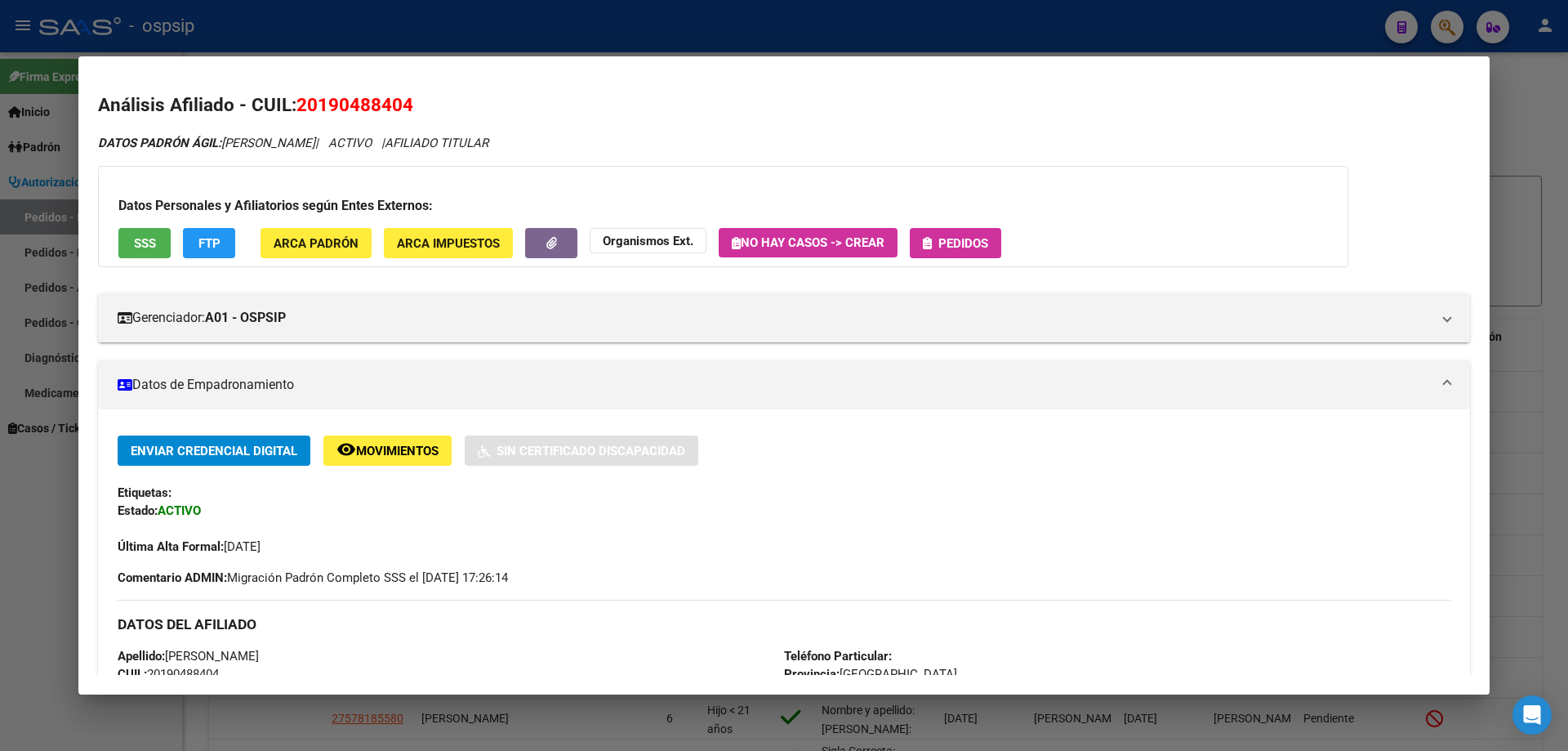
click at [965, 243] on span "Pedidos" at bounding box center [963, 244] width 50 height 15
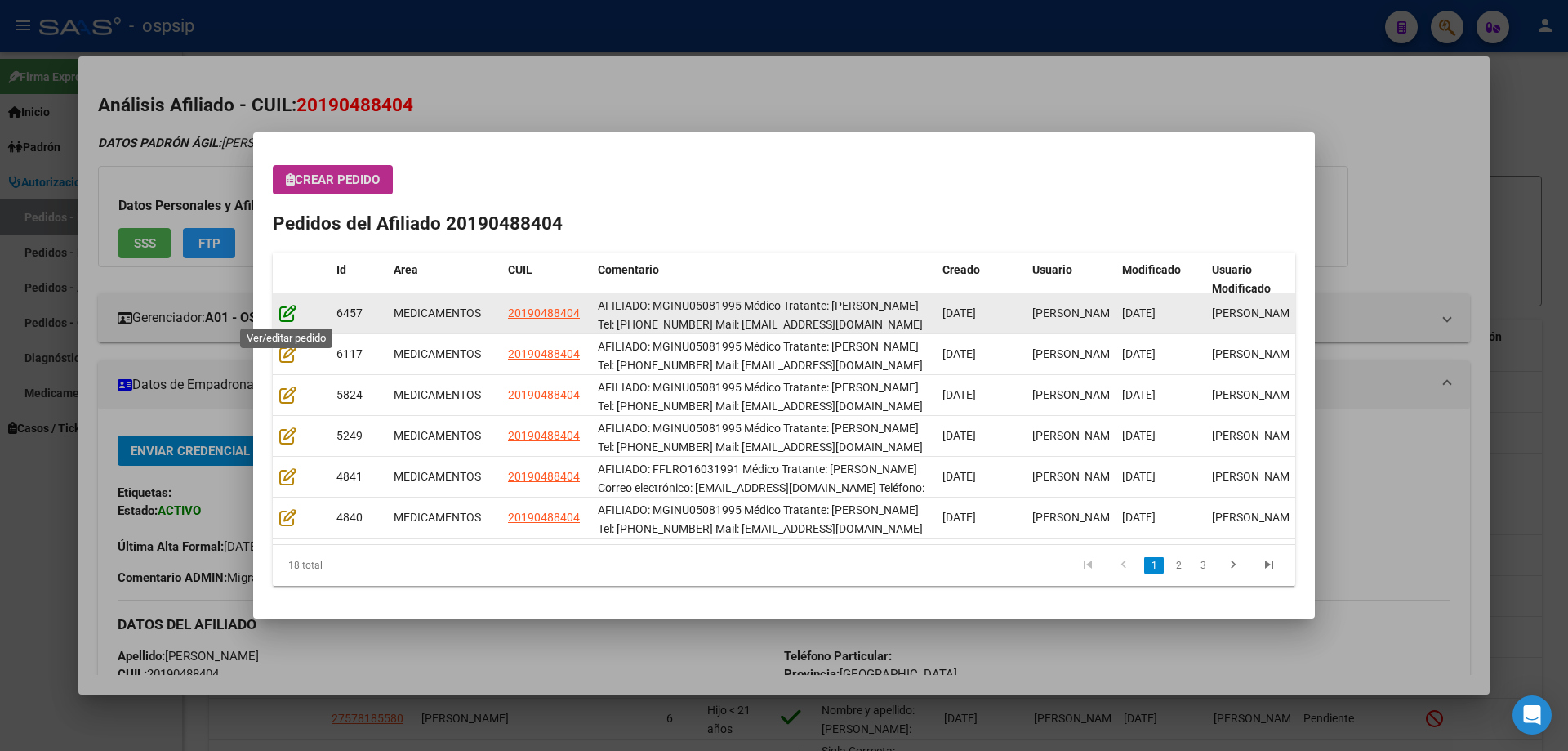
click at [289, 309] on icon at bounding box center [288, 313] width 17 height 18
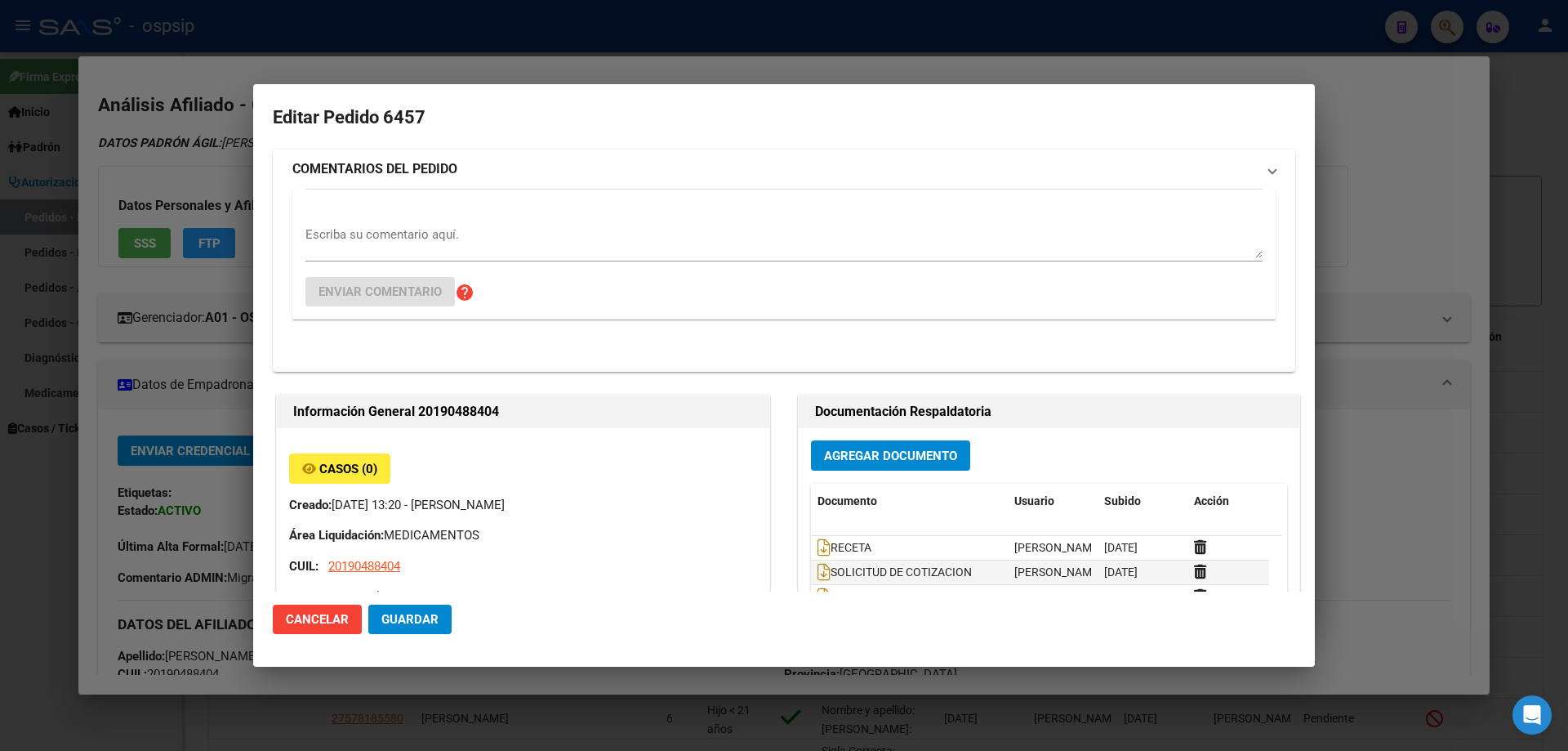
type input "[GEOGRAPHIC_DATA], [PERSON_NAME], [PERSON_NAME] 2427"
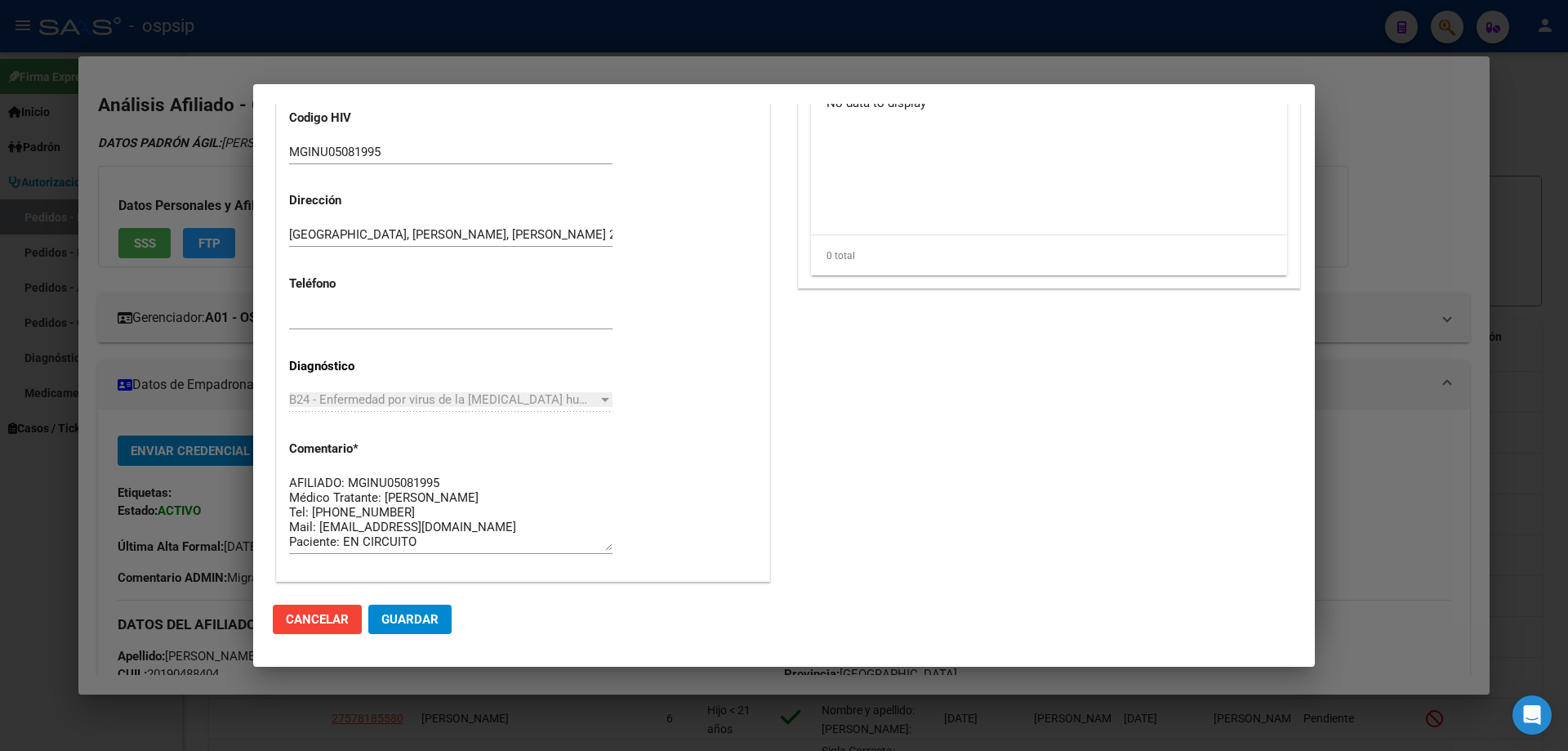
scroll to position [654, 0]
click at [314, 510] on textarea "AFILIADO: MGINU05081995 Médico Tratante: [PERSON_NAME] Tel: [PHONE_NUMBER] Mail…" at bounding box center [450, 515] width 324 height 77
drag, startPoint x: 314, startPoint y: 509, endPoint x: 391, endPoint y: 513, distance: 77.1
click at [391, 513] on textarea "AFILIADO: MGINU05081995 Médico Tratante: [PERSON_NAME] Tel: [PHONE_NUMBER] Mail…" at bounding box center [450, 515] width 324 height 77
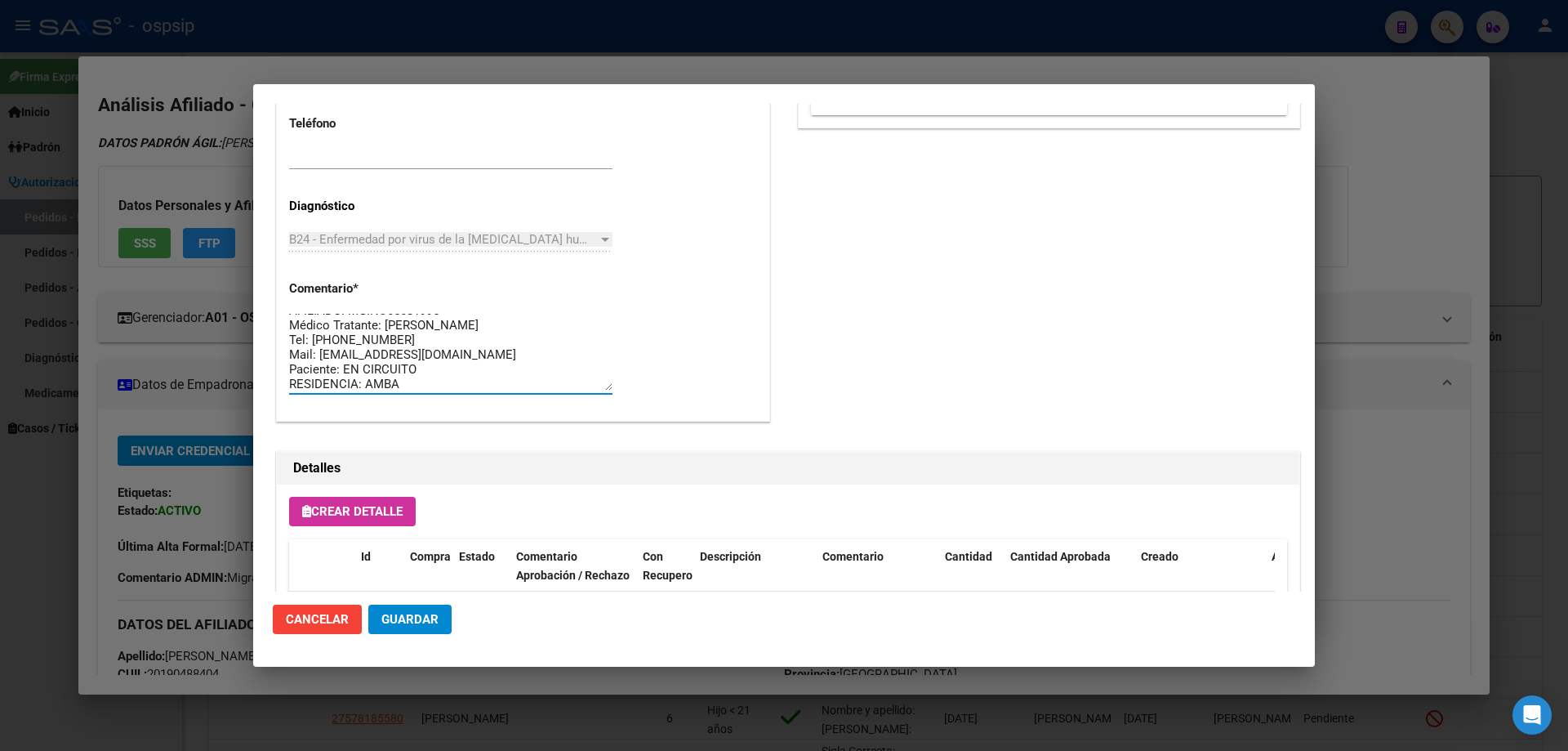
scroll to position [15, 0]
drag, startPoint x: 402, startPoint y: 394, endPoint x: 282, endPoint y: 291, distance: 158.1
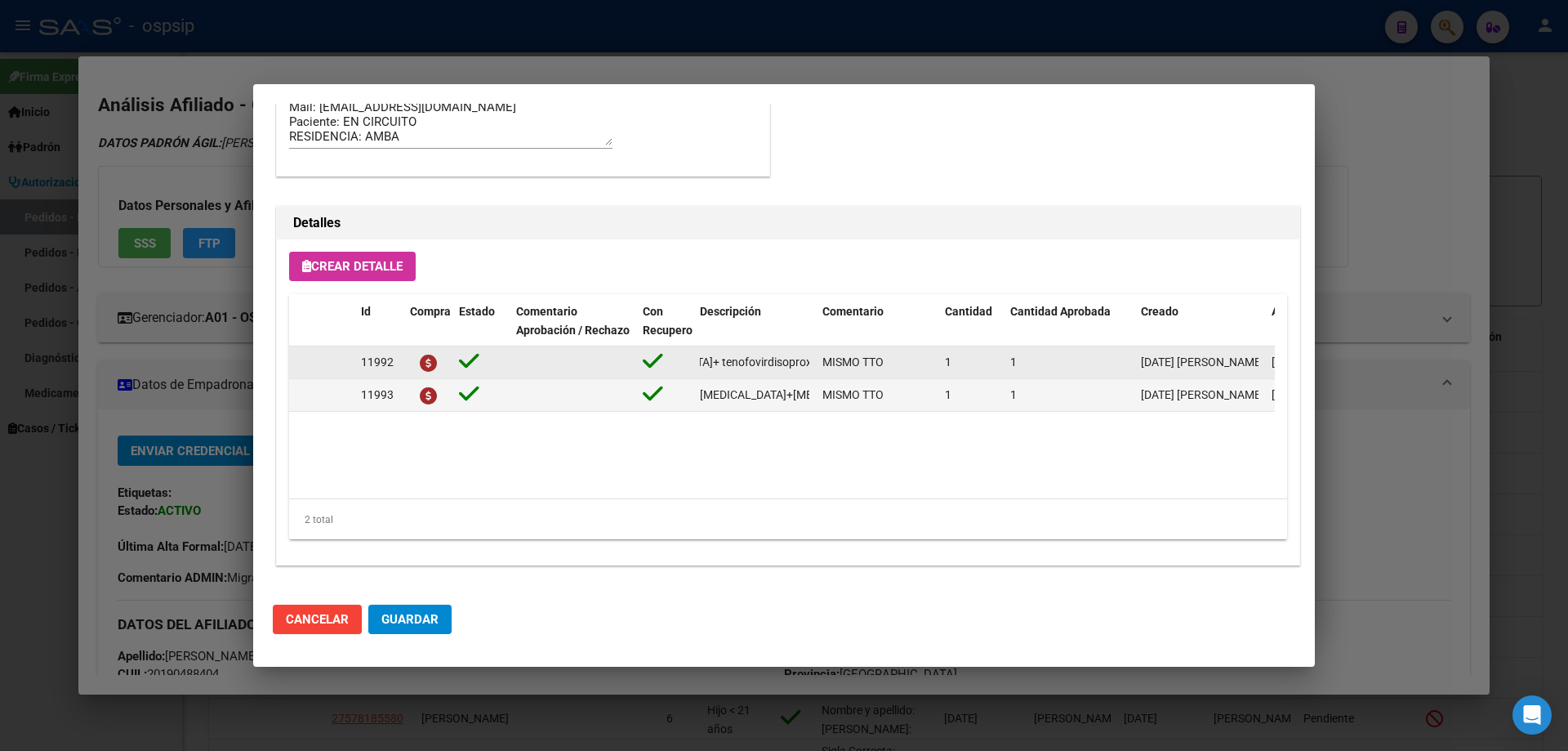
scroll to position [0, 273]
drag, startPoint x: 697, startPoint y: 362, endPoint x: 802, endPoint y: 362, distance: 105.0
click at [816, 362] on div "11992 [MEDICAL_DATA]+ tenofovirdisoprox. 200mg/300 mg comp.rec.x 30 (FTC/TDF) M…" at bounding box center [899, 362] width 1221 height 32
copy span "[MEDICAL_DATA]+ tenofovirdisoprox. 200mg/300 mg comp.rec.x 30 (FTC/TDF)"
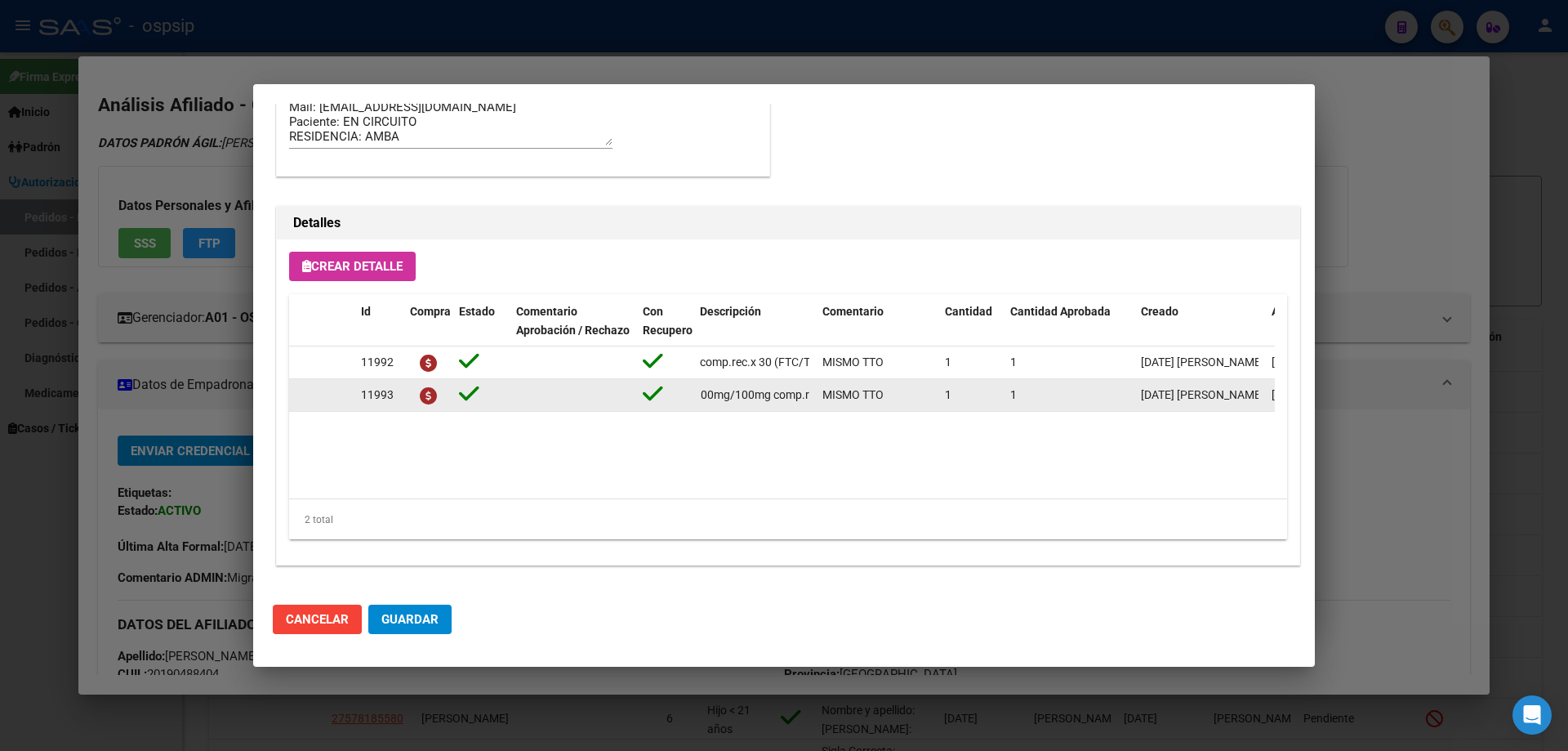
scroll to position [0, 198]
drag, startPoint x: 697, startPoint y: 394, endPoint x: 811, endPoint y: 403, distance: 114.4
click at [811, 403] on datatable-body-cell "[MEDICAL_DATA]+[MEDICAL_DATA] 800mg/100mg comp.rec.x 30 (DRV/RTV)" at bounding box center [754, 395] width 122 height 32
copy span "[MEDICAL_DATA]+[MEDICAL_DATA] 800mg/100mg comp.rec.x 30 (DRV/RTV)"
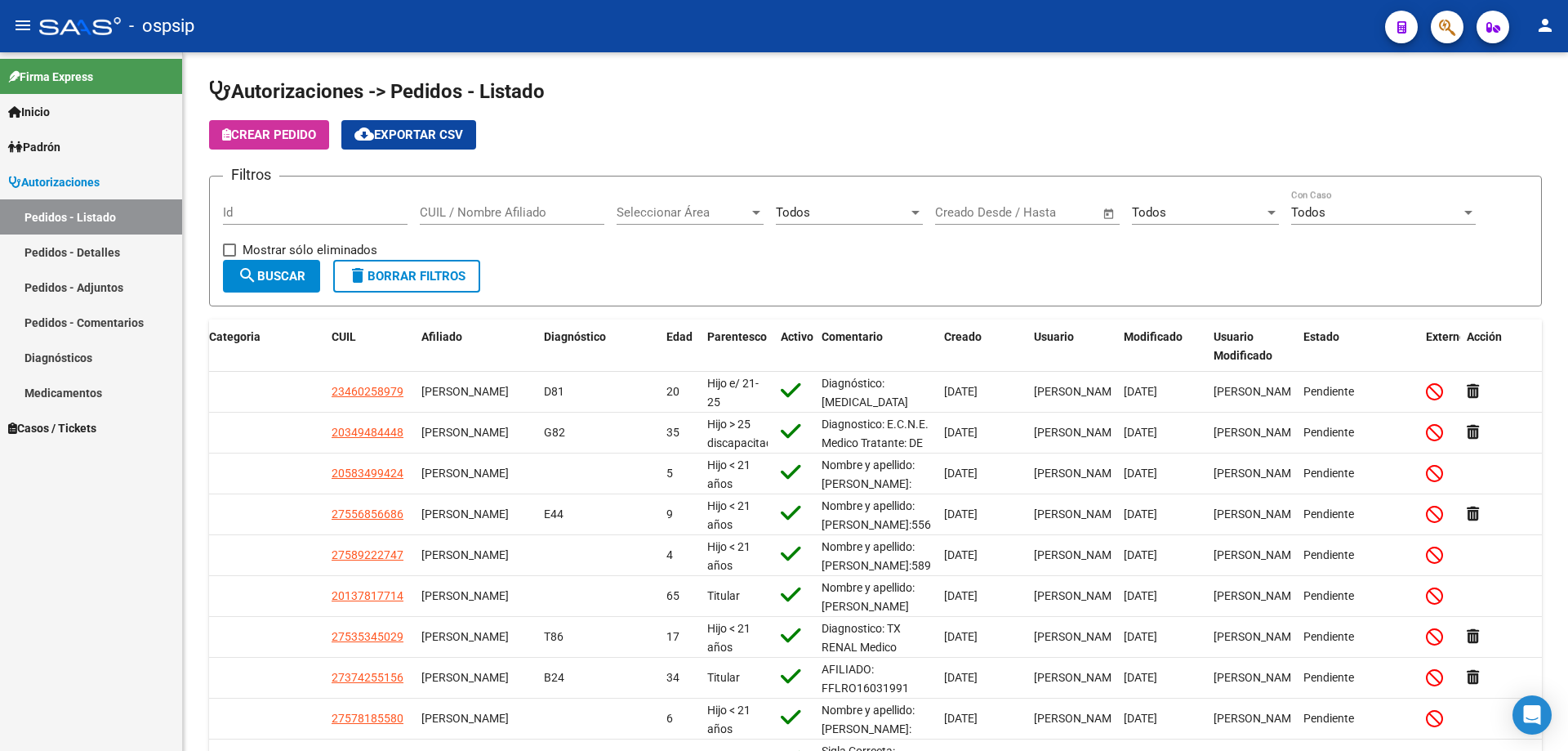
click at [1444, 7] on mat-toolbar "menu - ospsip person" at bounding box center [784, 26] width 1568 height 52
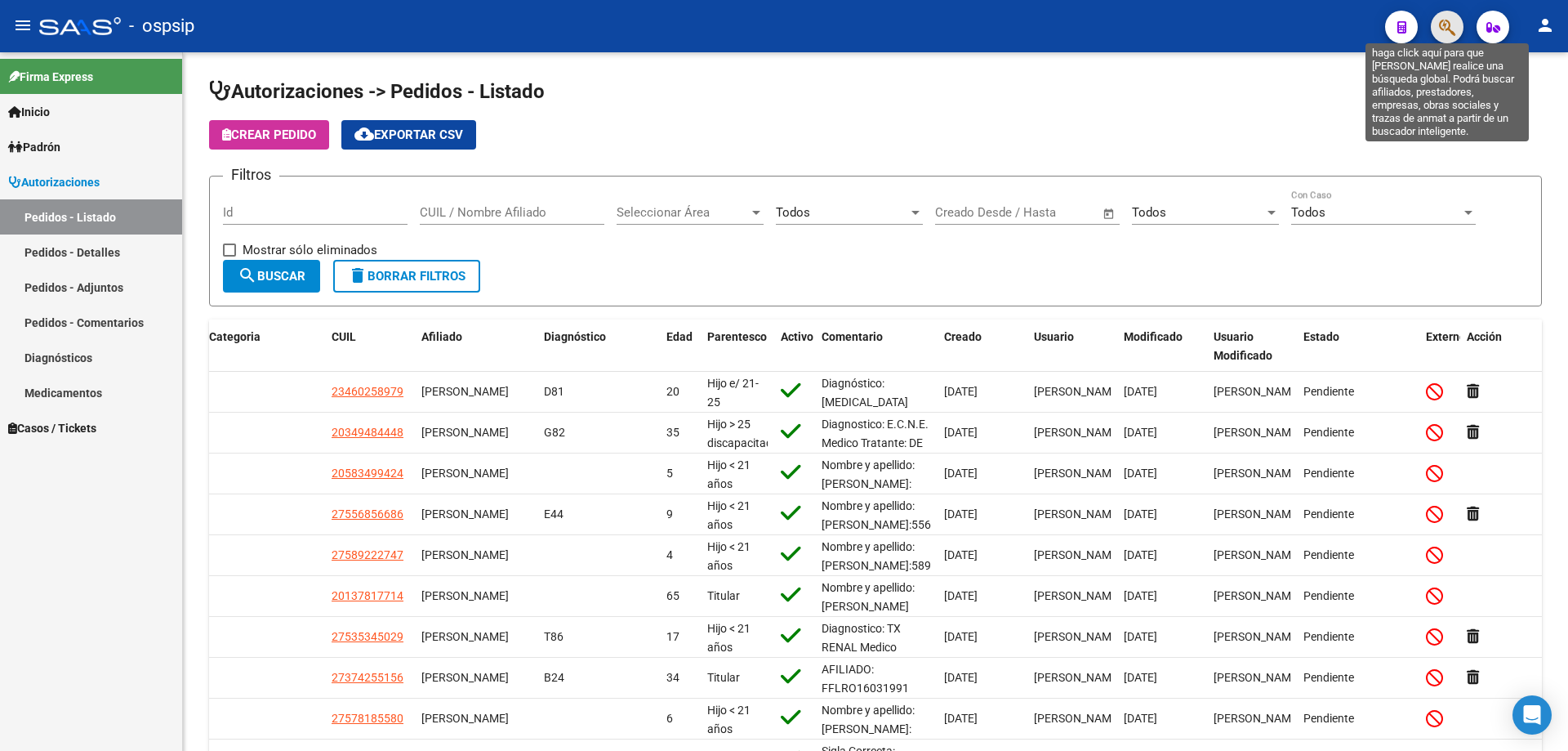
click at [1451, 26] on icon "button" at bounding box center [1447, 27] width 17 height 19
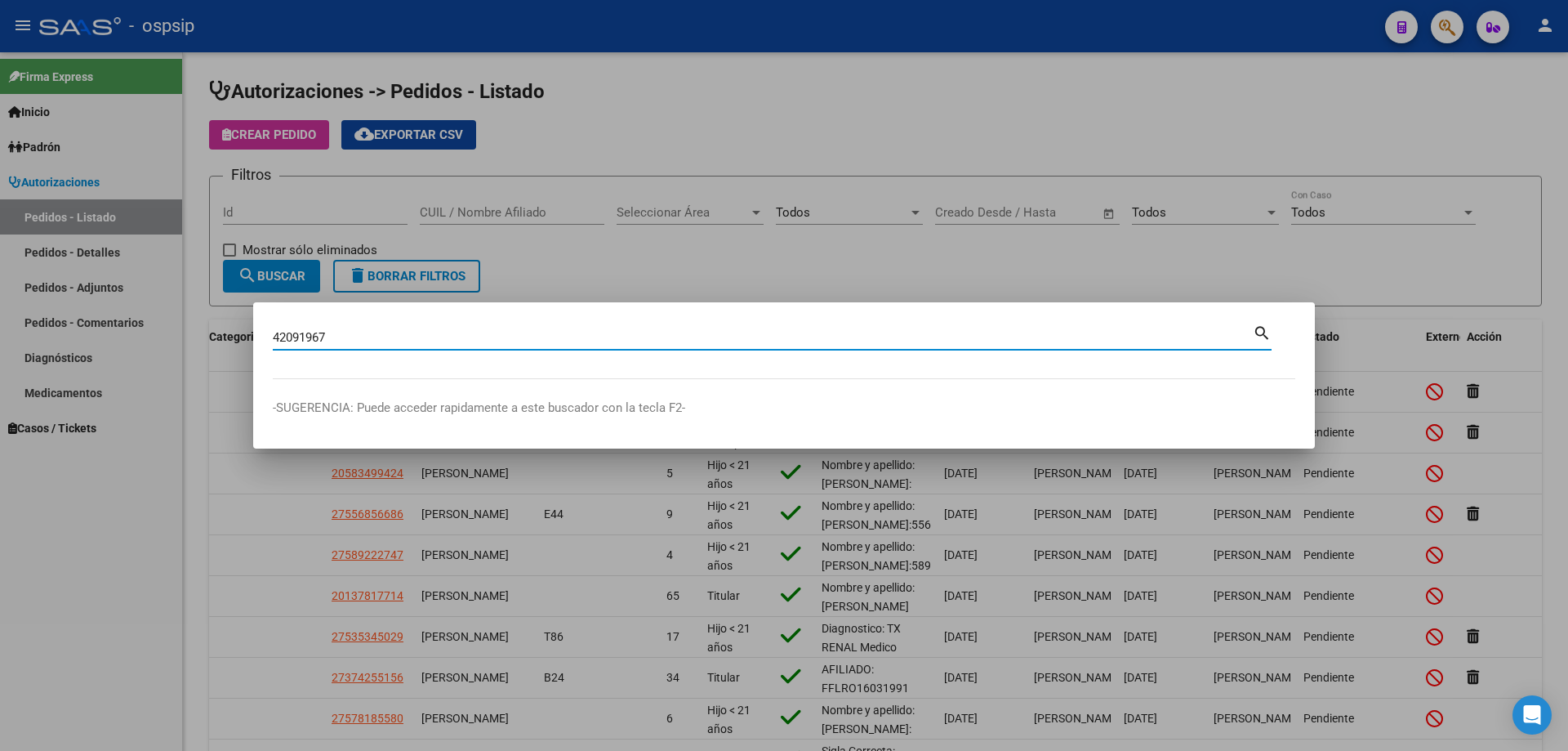
type input "42091967"
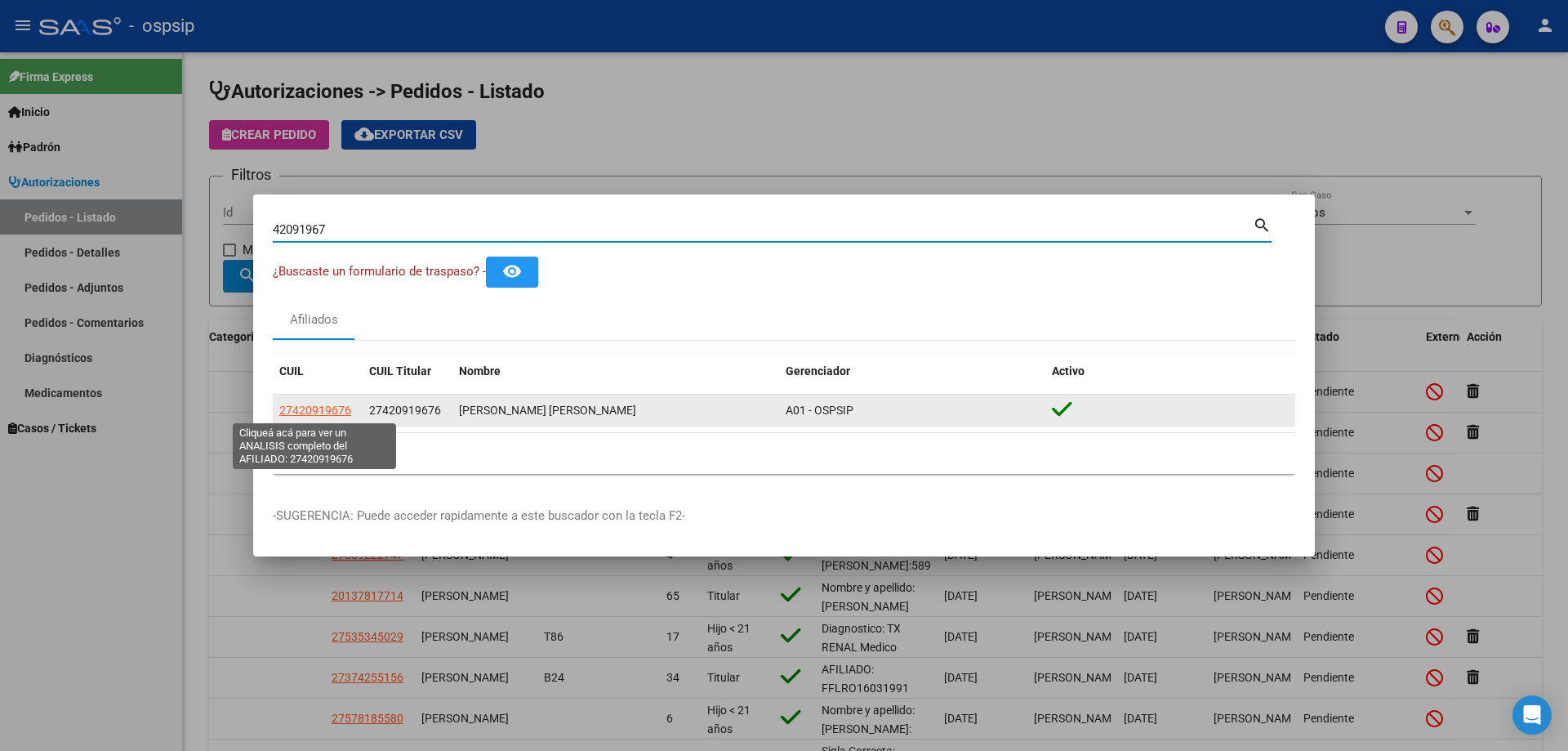
click at [318, 405] on span "27420919676" at bounding box center [315, 410] width 72 height 13
type textarea "27420919676"
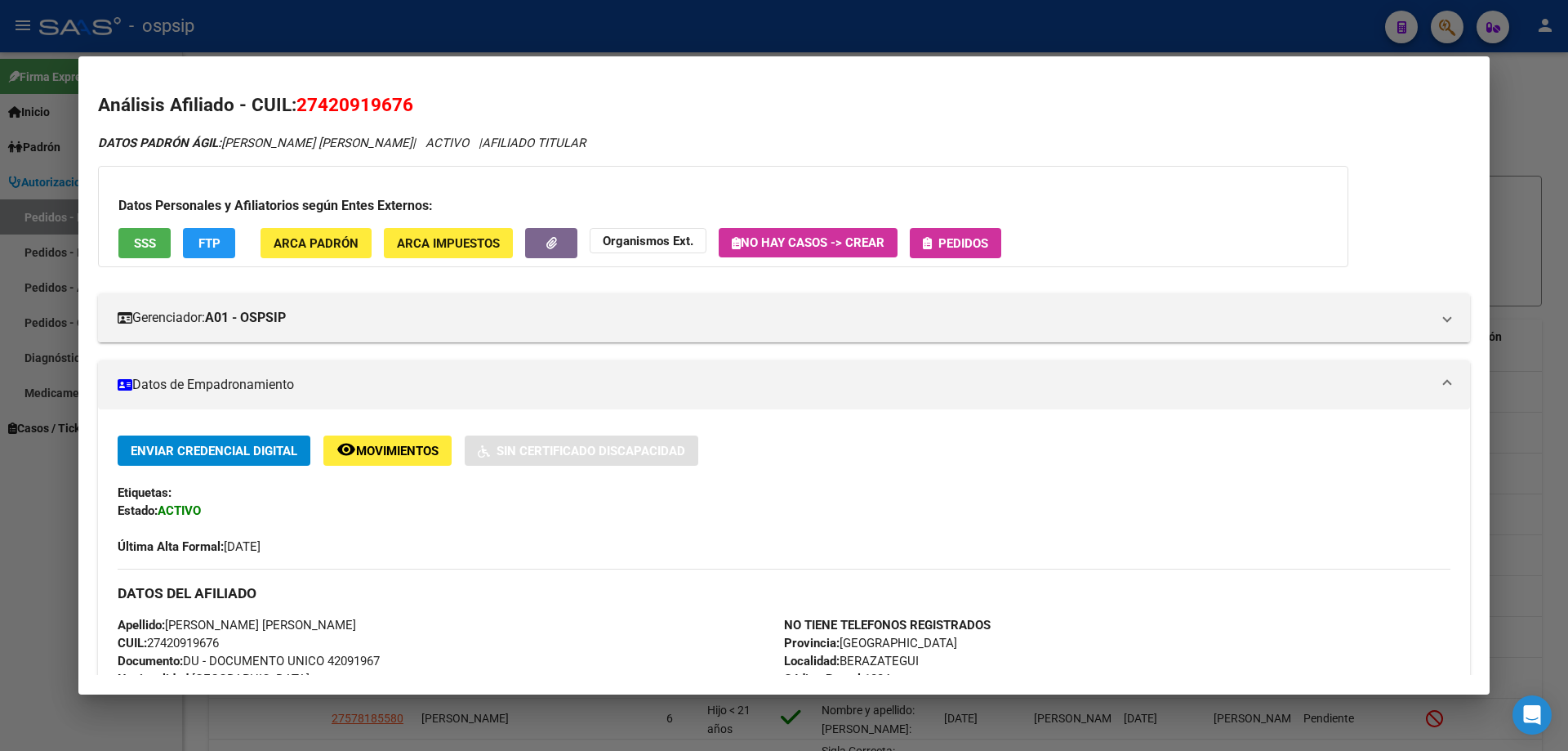
click at [985, 247] on span "Pedidos" at bounding box center [963, 244] width 50 height 15
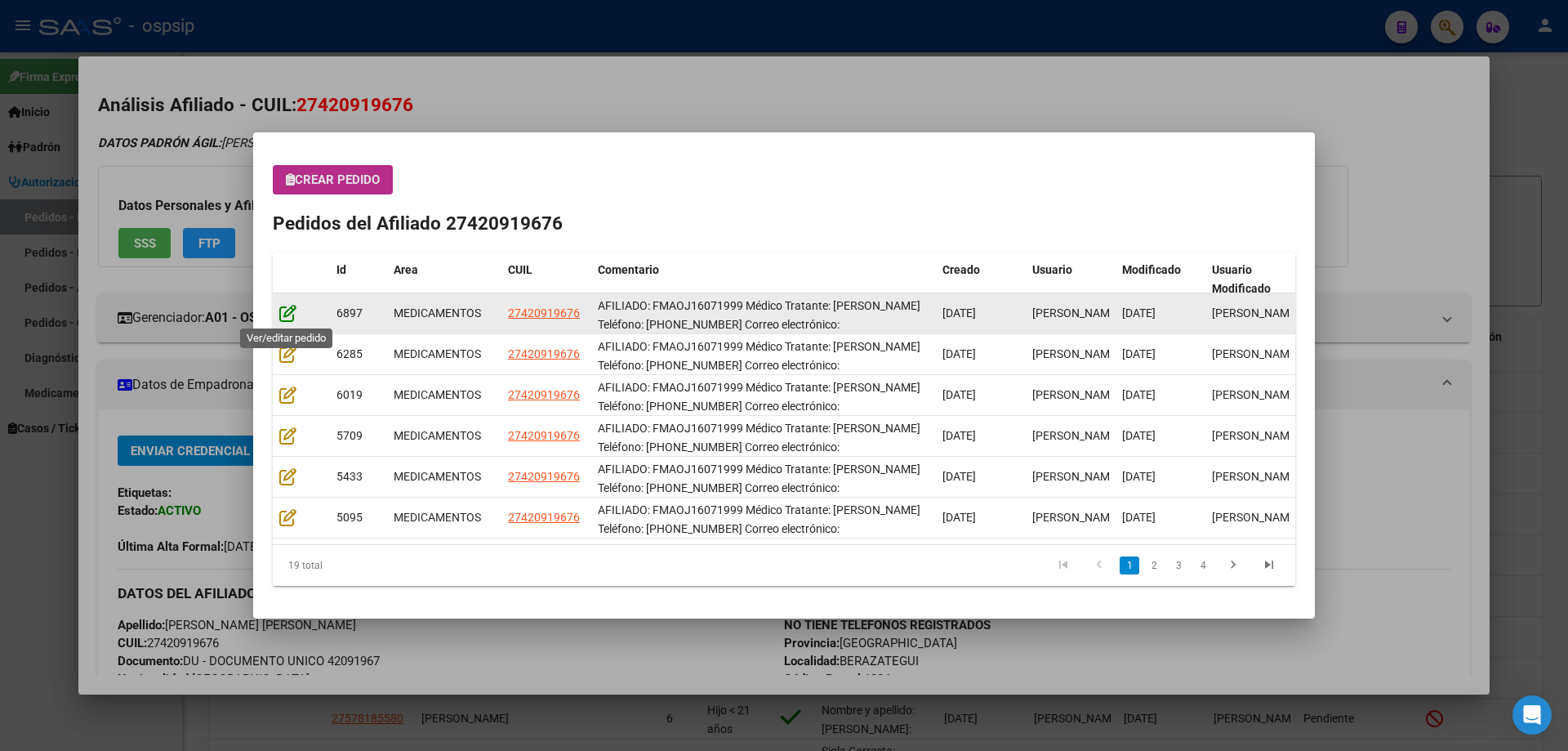
click at [281, 317] on icon at bounding box center [288, 313] width 17 height 18
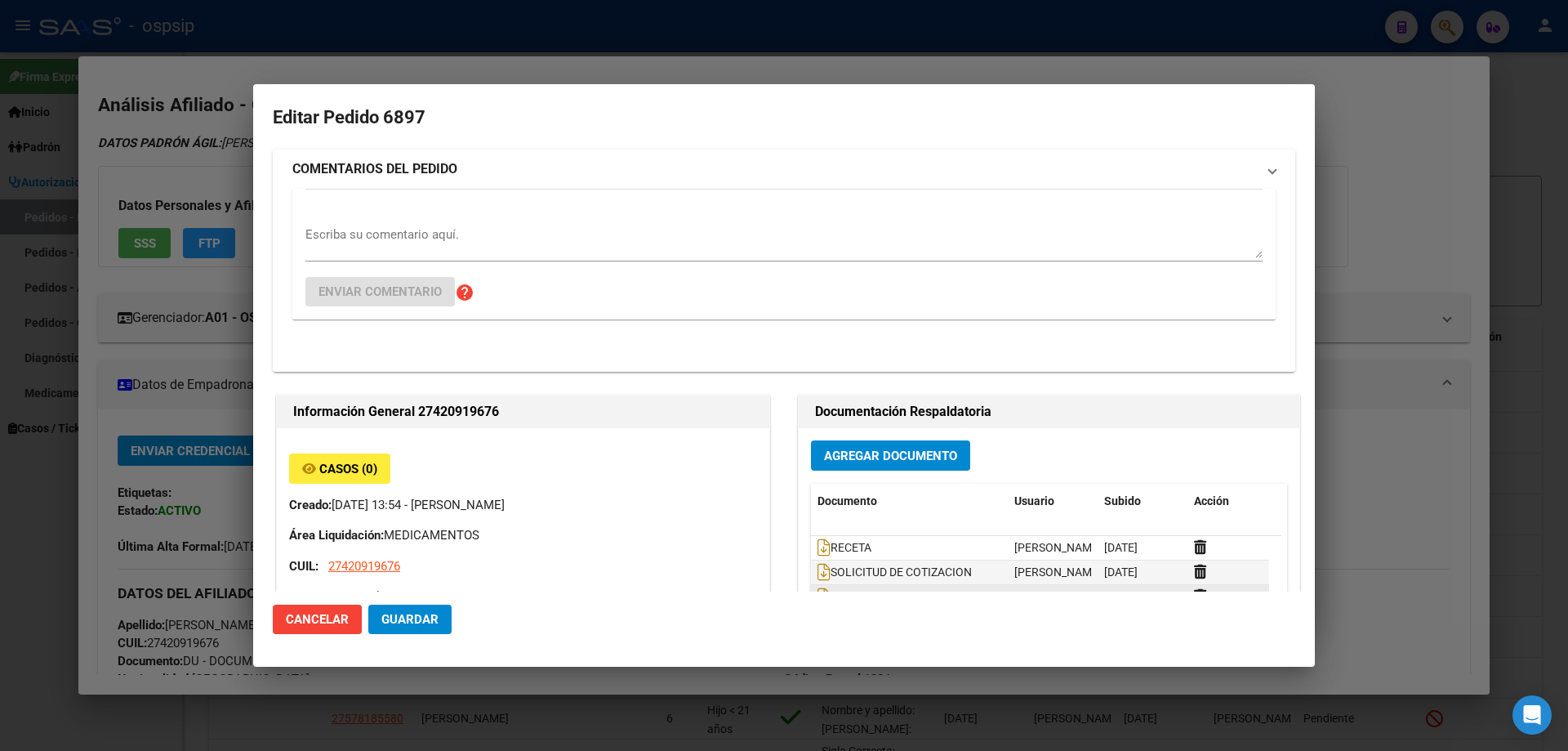
type input "[PERSON_NAME] [PERSON_NAME]"
type input "[GEOGRAPHIC_DATA], [GEOGRAPHIC_DATA], 59 Y 126 2650"
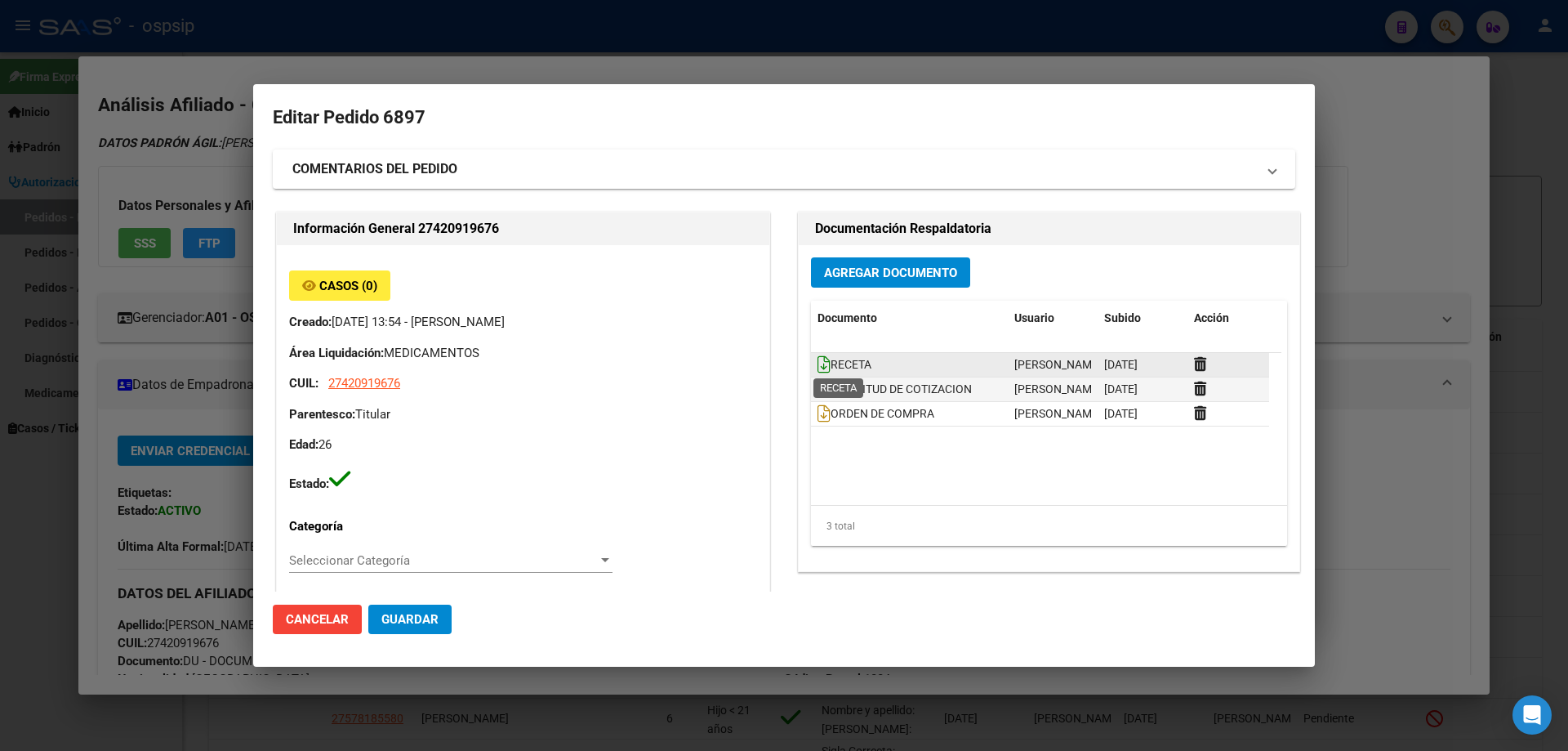
click at [821, 366] on icon at bounding box center [824, 365] width 13 height 18
